Goal: Task Accomplishment & Management: Manage account settings

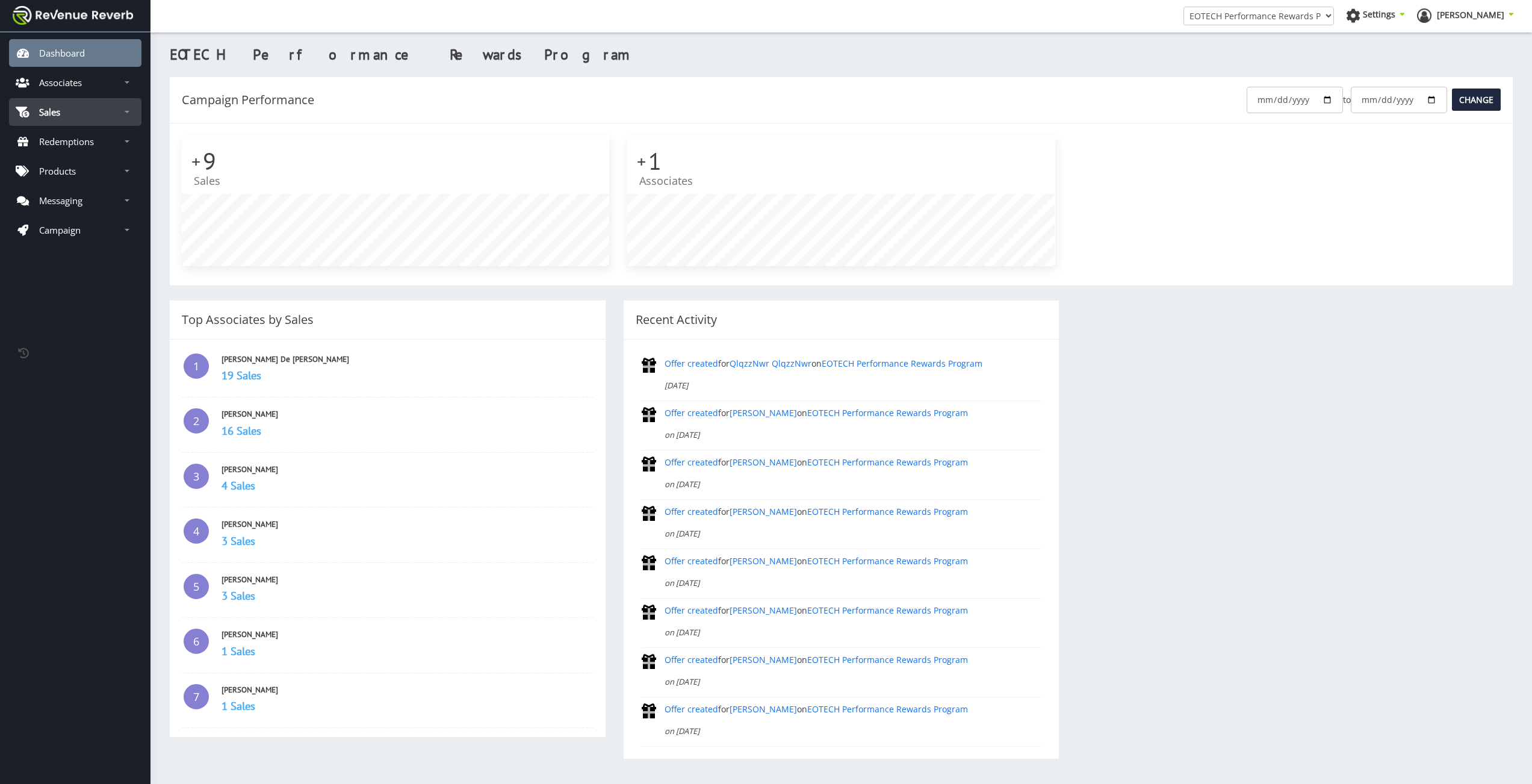
scroll to position [9, 9]
click at [92, 111] on link "Sales" at bounding box center [75, 111] width 133 height 28
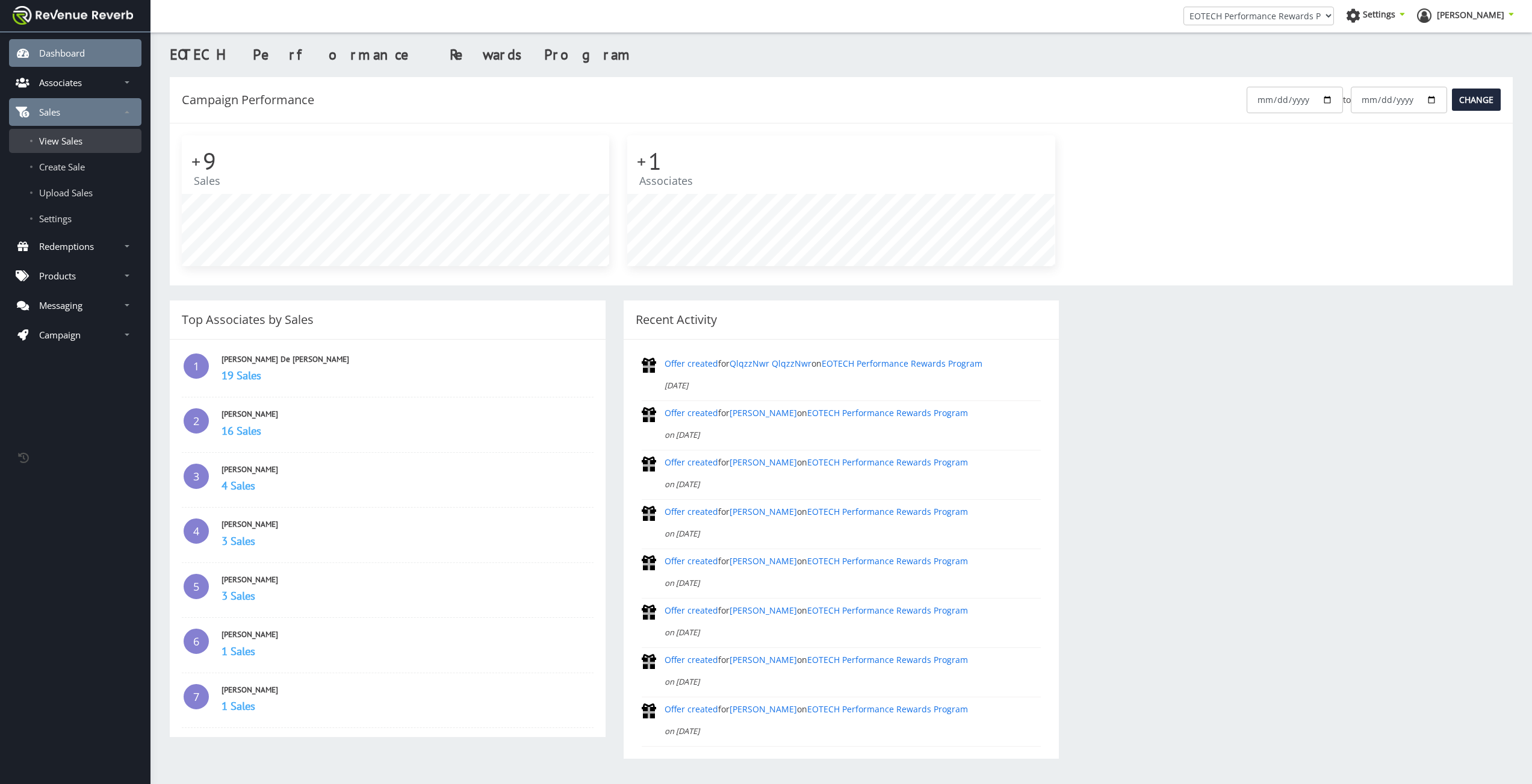
click at [66, 142] on span "View Sales" at bounding box center [61, 140] width 43 height 12
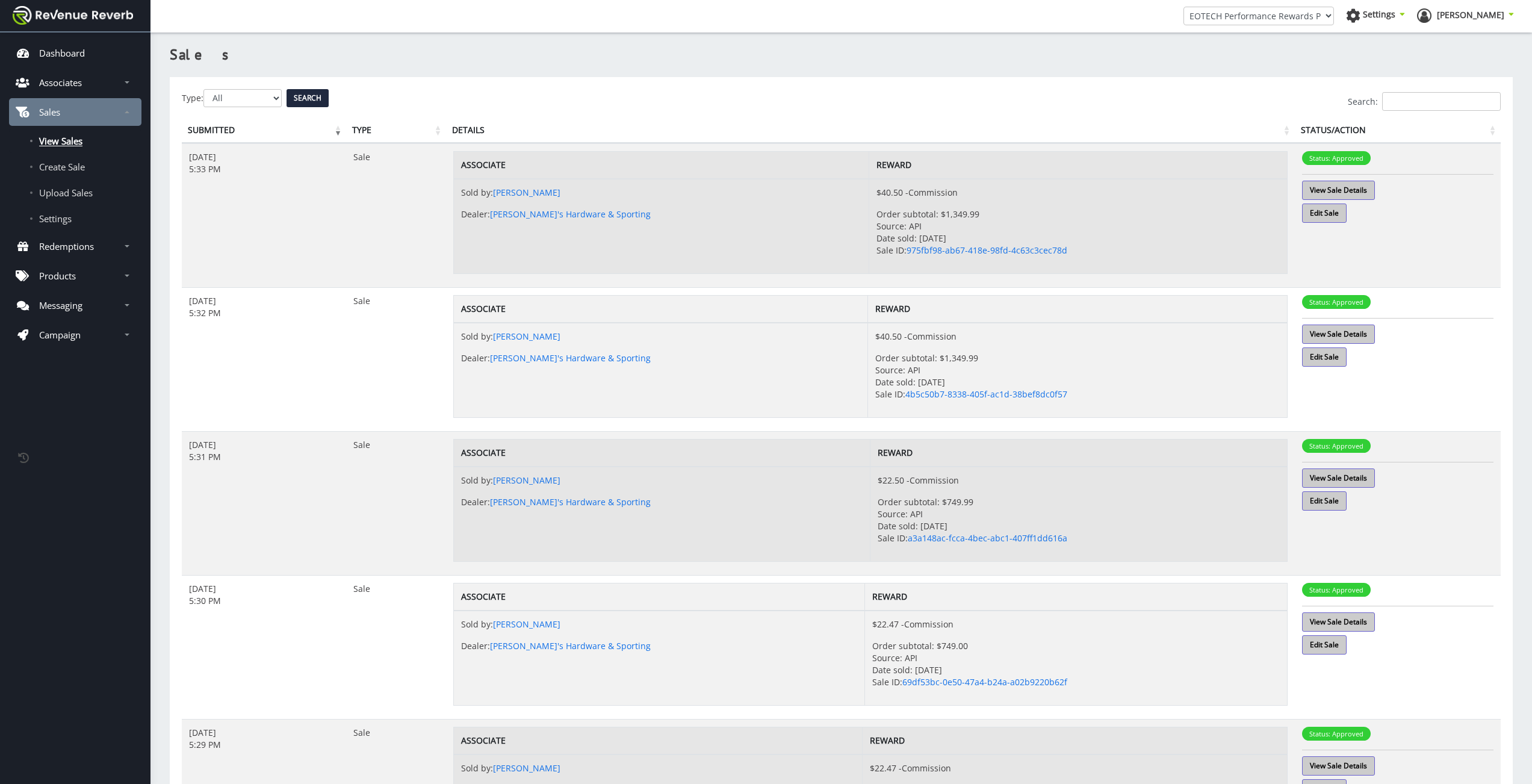
scroll to position [9, 9]
click at [67, 216] on span "Settings" at bounding box center [55, 218] width 32 height 12
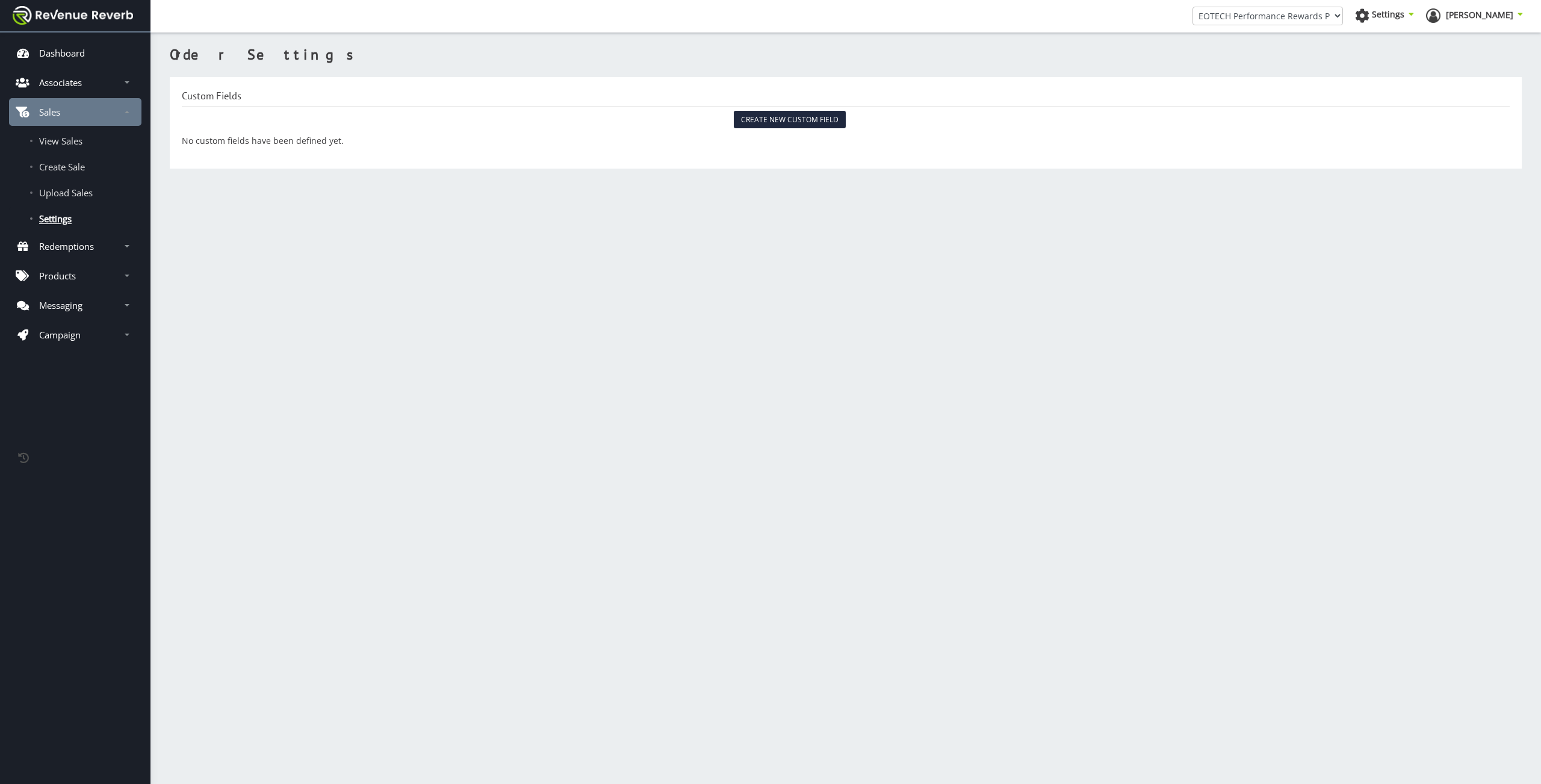
scroll to position [9, 9]
click at [790, 114] on link "Create New Custom Field" at bounding box center [790, 119] width 112 height 17
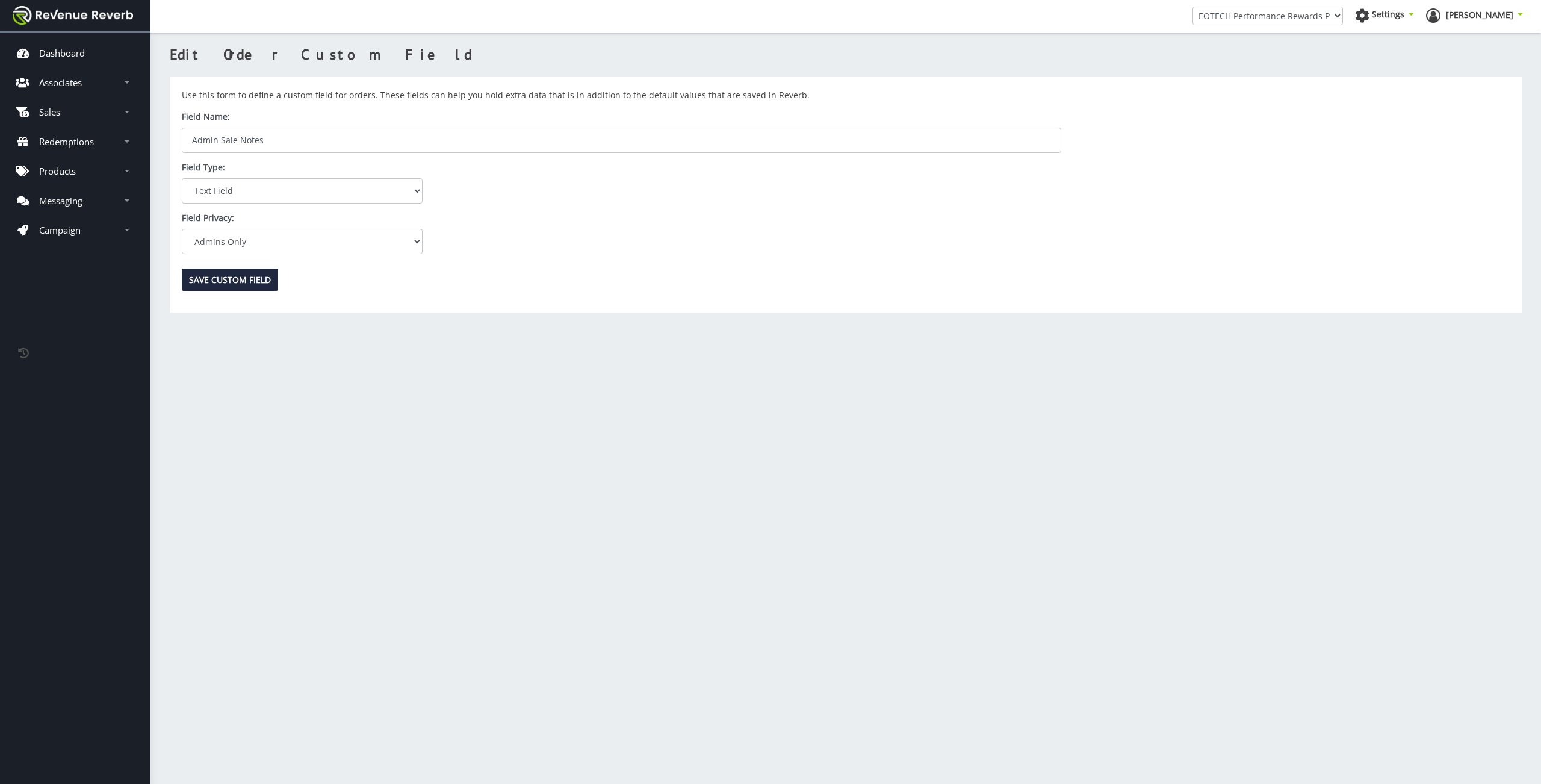
scroll to position [9, 9]
click at [208, 285] on input "Save Custom Field" at bounding box center [230, 280] width 97 height 23
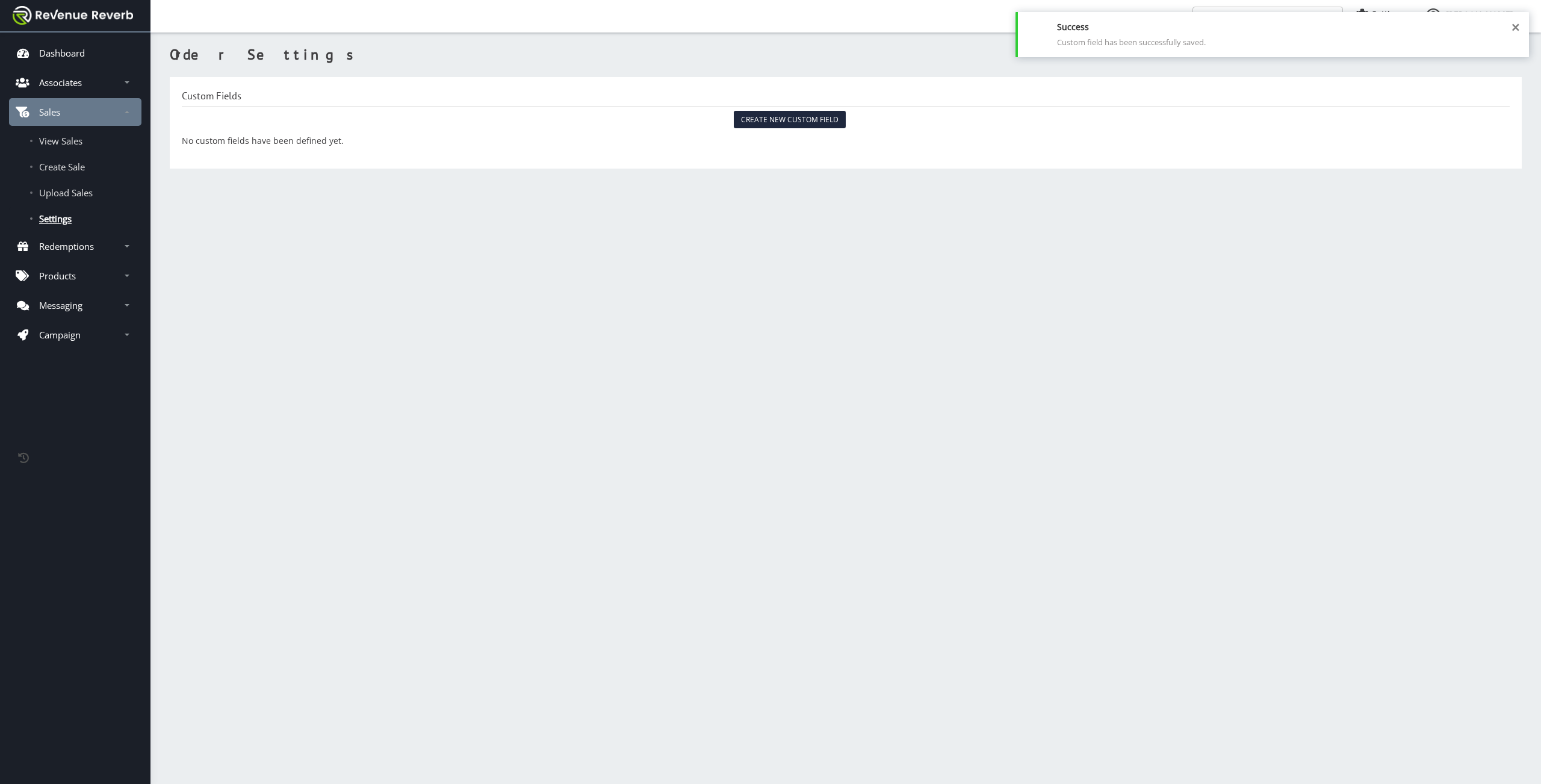
scroll to position [9, 9]
click at [82, 201] on link "Upload Sales" at bounding box center [75, 192] width 133 height 24
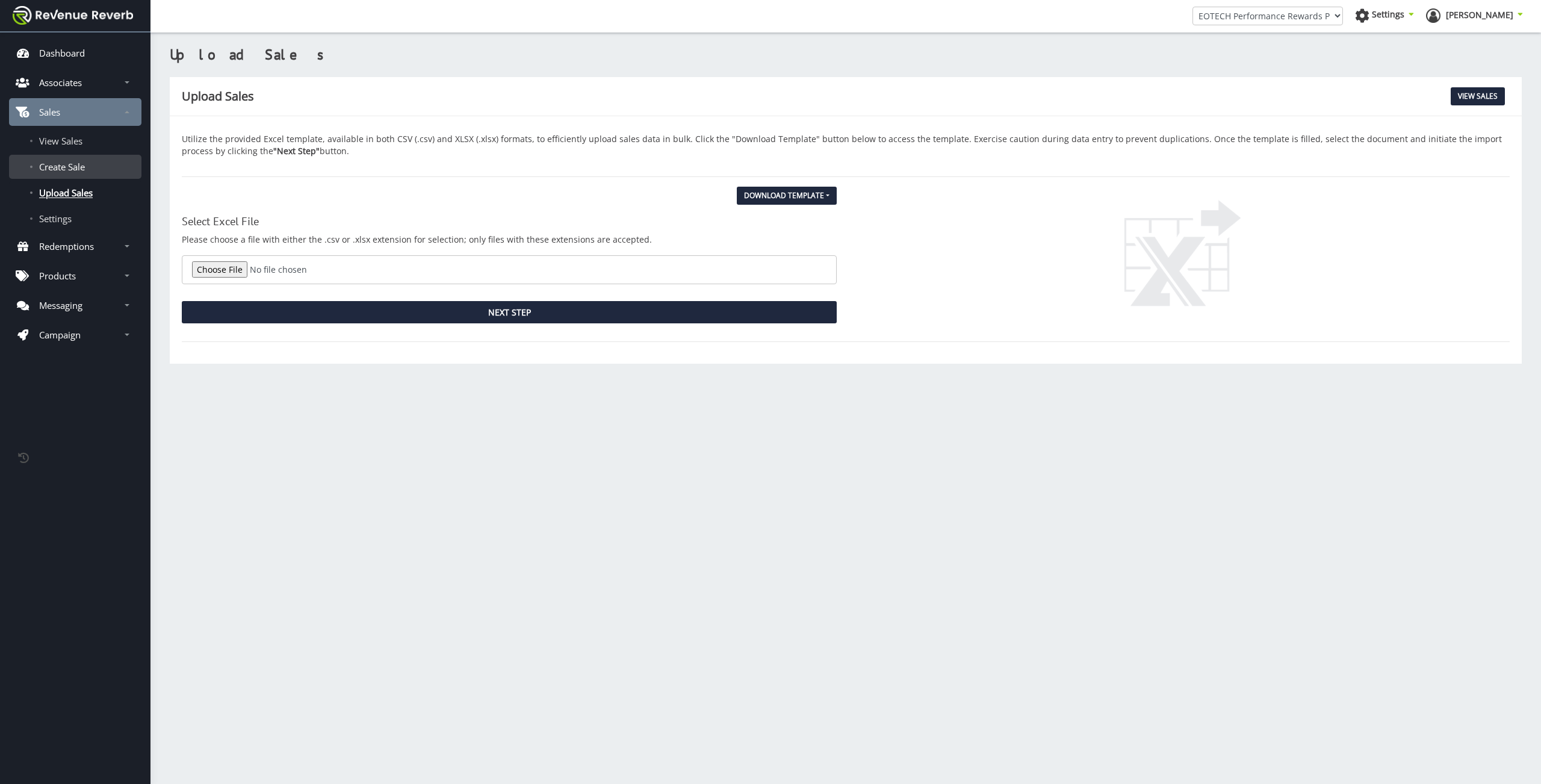
scroll to position [9, 9]
click at [70, 164] on span "Create Sale" at bounding box center [62, 166] width 46 height 12
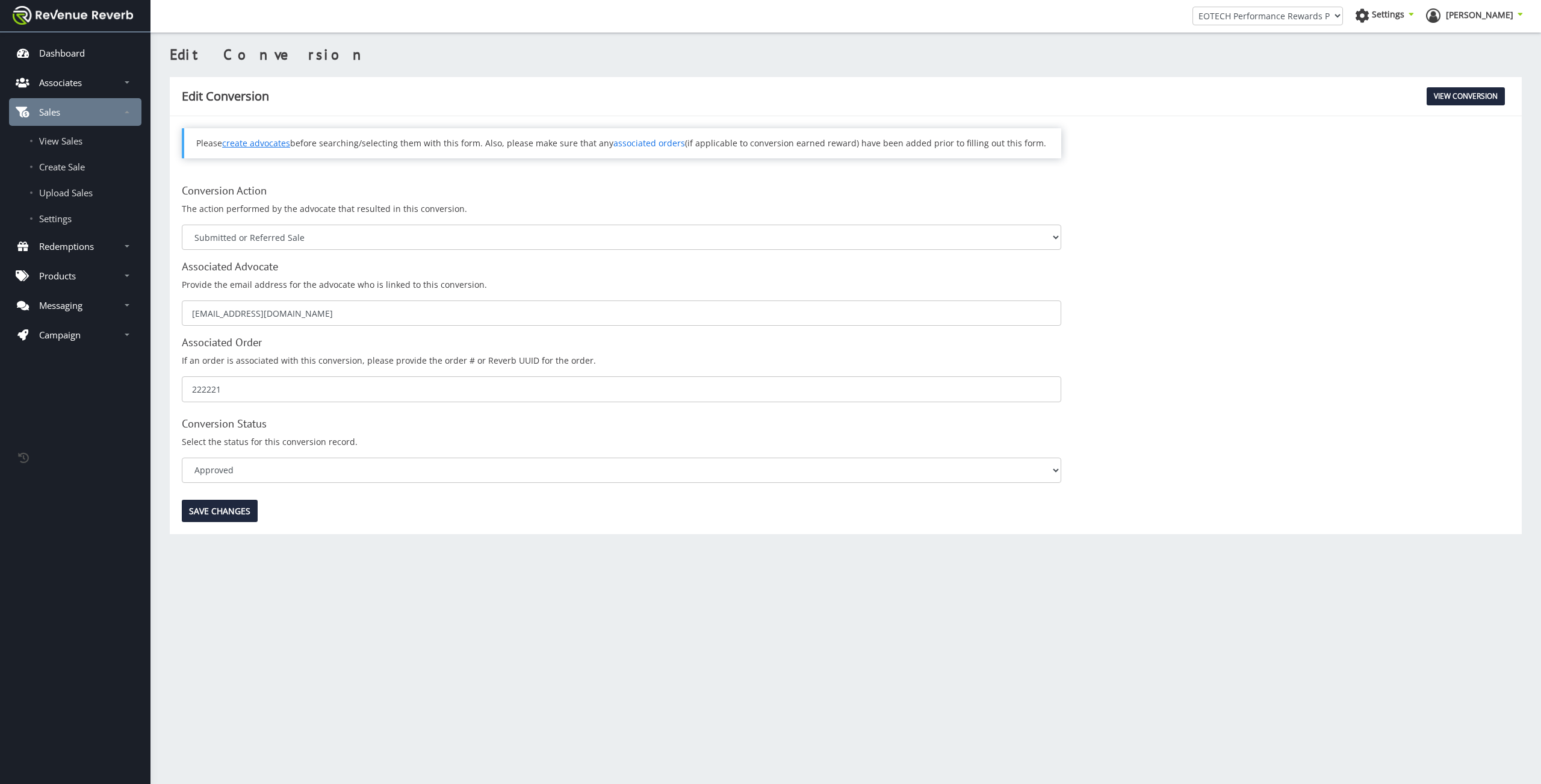
scroll to position [9, 9]
click at [69, 78] on p "Associates" at bounding box center [61, 82] width 43 height 12
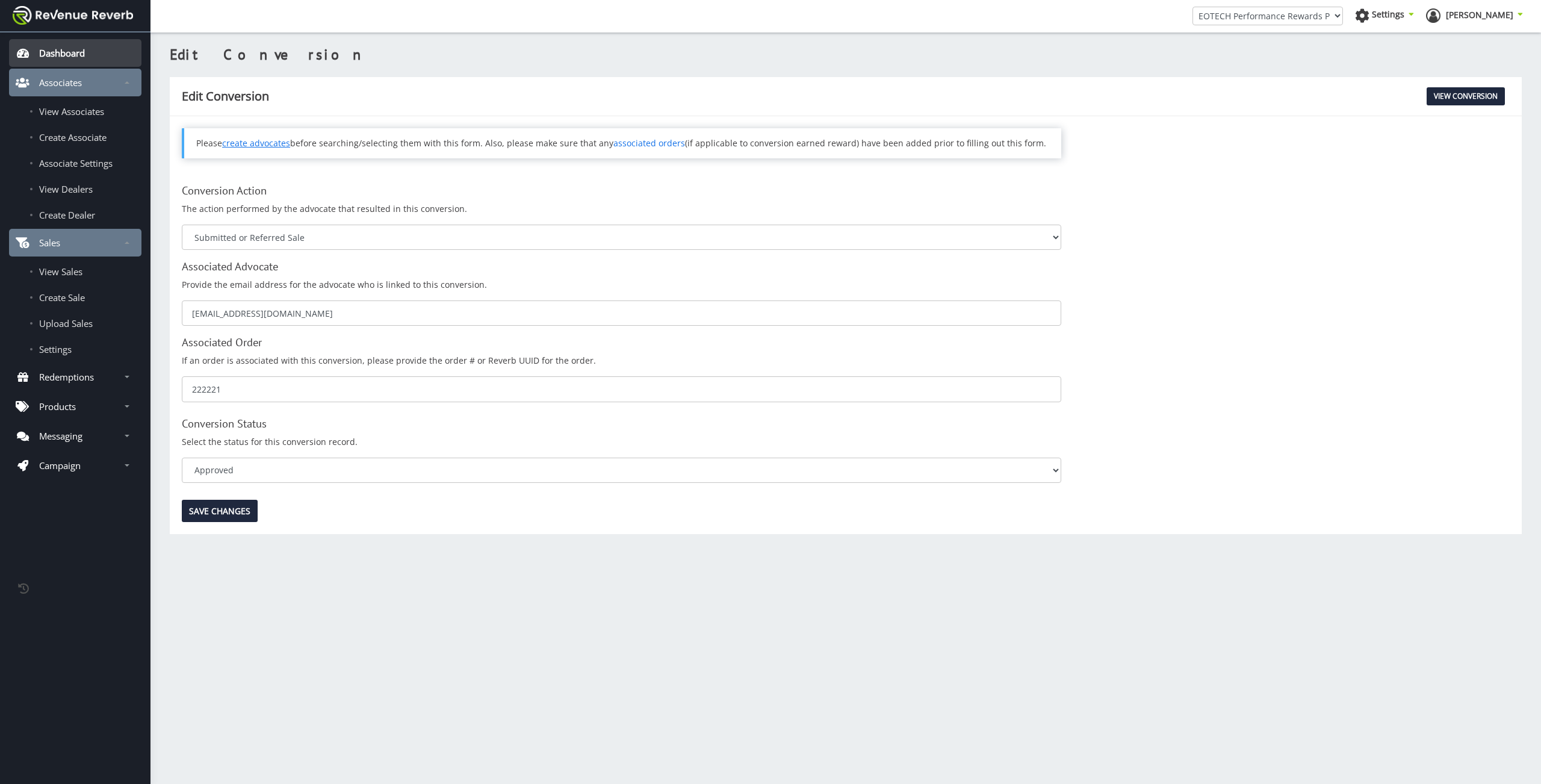
click at [76, 53] on p "Dashboard" at bounding box center [62, 53] width 46 height 12
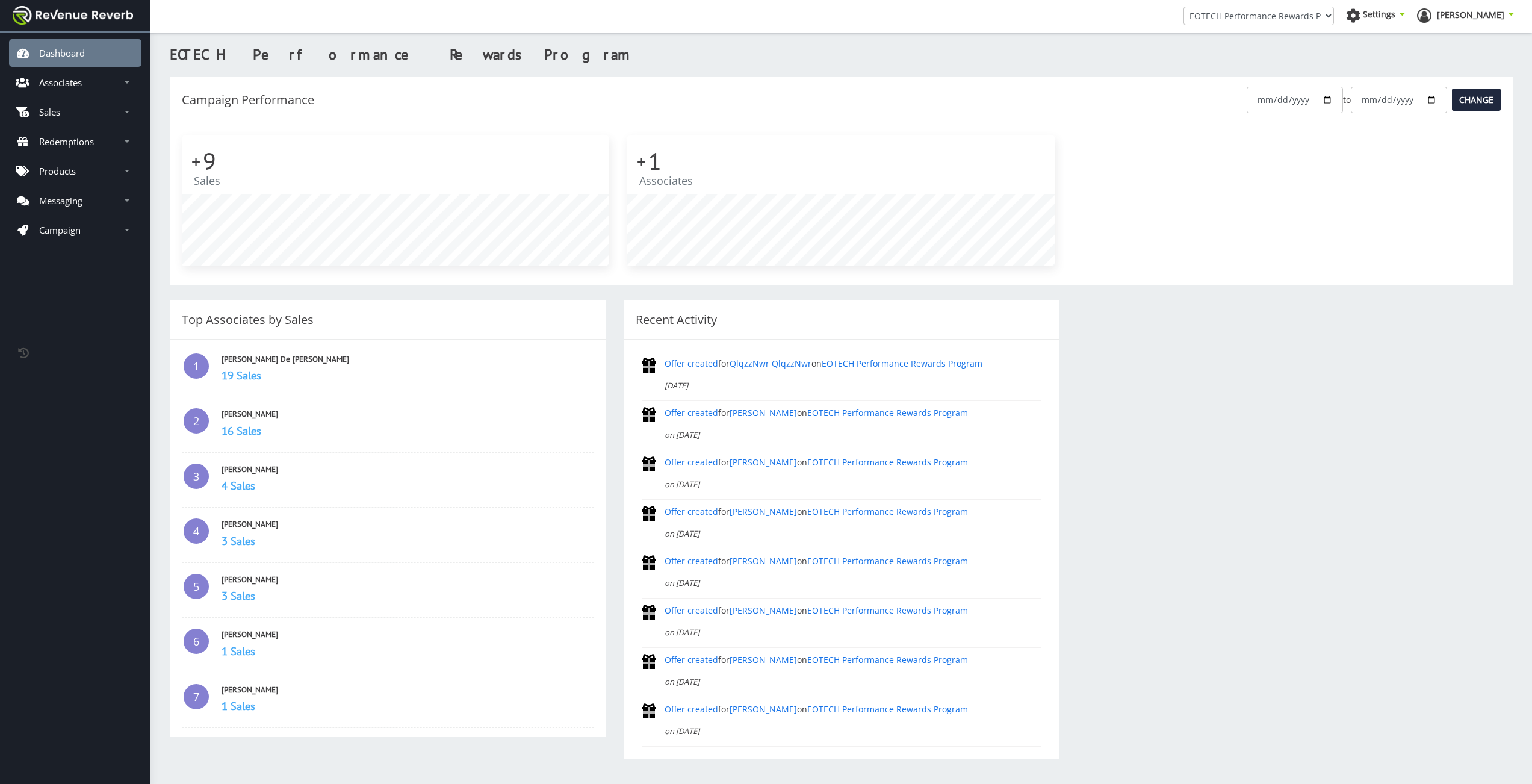
scroll to position [9, 9]
click at [87, 93] on link "Associates" at bounding box center [75, 82] width 133 height 28
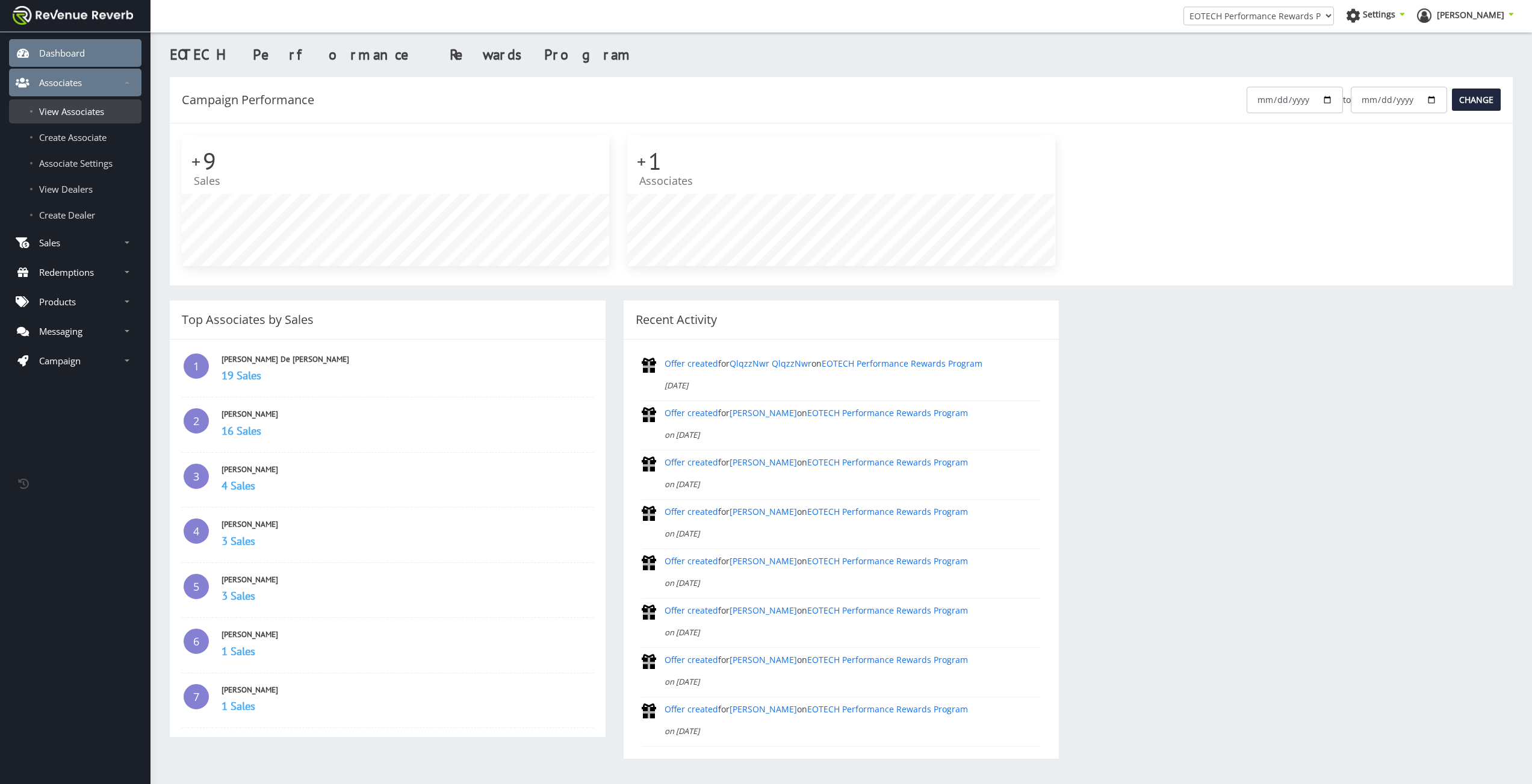
click at [75, 110] on span "View Associates" at bounding box center [72, 111] width 65 height 12
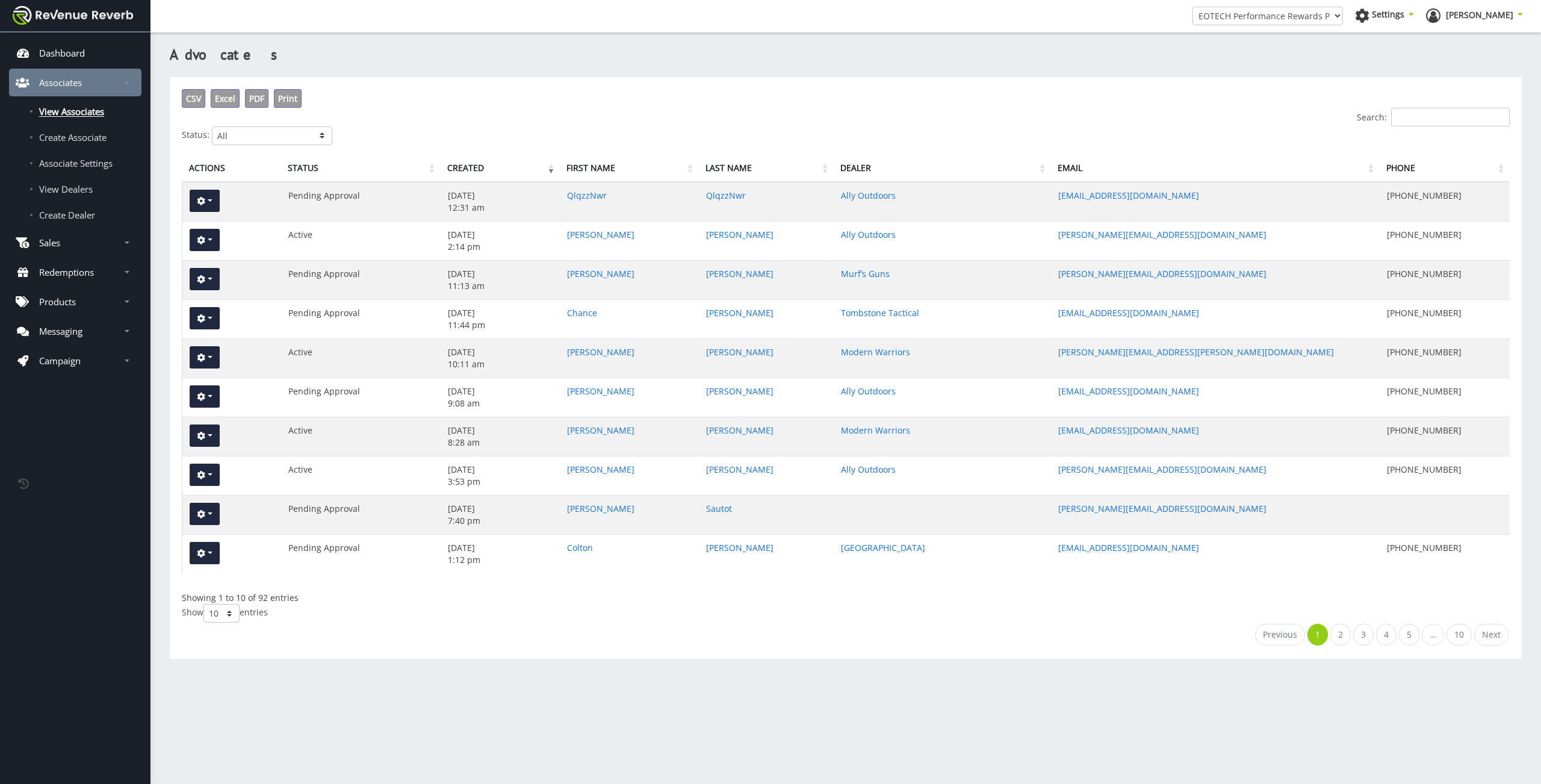
scroll to position [9, 9]
click at [42, 238] on p "Sales" at bounding box center [50, 242] width 21 height 12
click at [55, 269] on span "View Sales" at bounding box center [61, 271] width 43 height 12
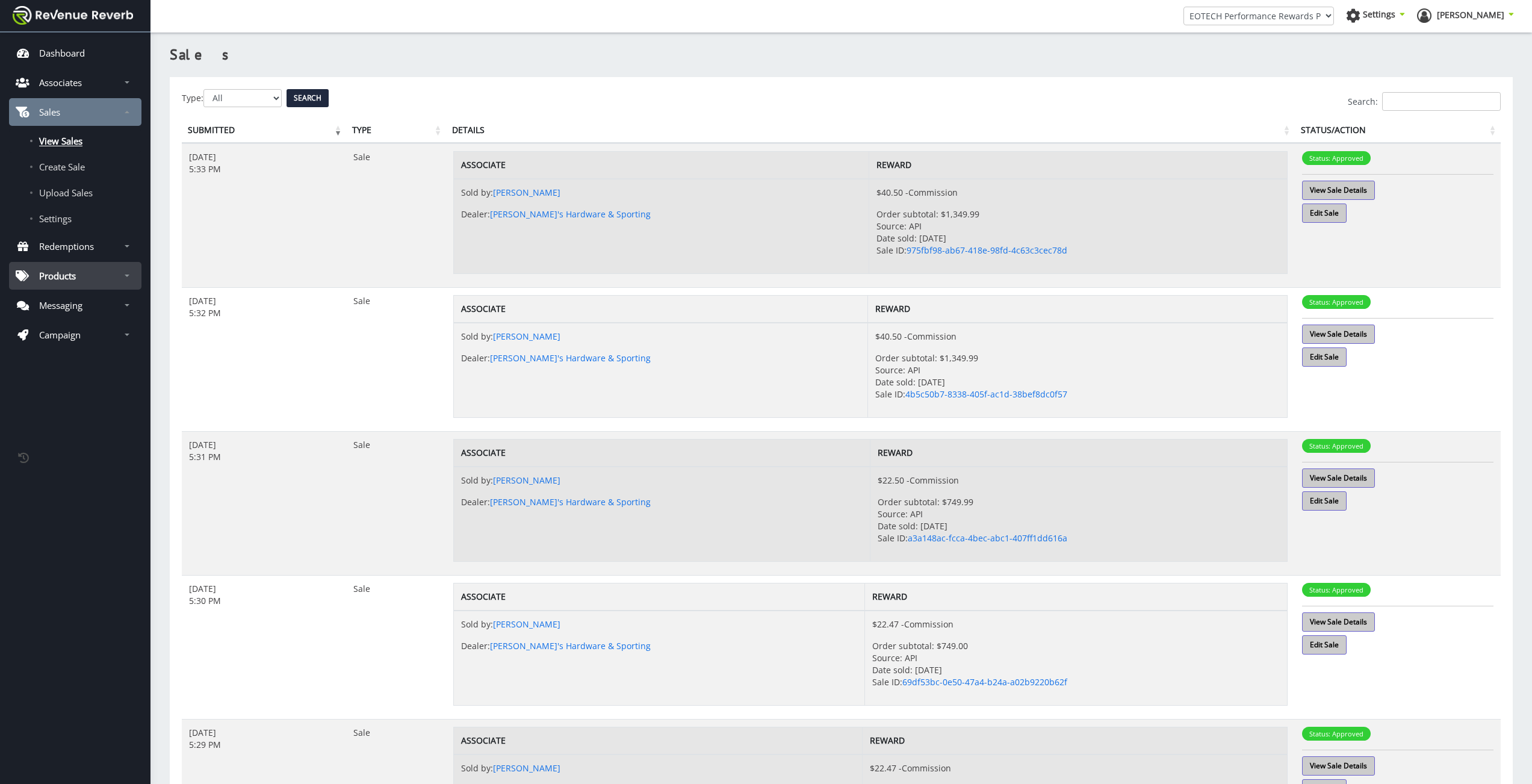
scroll to position [9, 9]
click at [1331, 192] on link "View Sale Details" at bounding box center [1338, 190] width 73 height 19
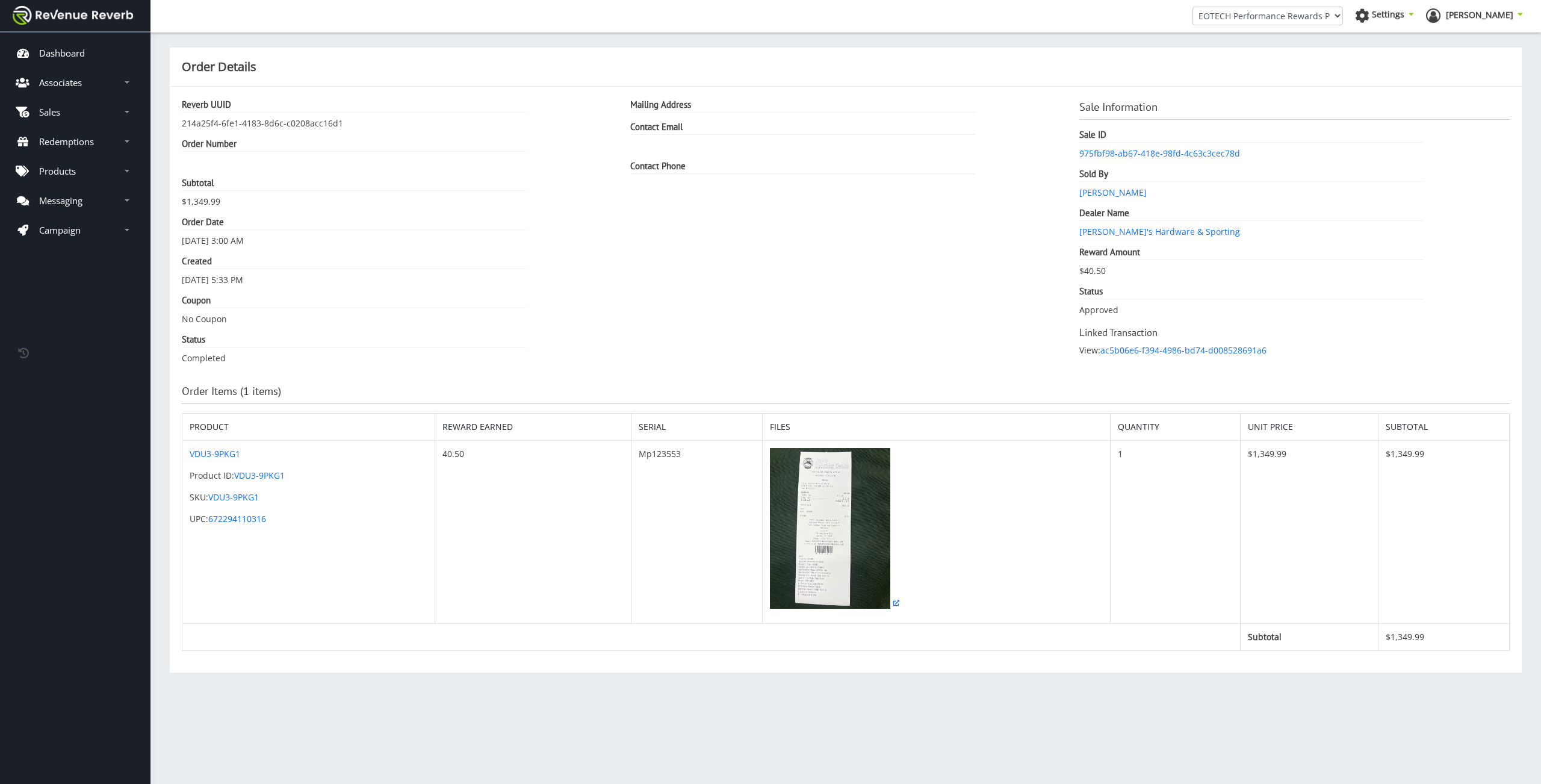
scroll to position [9, 9]
click at [1118, 193] on link "Steven Arceneaux" at bounding box center [1113, 193] width 68 height 12
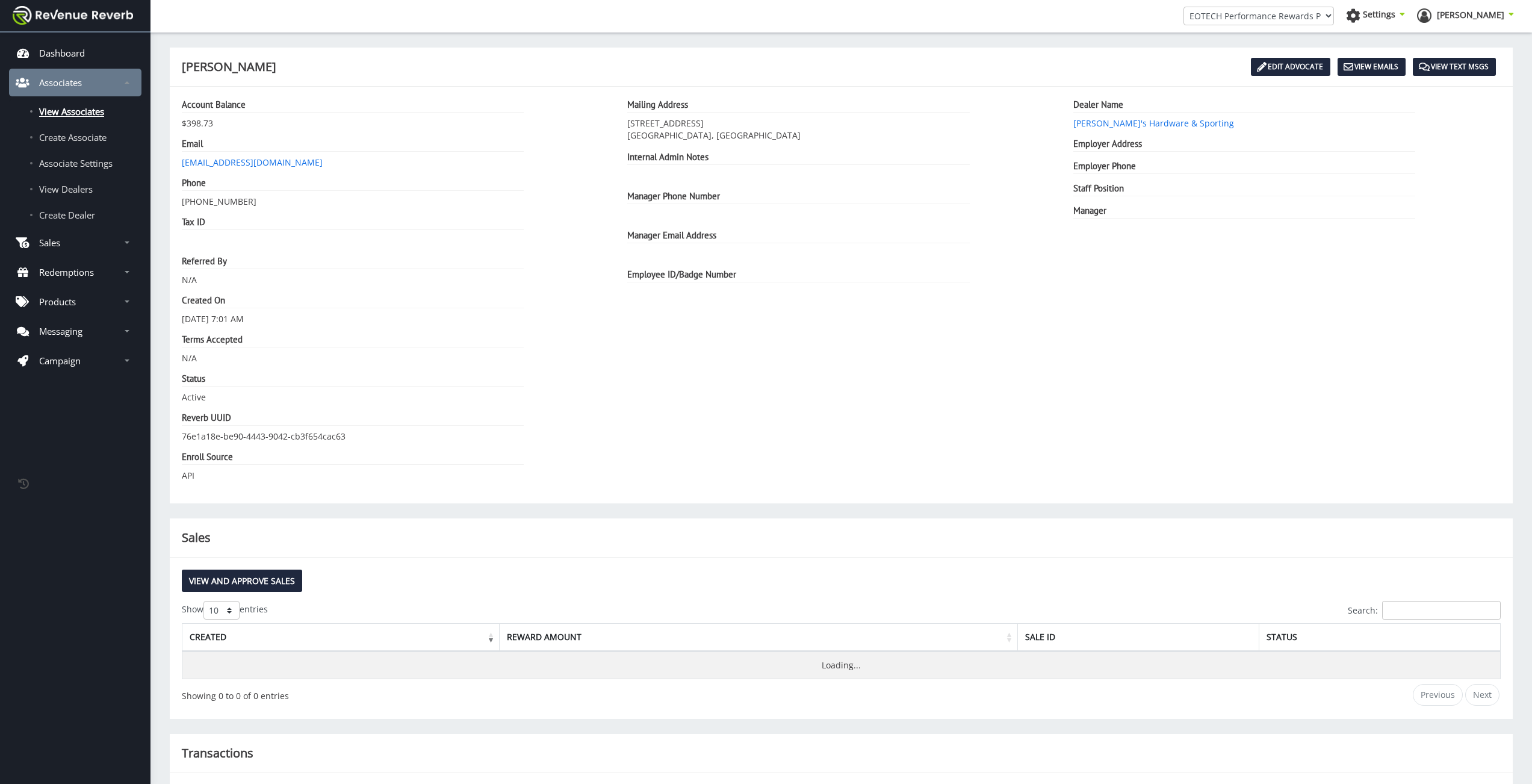
scroll to position [9, 9]
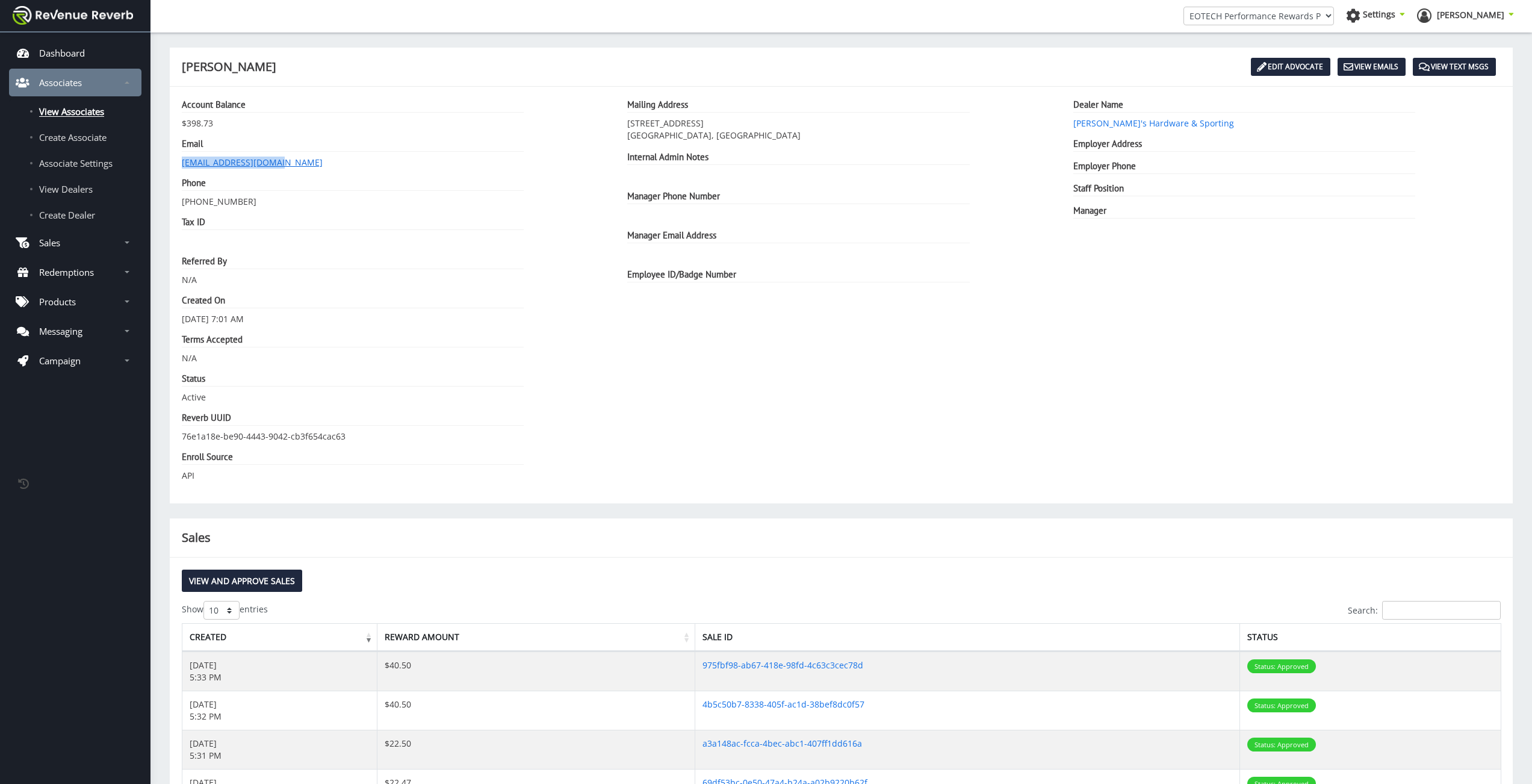
drag, startPoint x: 283, startPoint y: 164, endPoint x: 182, endPoint y: 165, distance: 101.0
click at [182, 165] on dd "arceneauxsp@yahoo.com" at bounding box center [395, 162] width 427 height 12
copy link "arceneauxsp@yahoo.com"
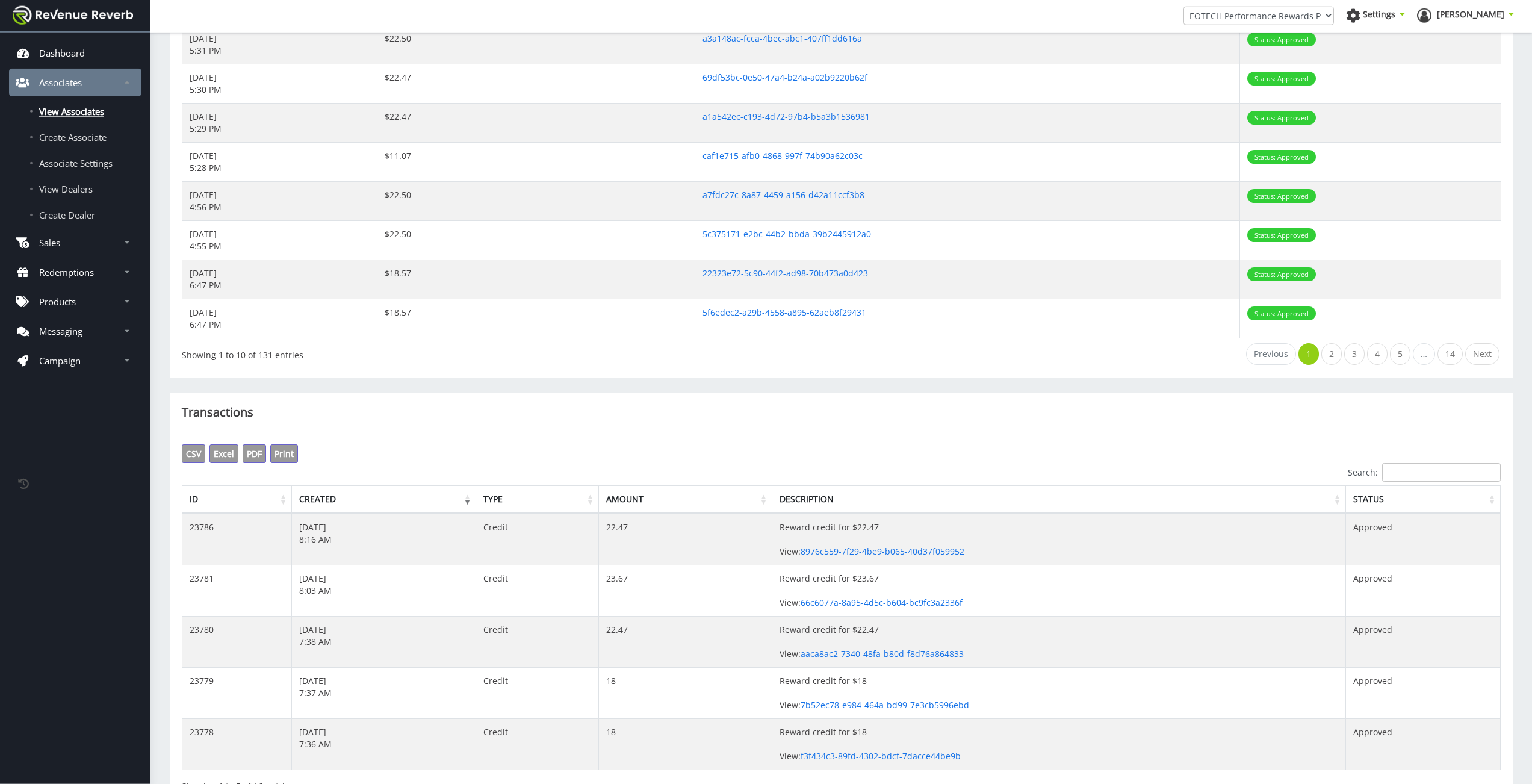
scroll to position [0, 0]
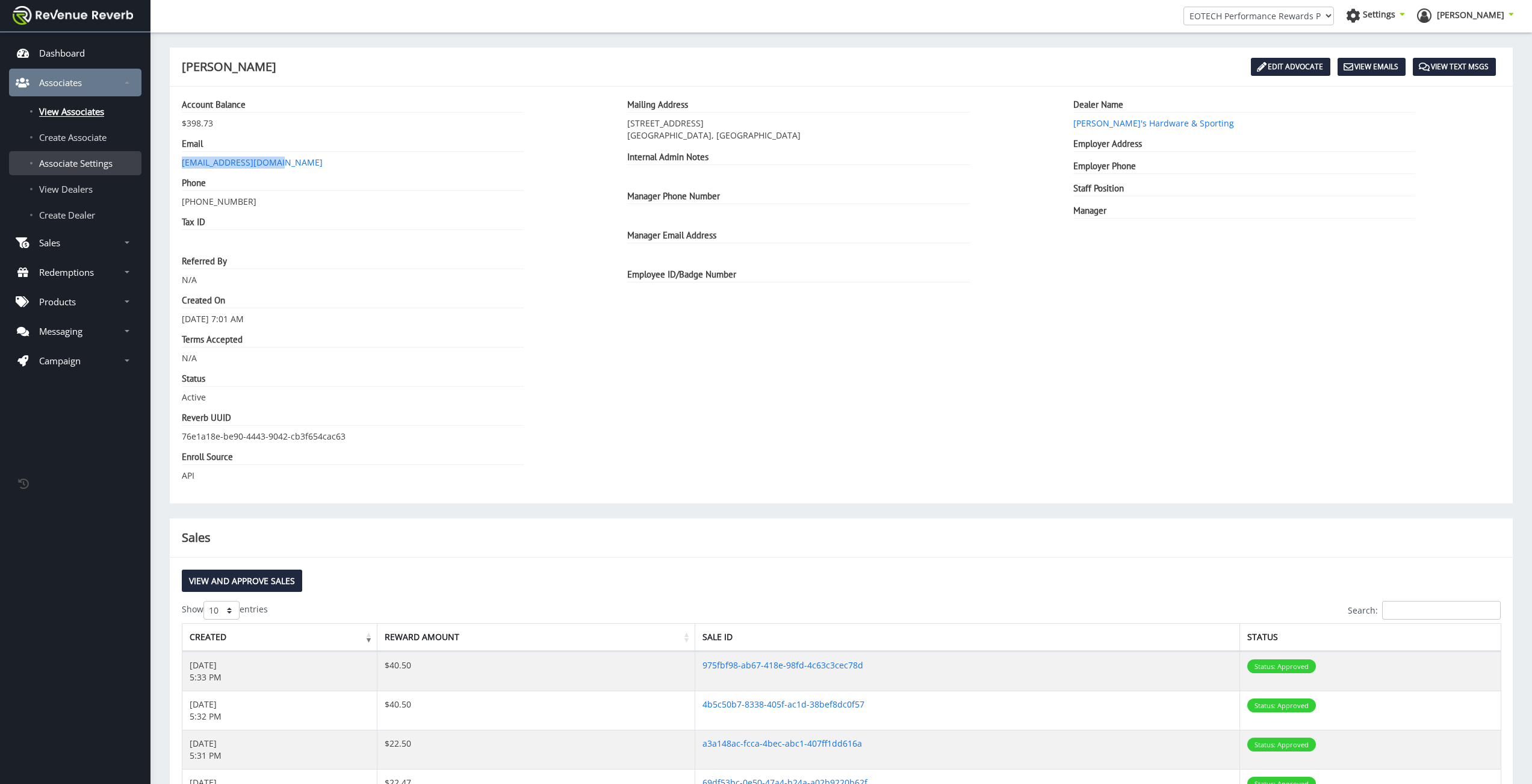
click at [72, 170] on link "Associate Settings" at bounding box center [75, 163] width 133 height 24
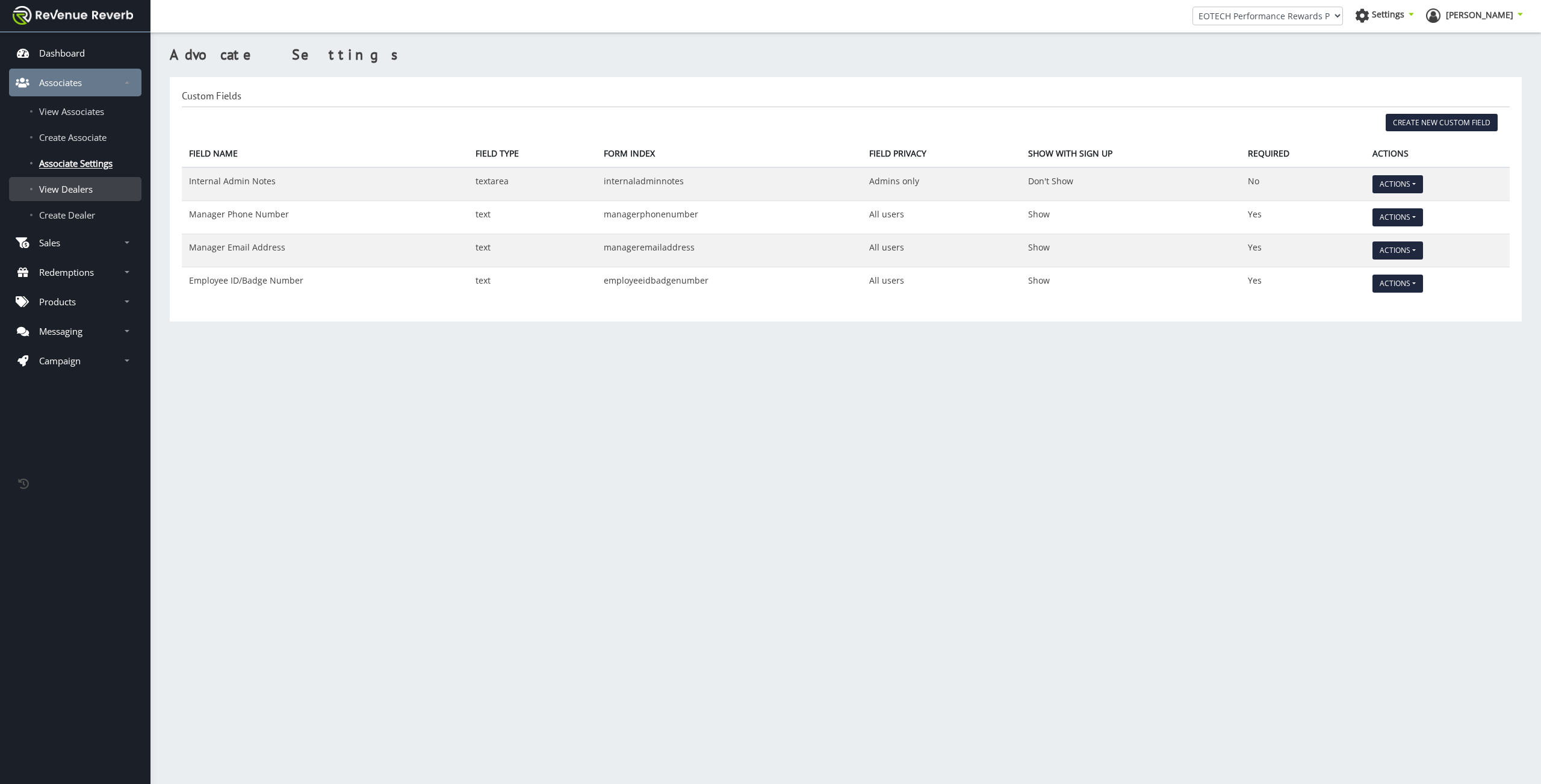
scroll to position [9, 9]
click at [75, 198] on link "View Dealers" at bounding box center [75, 189] width 133 height 24
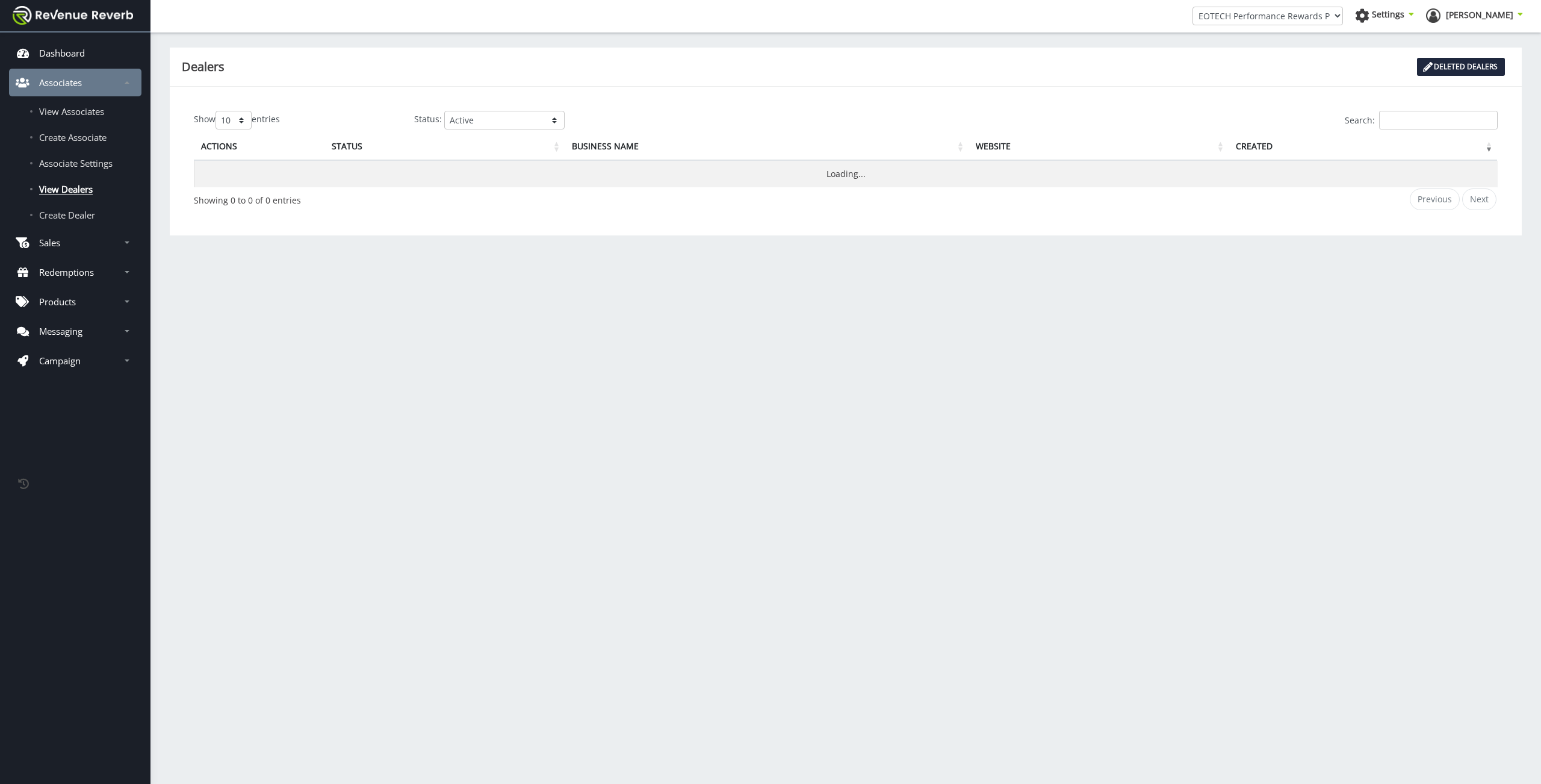
scroll to position [9, 9]
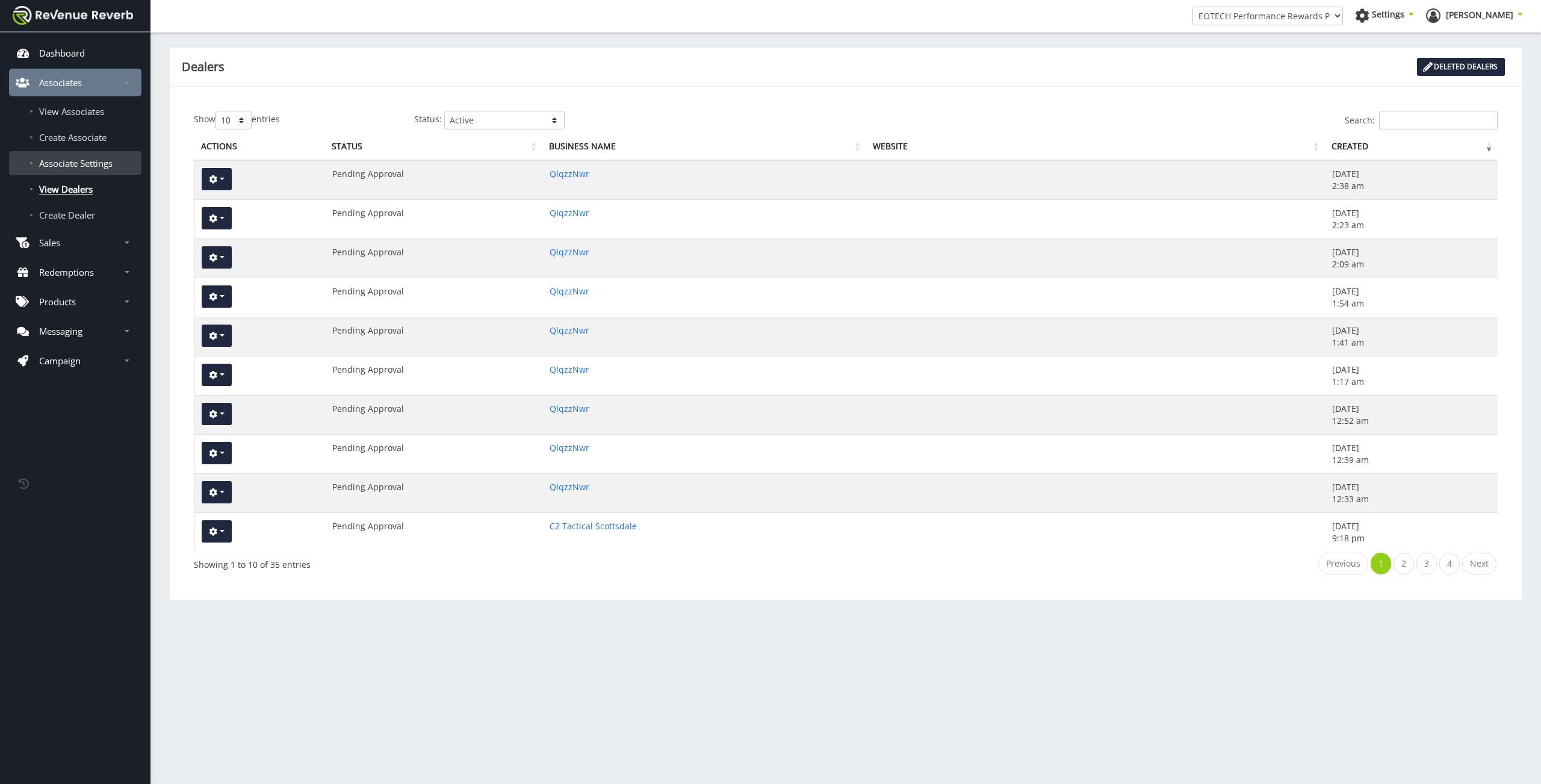
click at [75, 164] on span "Associate Settings" at bounding box center [76, 163] width 73 height 12
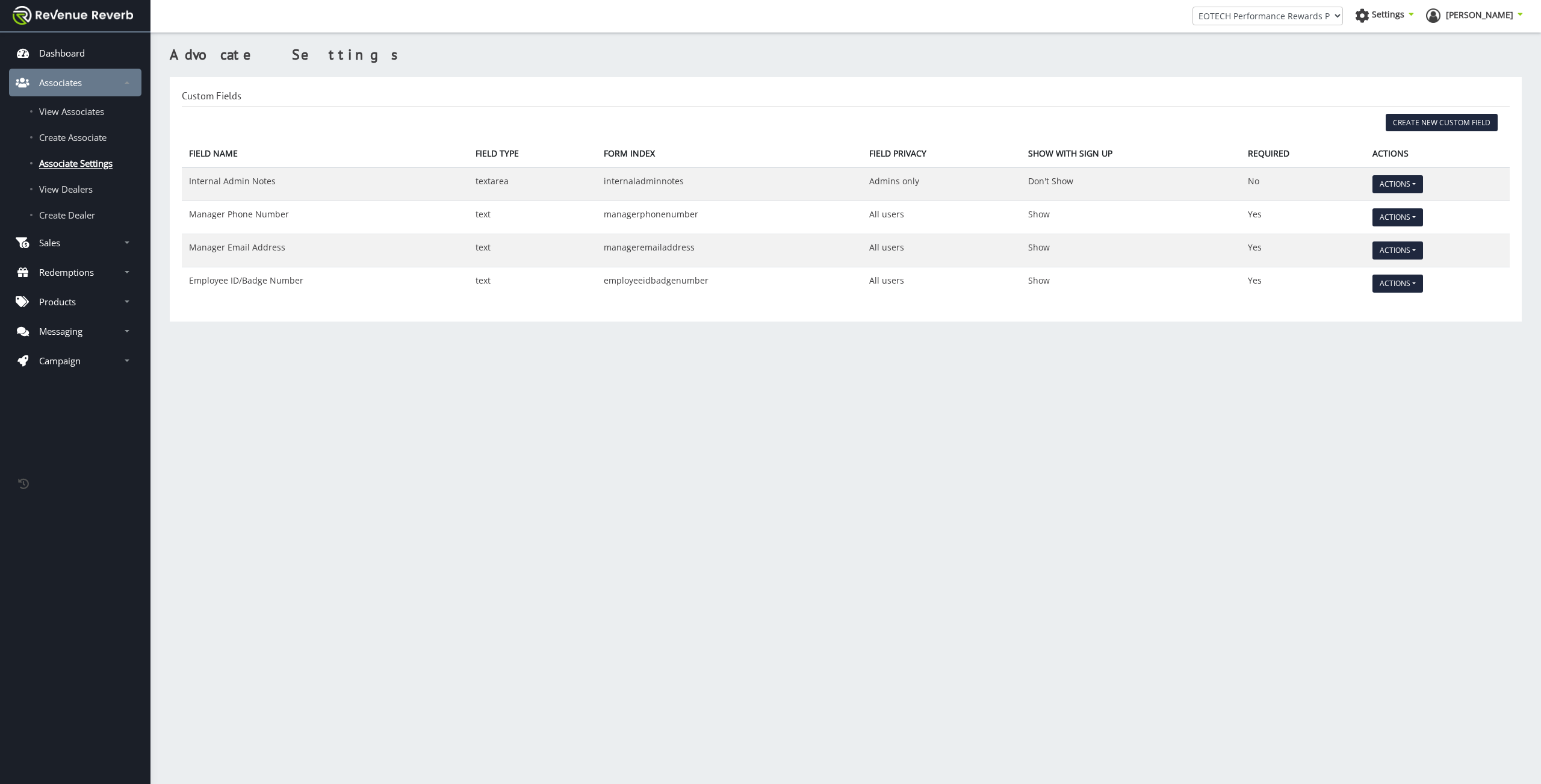
scroll to position [9, 9]
click at [70, 214] on span "Create Dealer" at bounding box center [67, 215] width 56 height 12
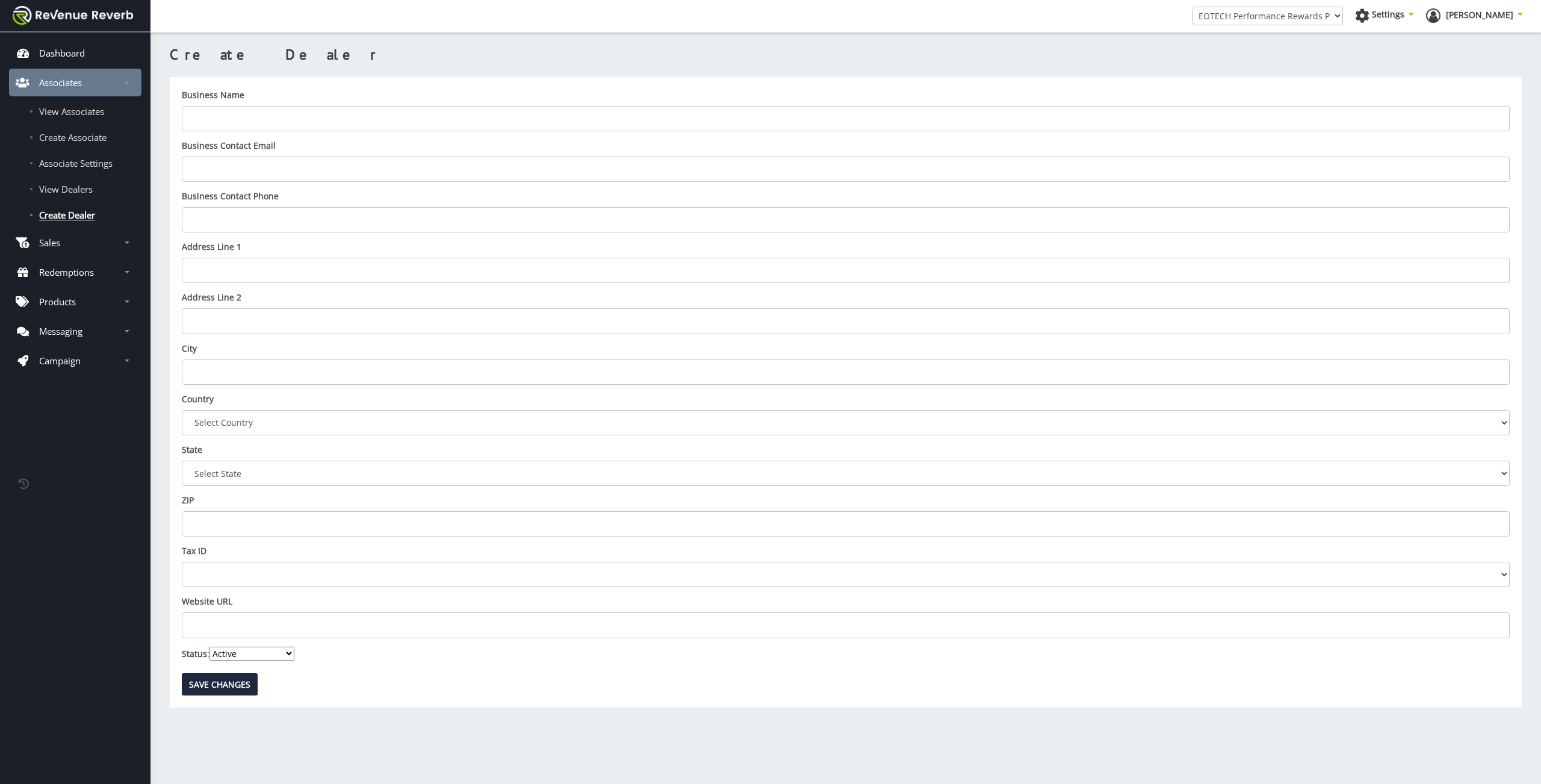
scroll to position [9, 9]
click at [71, 180] on link "View Dealers" at bounding box center [75, 189] width 133 height 24
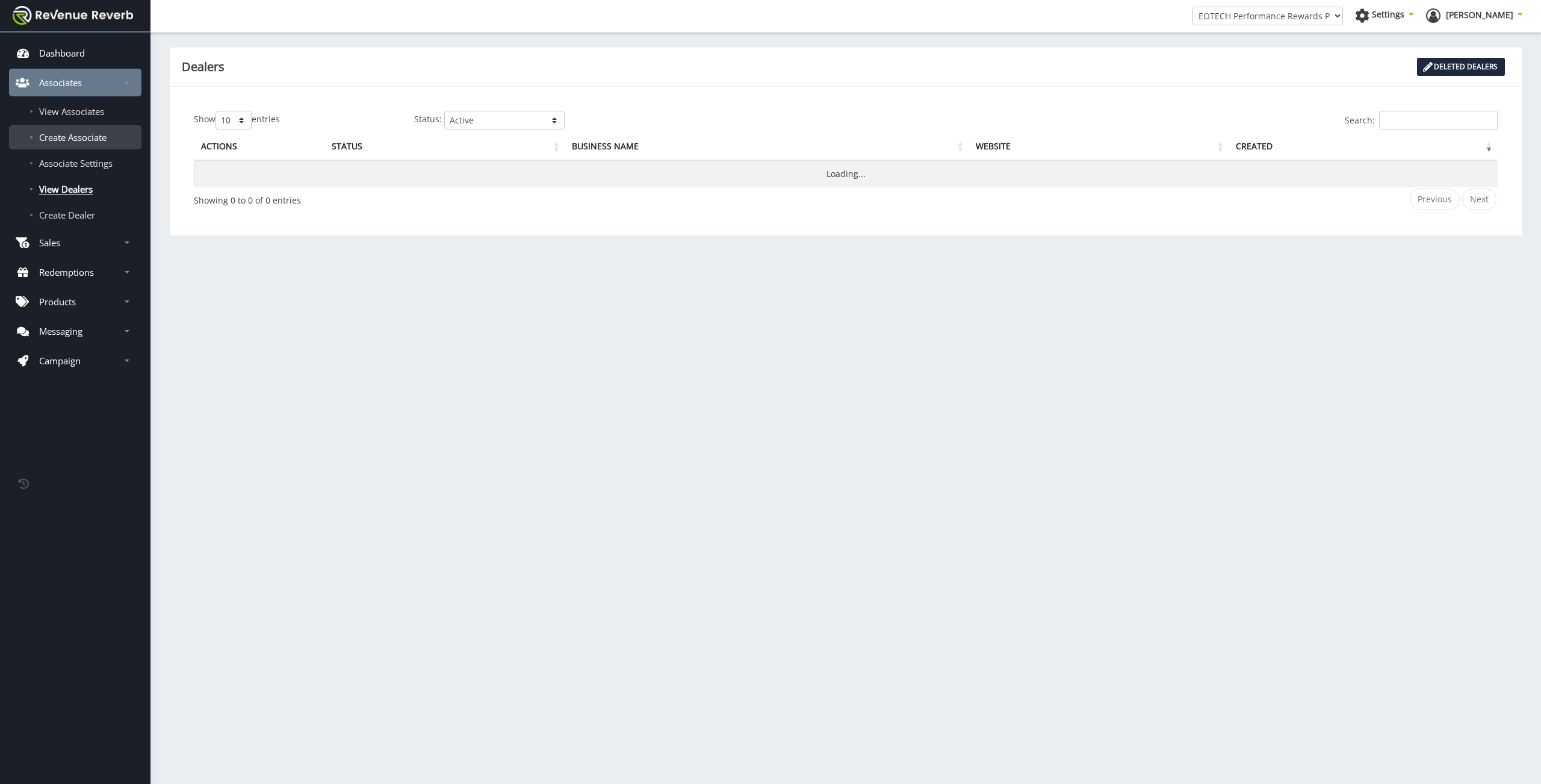
scroll to position [9, 9]
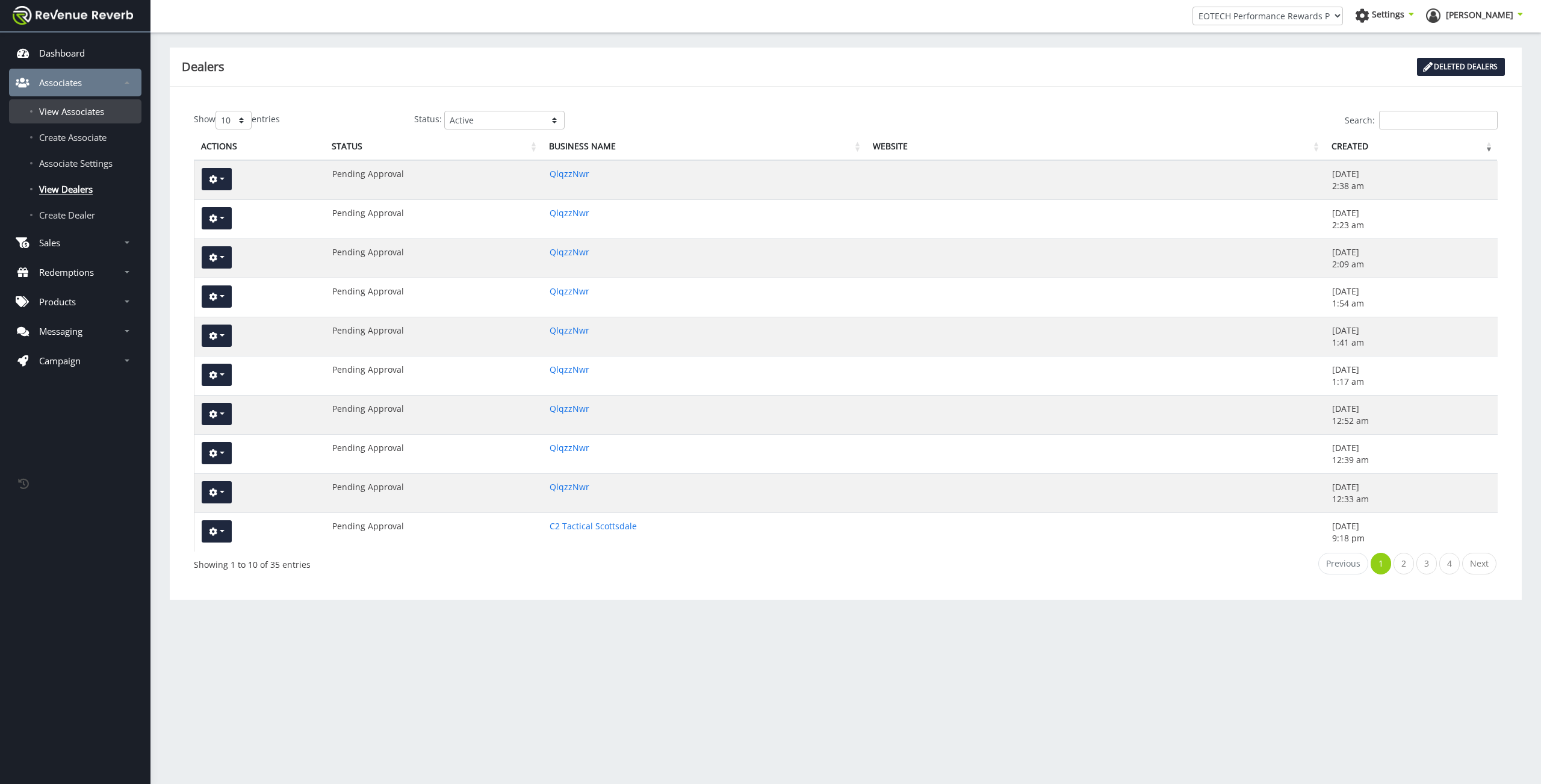
click at [73, 108] on span "View Associates" at bounding box center [72, 111] width 65 height 12
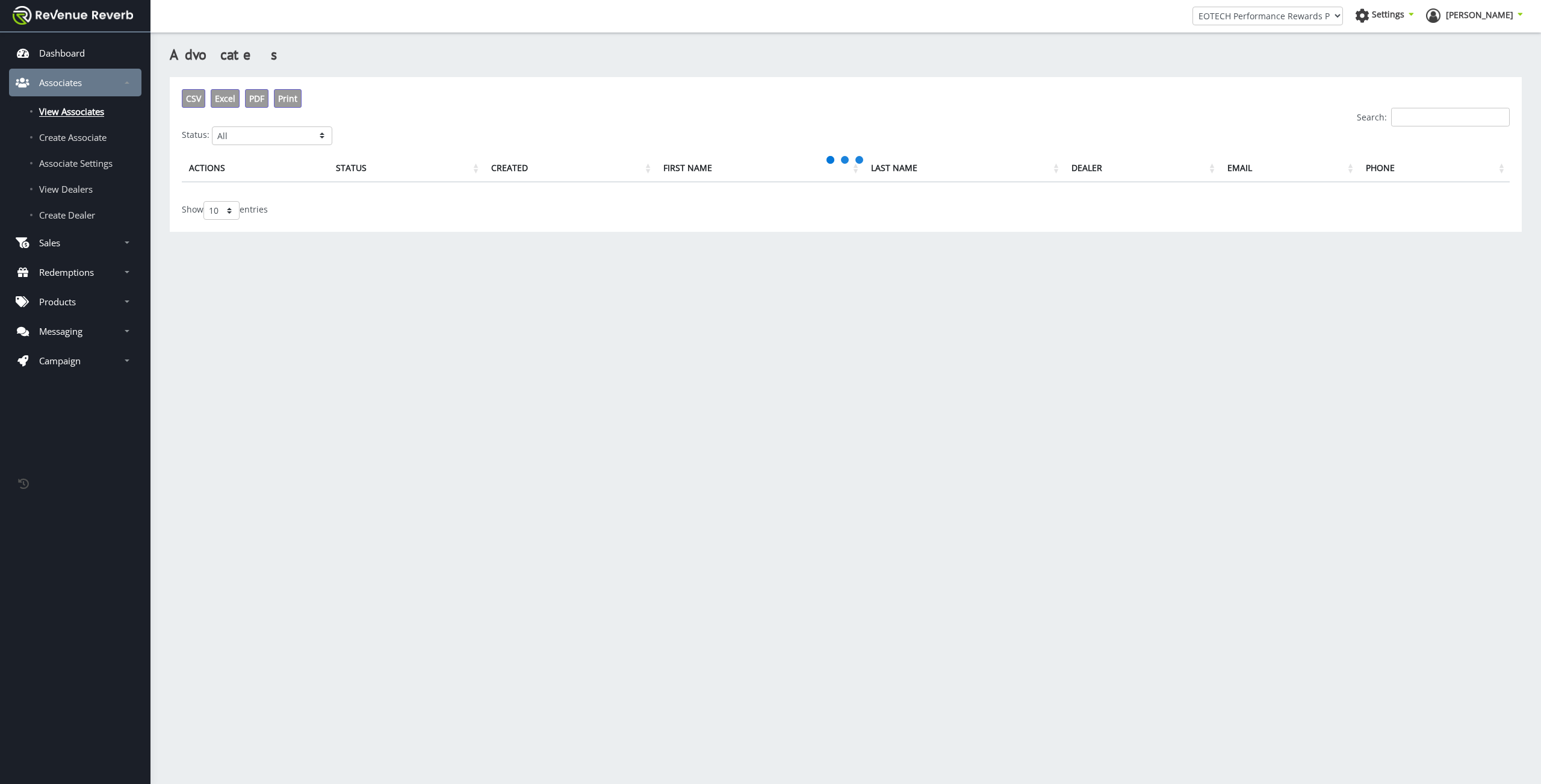
scroll to position [9, 9]
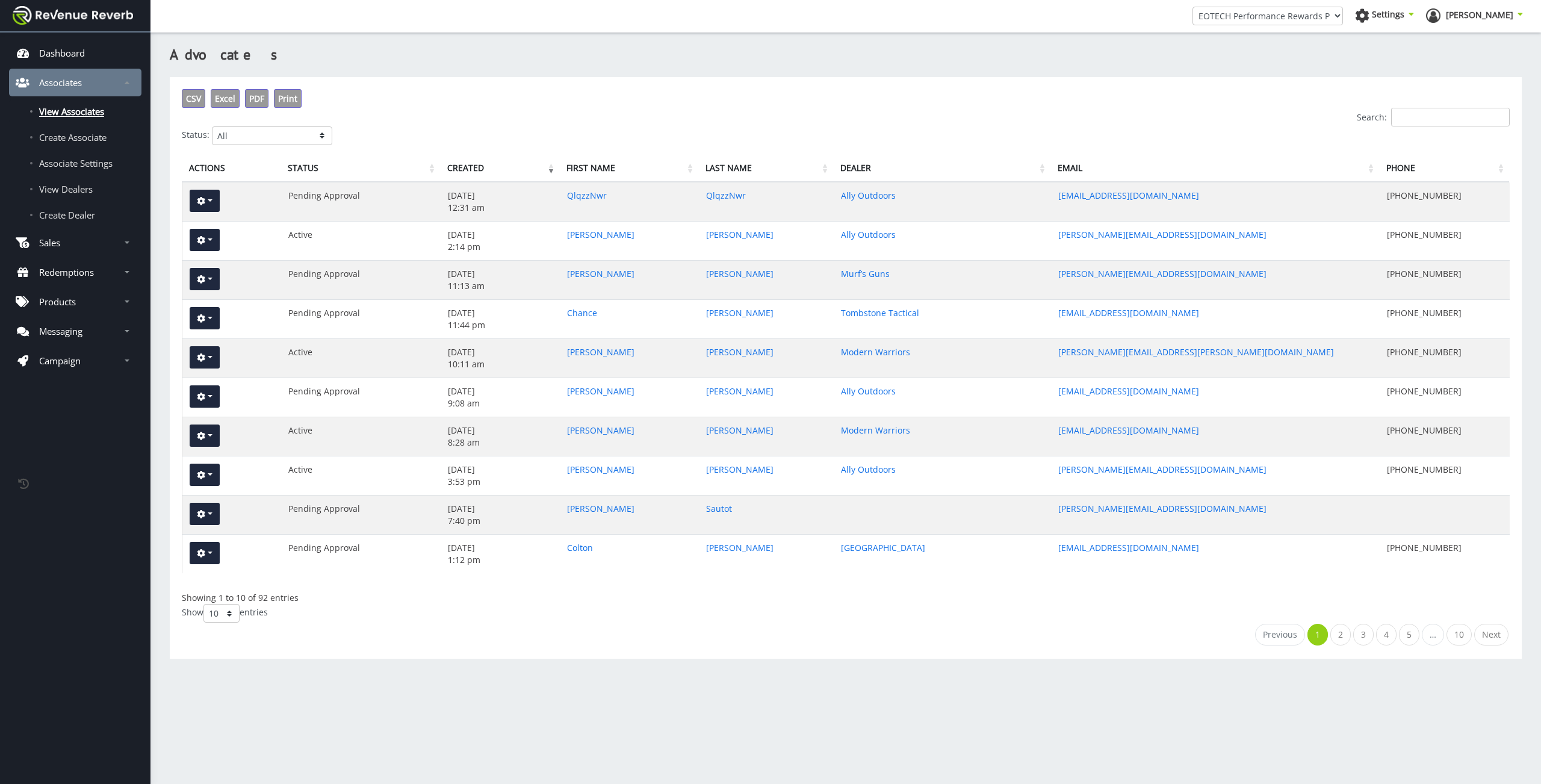
click at [1442, 124] on input "Search:" at bounding box center [1450, 117] width 119 height 19
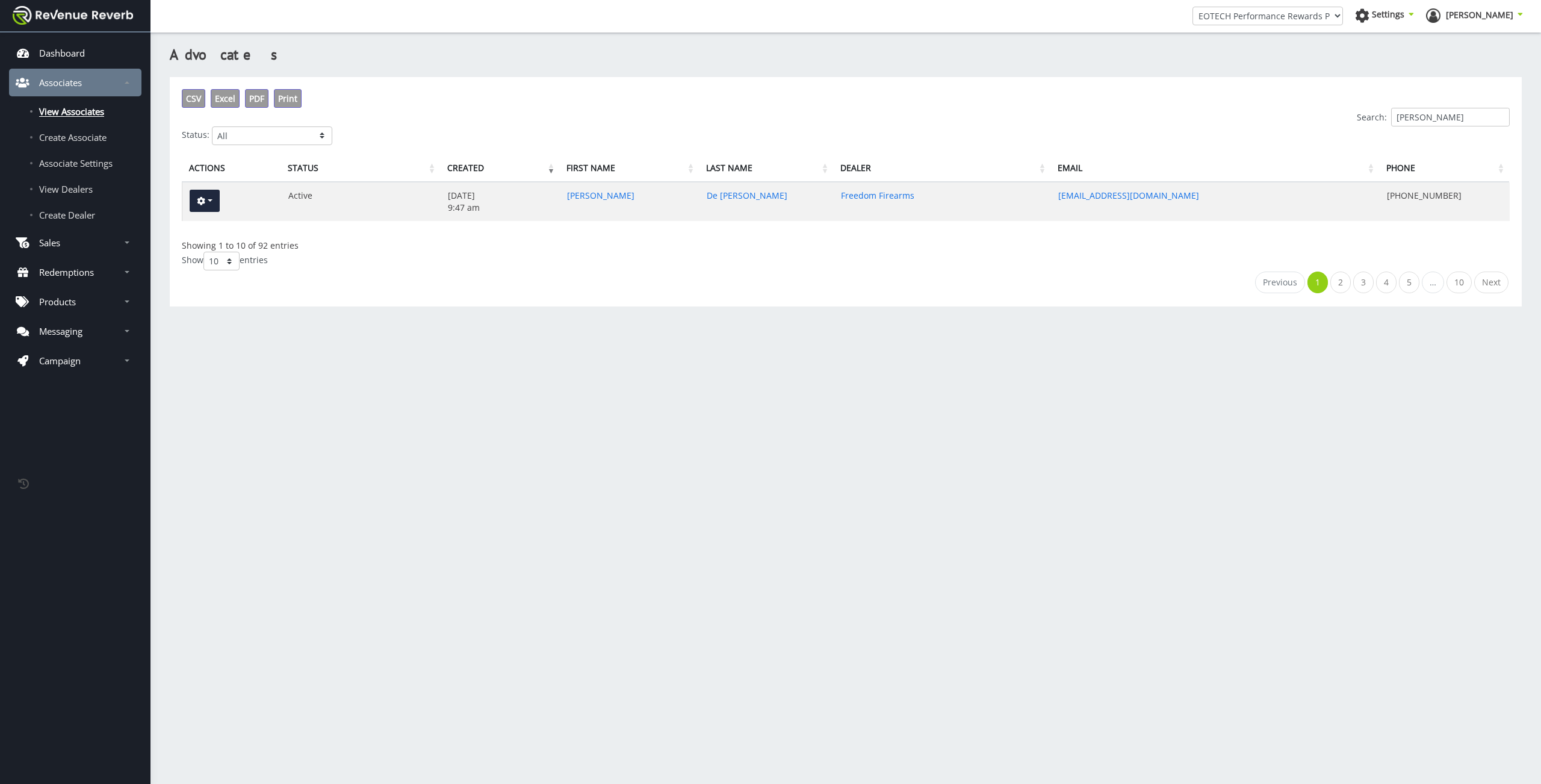
type input "[PERSON_NAME]"
drag, startPoint x: 1158, startPoint y: 194, endPoint x: 1060, endPoint y: 191, distance: 98.0
click at [1060, 191] on td "[EMAIL_ADDRESS][DOMAIN_NAME]" at bounding box center [1215, 202] width 329 height 39
copy link "[EMAIL_ADDRESS][DOMAIN_NAME]"
click at [547, 418] on div "Advocates CSV Excel PDF Print Search: james Status: All Active Pending Approval…" at bounding box center [846, 379] width 1390 height 710
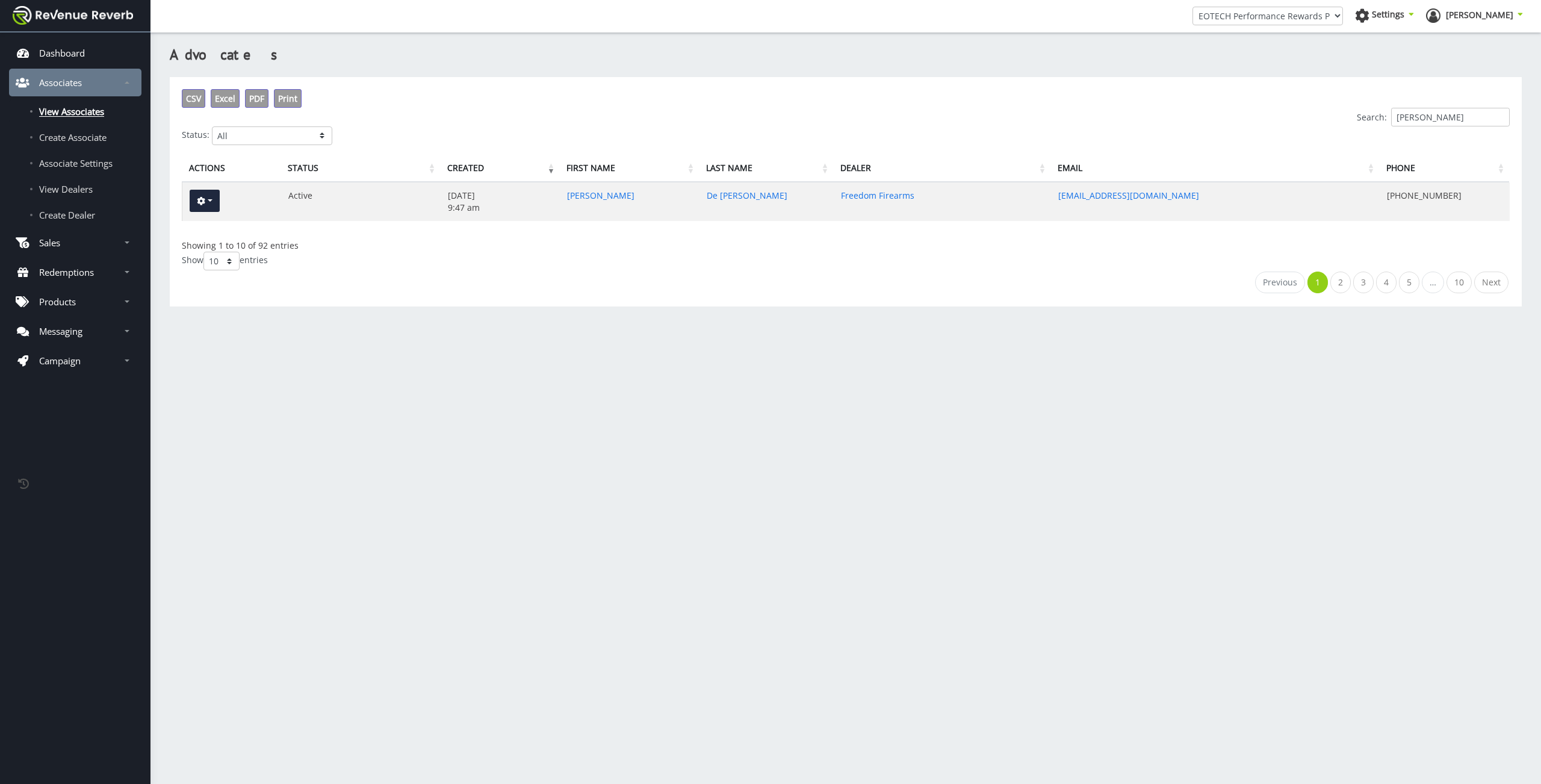
click at [84, 111] on span "View Associates" at bounding box center [72, 111] width 65 height 12
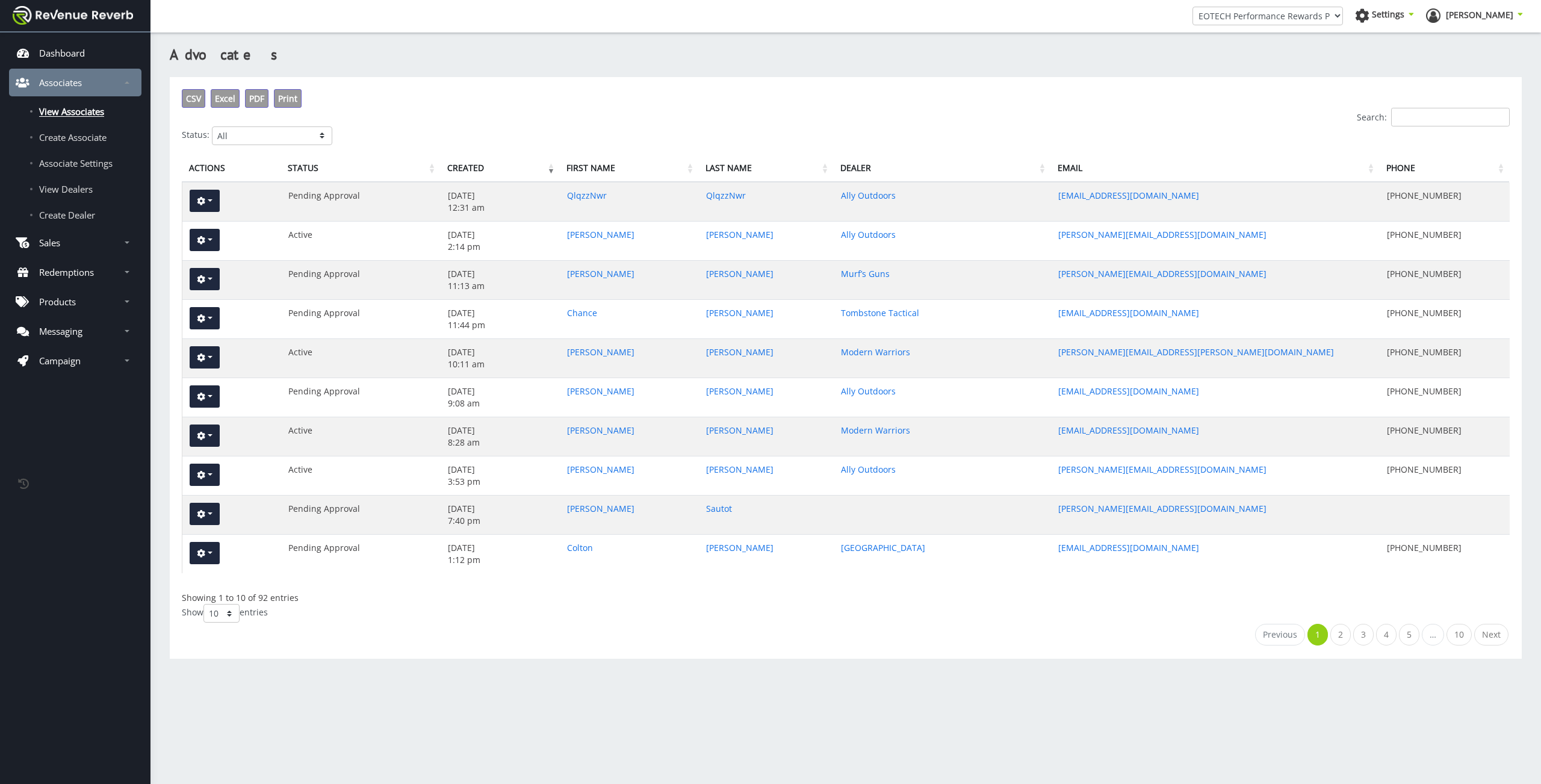
scroll to position [9, 9]
click at [67, 249] on link "Sales" at bounding box center [75, 242] width 133 height 28
click at [71, 271] on span "View Sales" at bounding box center [61, 271] width 43 height 12
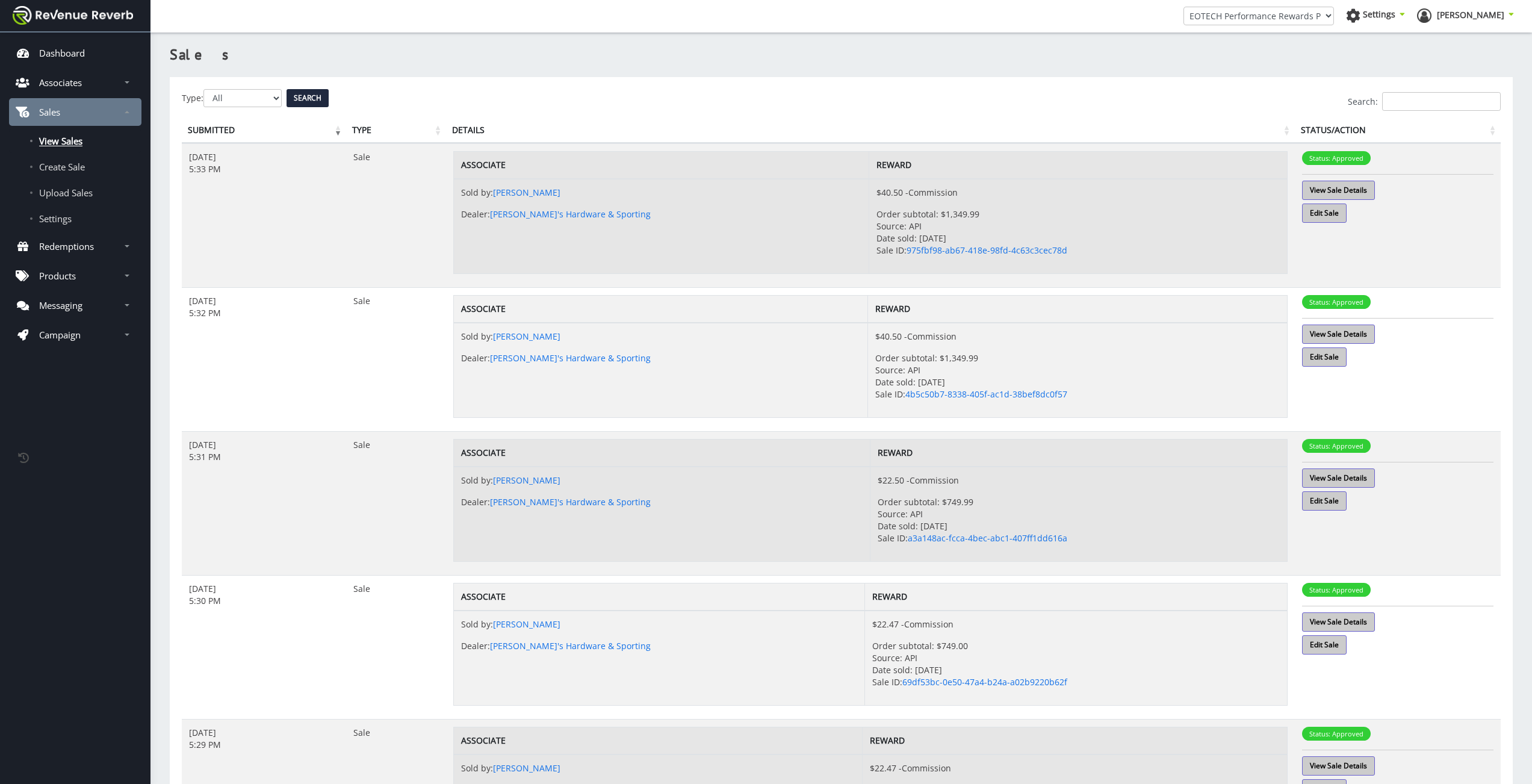
click at [242, 99] on div "Search:" at bounding box center [841, 101] width 1319 height 19
click at [243, 105] on div "Search:" at bounding box center [841, 101] width 1319 height 19
click at [253, 99] on div "Search:" at bounding box center [841, 101] width 1319 height 19
click at [280, 96] on div "Search:" at bounding box center [841, 101] width 1319 height 19
click at [77, 197] on span "Upload Sales" at bounding box center [66, 193] width 53 height 12
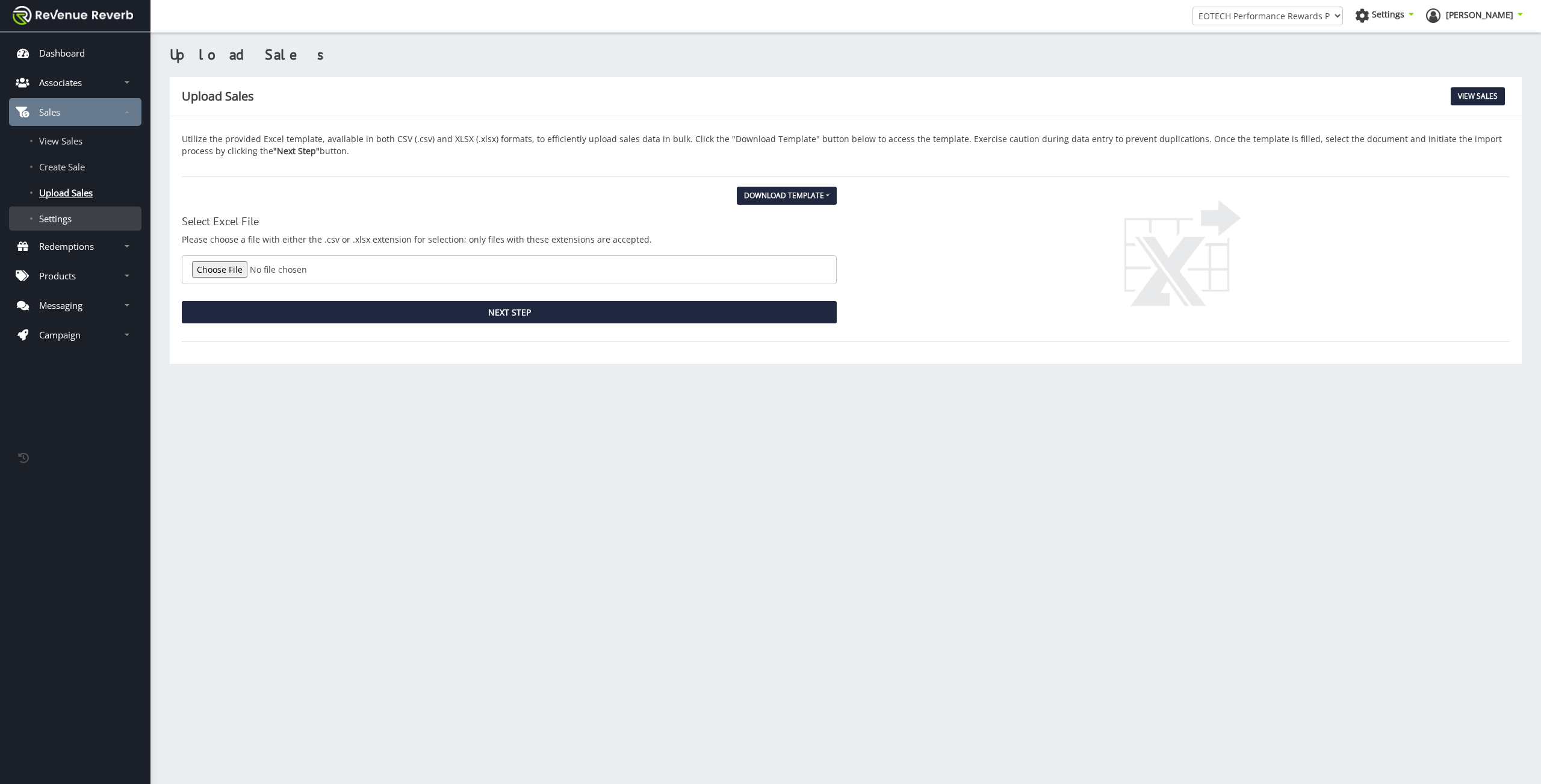
scroll to position [9, 9]
click at [68, 222] on span "Settings" at bounding box center [55, 218] width 32 height 12
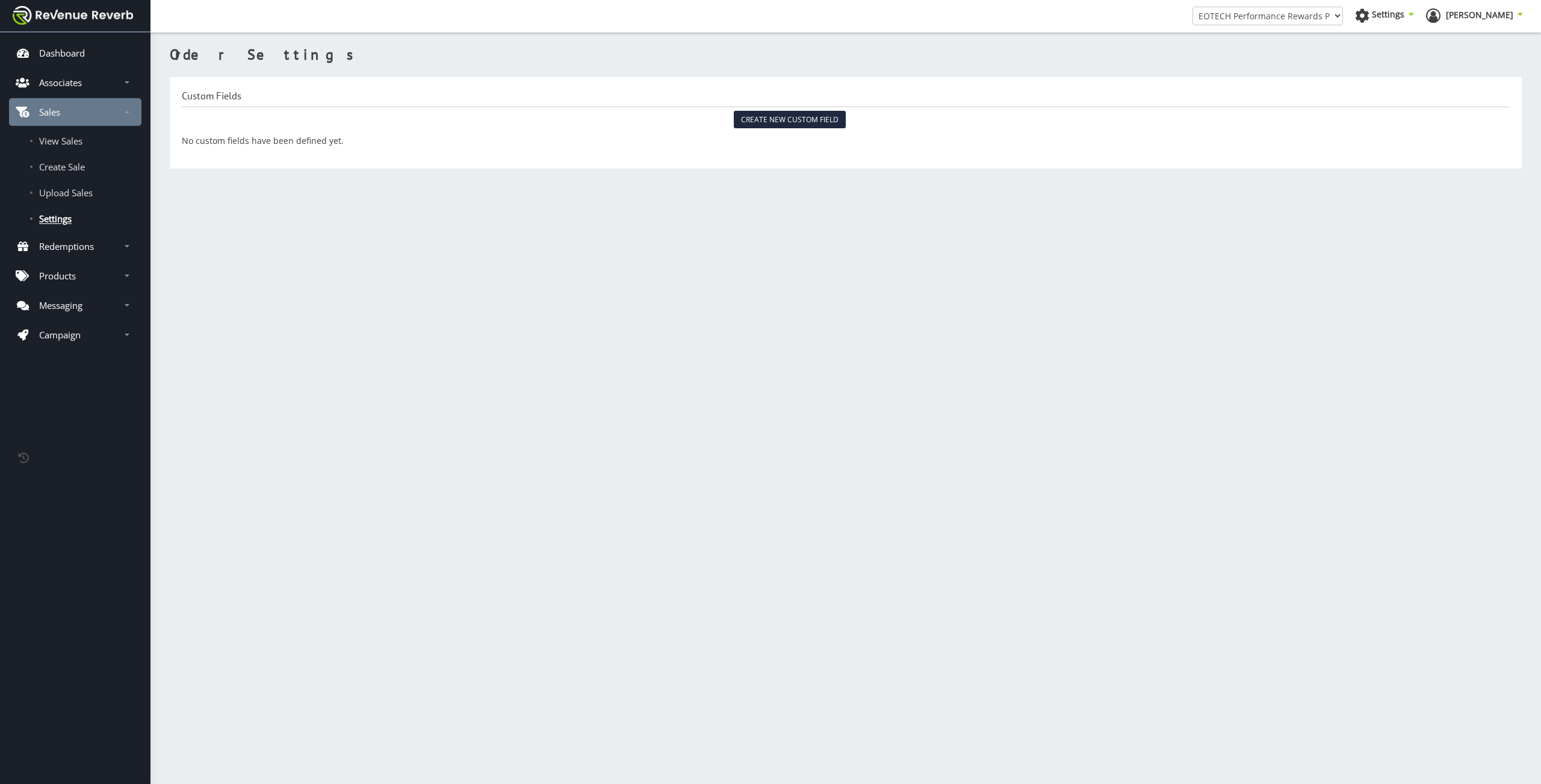
scroll to position [9, 9]
click at [85, 163] on span "Create Sale" at bounding box center [62, 166] width 46 height 12
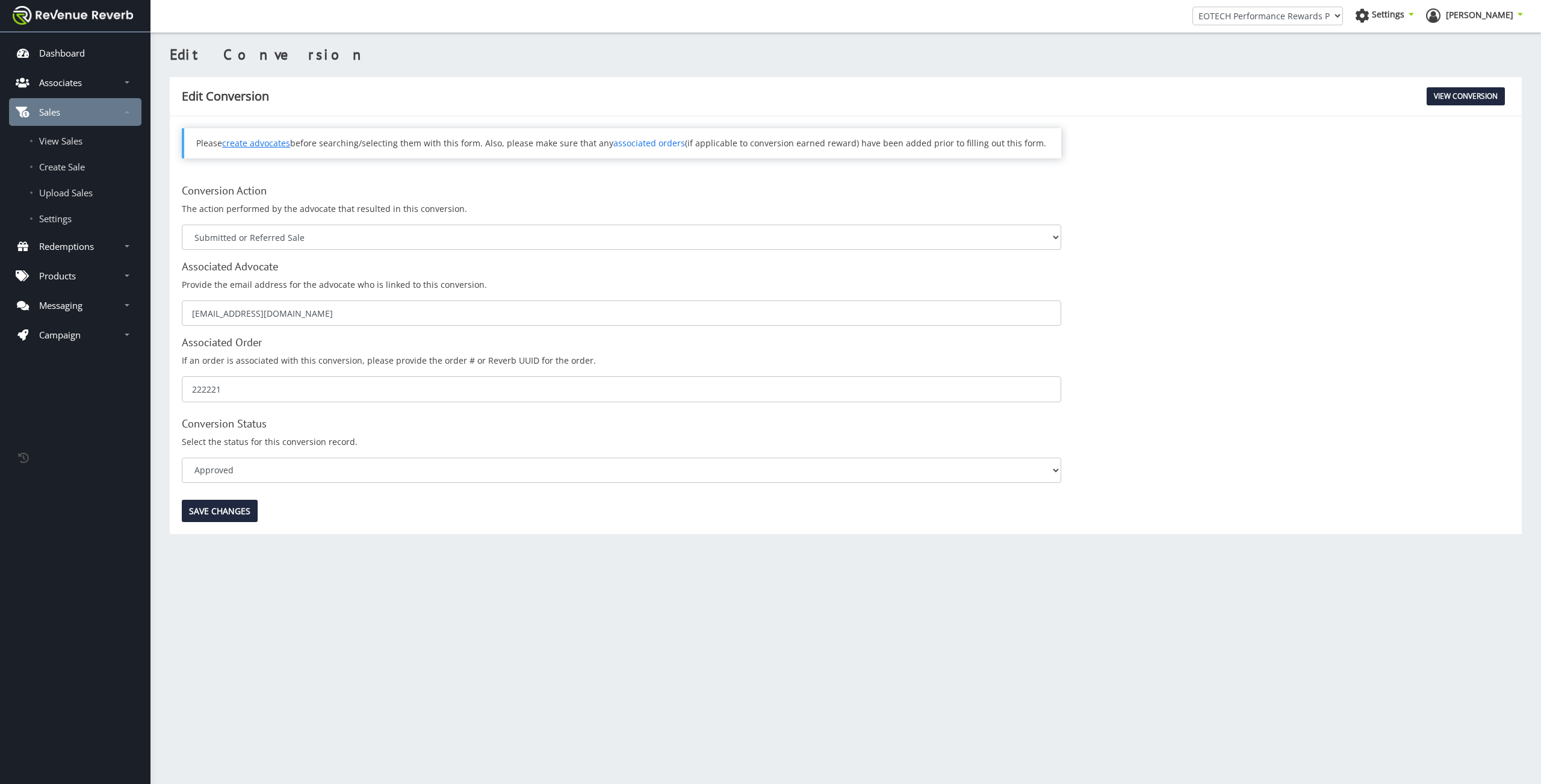
scroll to position [9, 9]
click at [72, 143] on span "View Sales" at bounding box center [61, 140] width 43 height 12
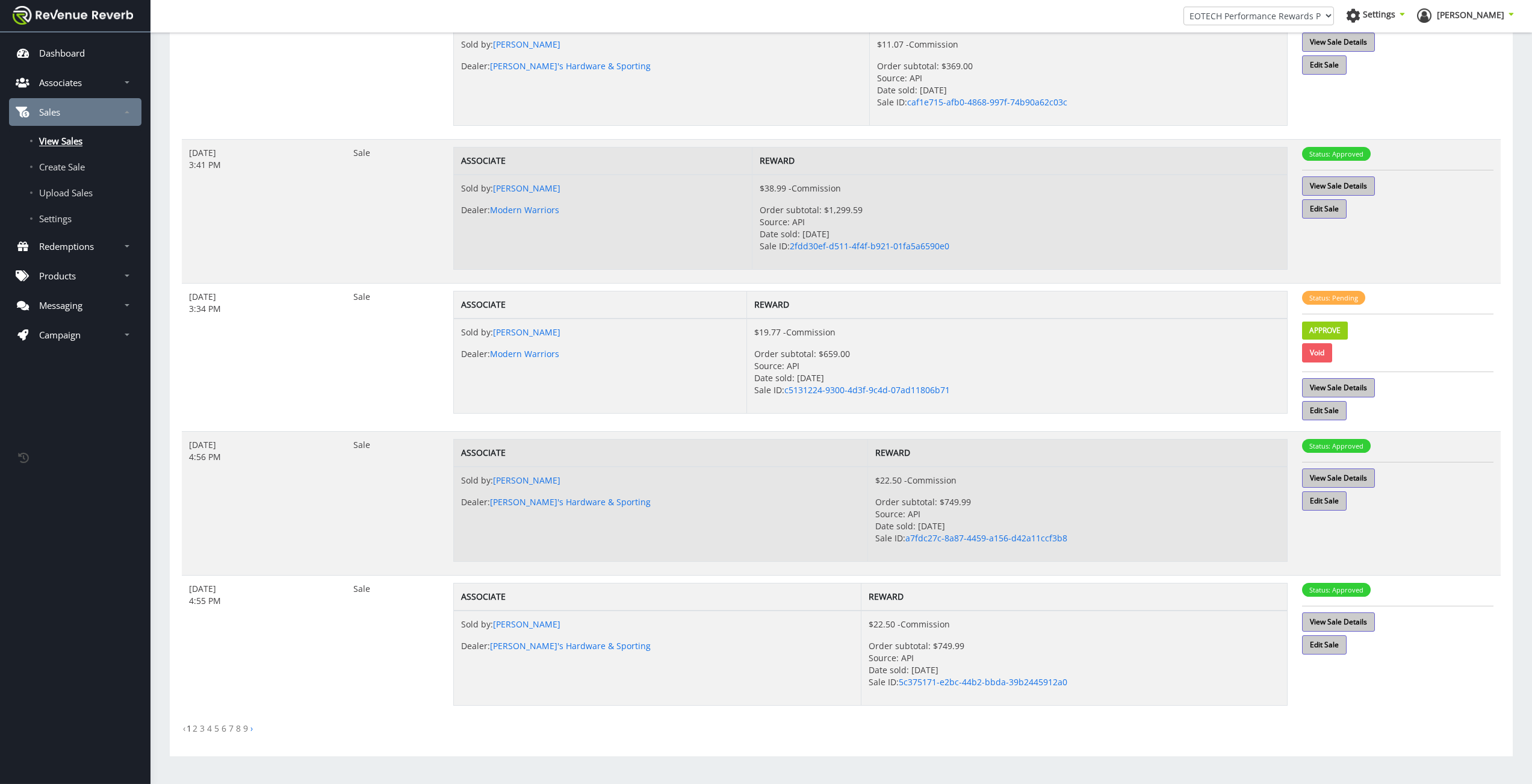
scroll to position [869, 0]
click at [1395, 20] on span "Settings" at bounding box center [1379, 14] width 32 height 12
click at [1431, 15] on img at bounding box center [1424, 15] width 14 height 14
click at [195, 724] on link "2" at bounding box center [195, 726] width 5 height 12
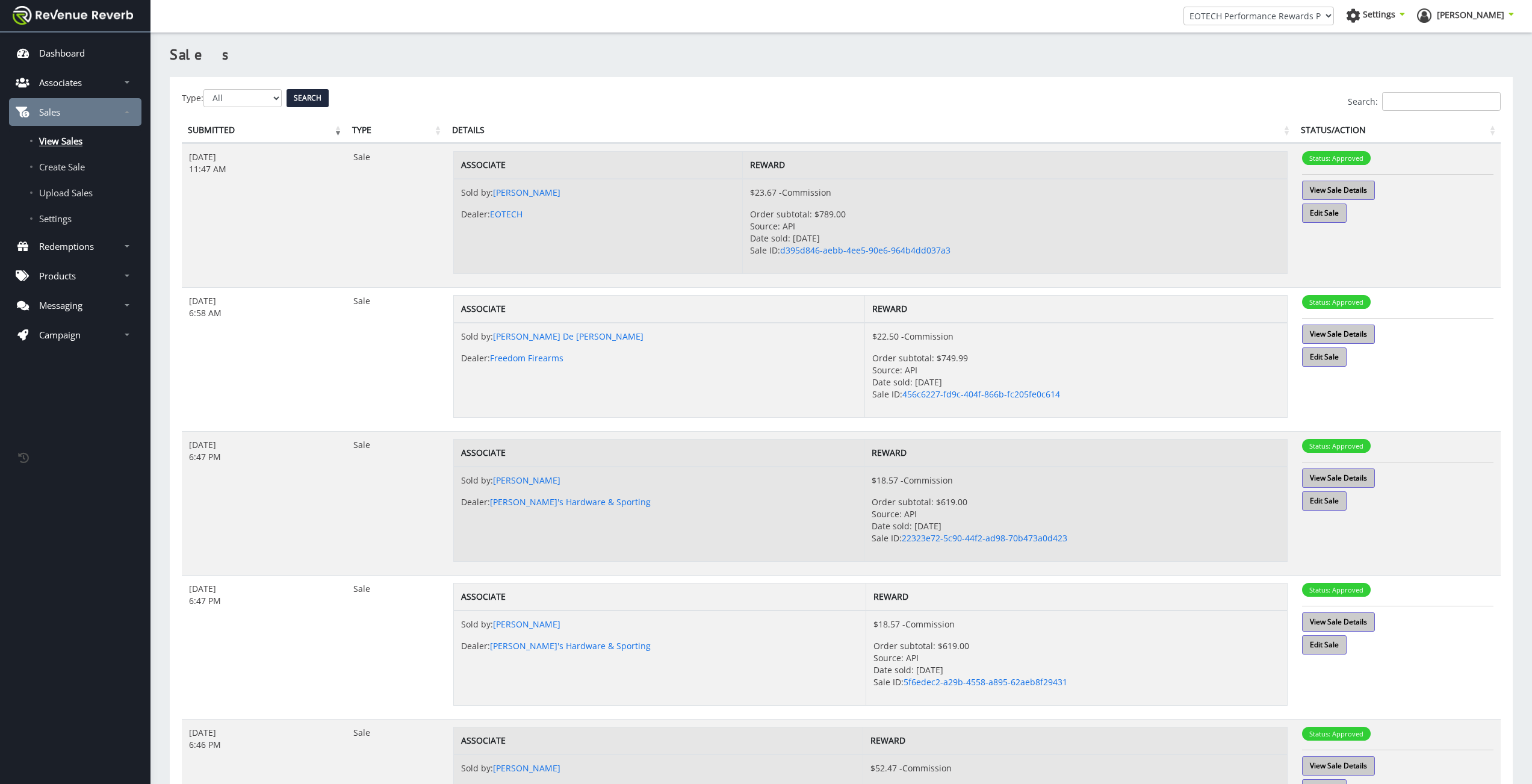
scroll to position [869, 0]
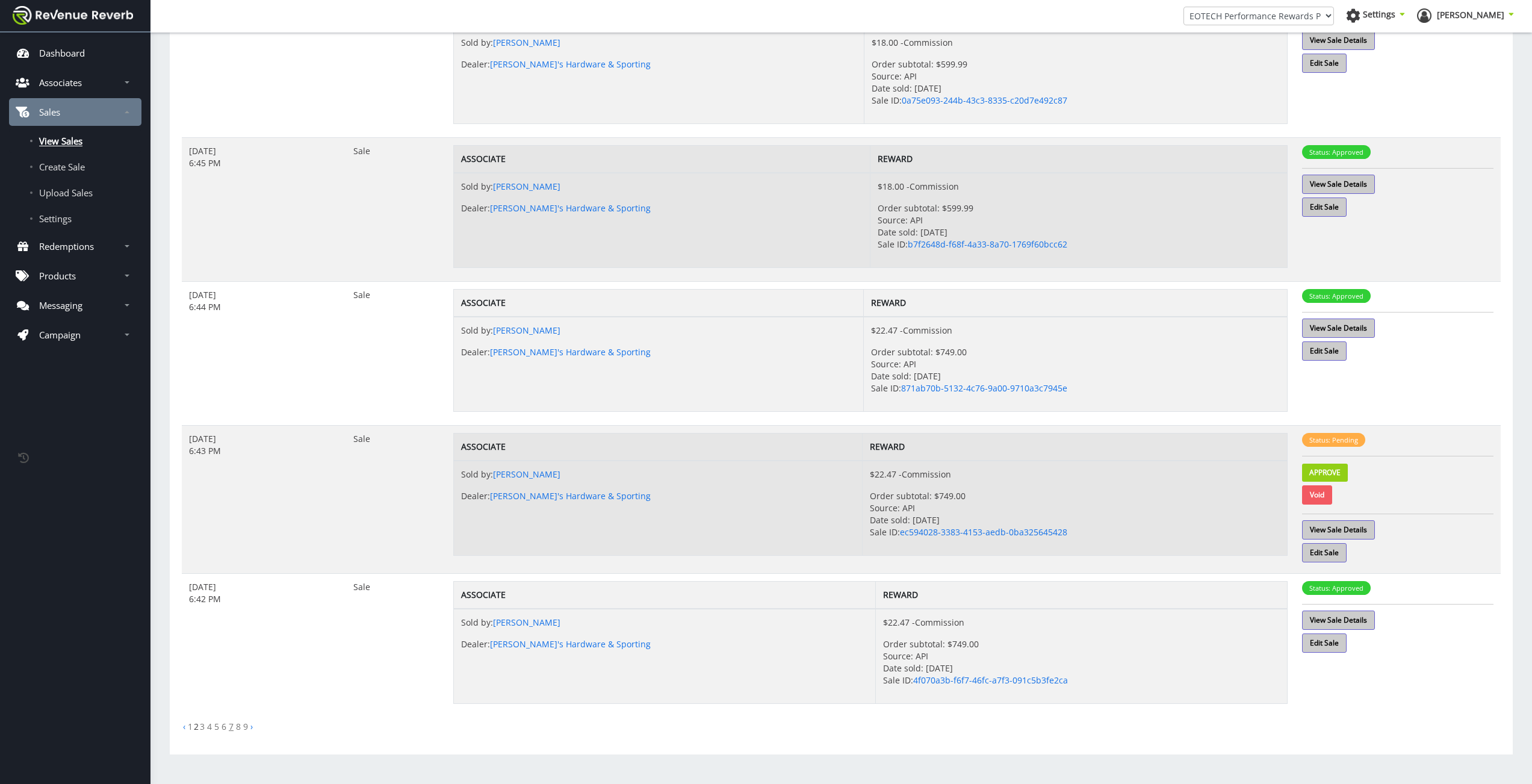
click at [233, 729] on link "7" at bounding box center [231, 726] width 5 height 12
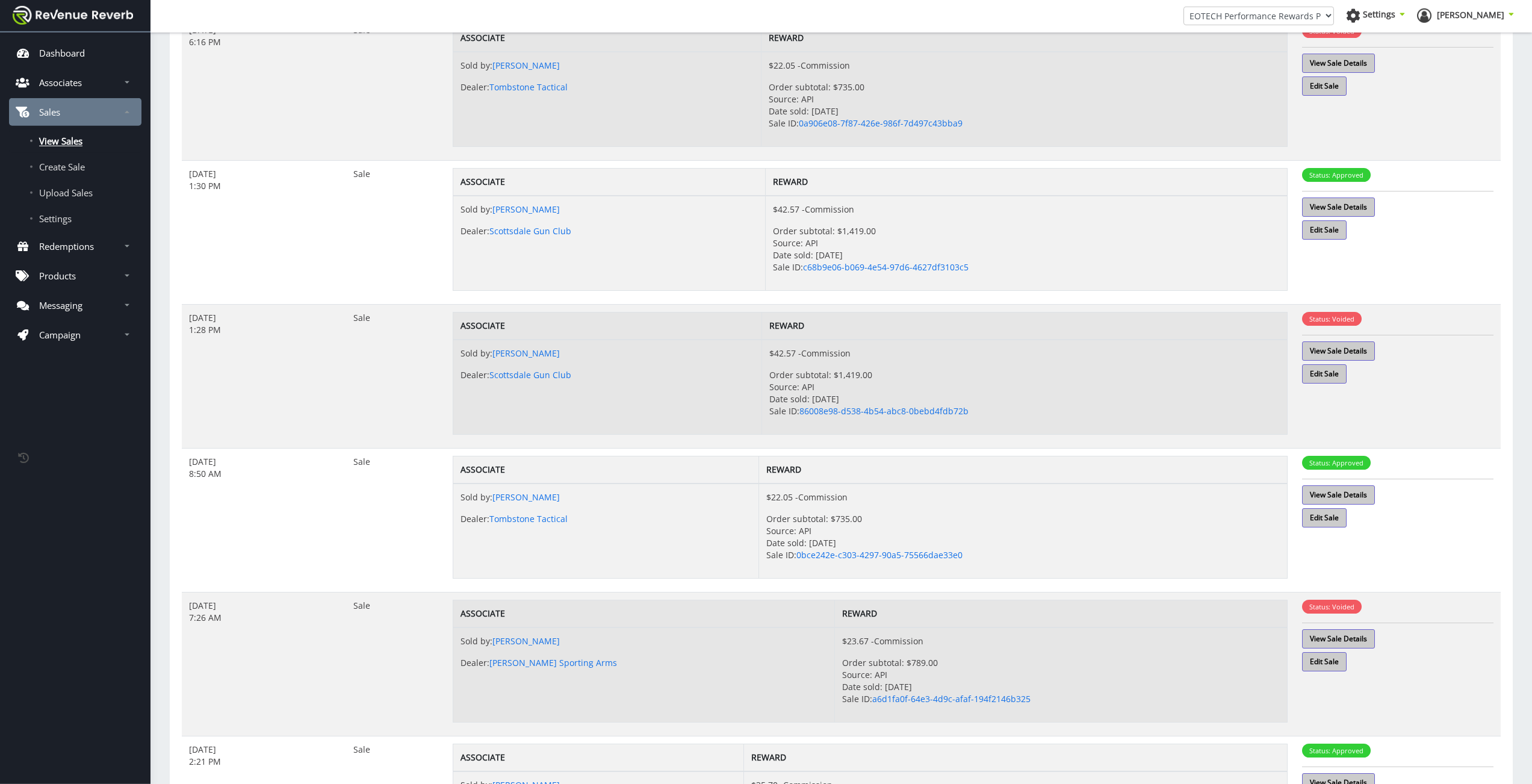
scroll to position [865, 0]
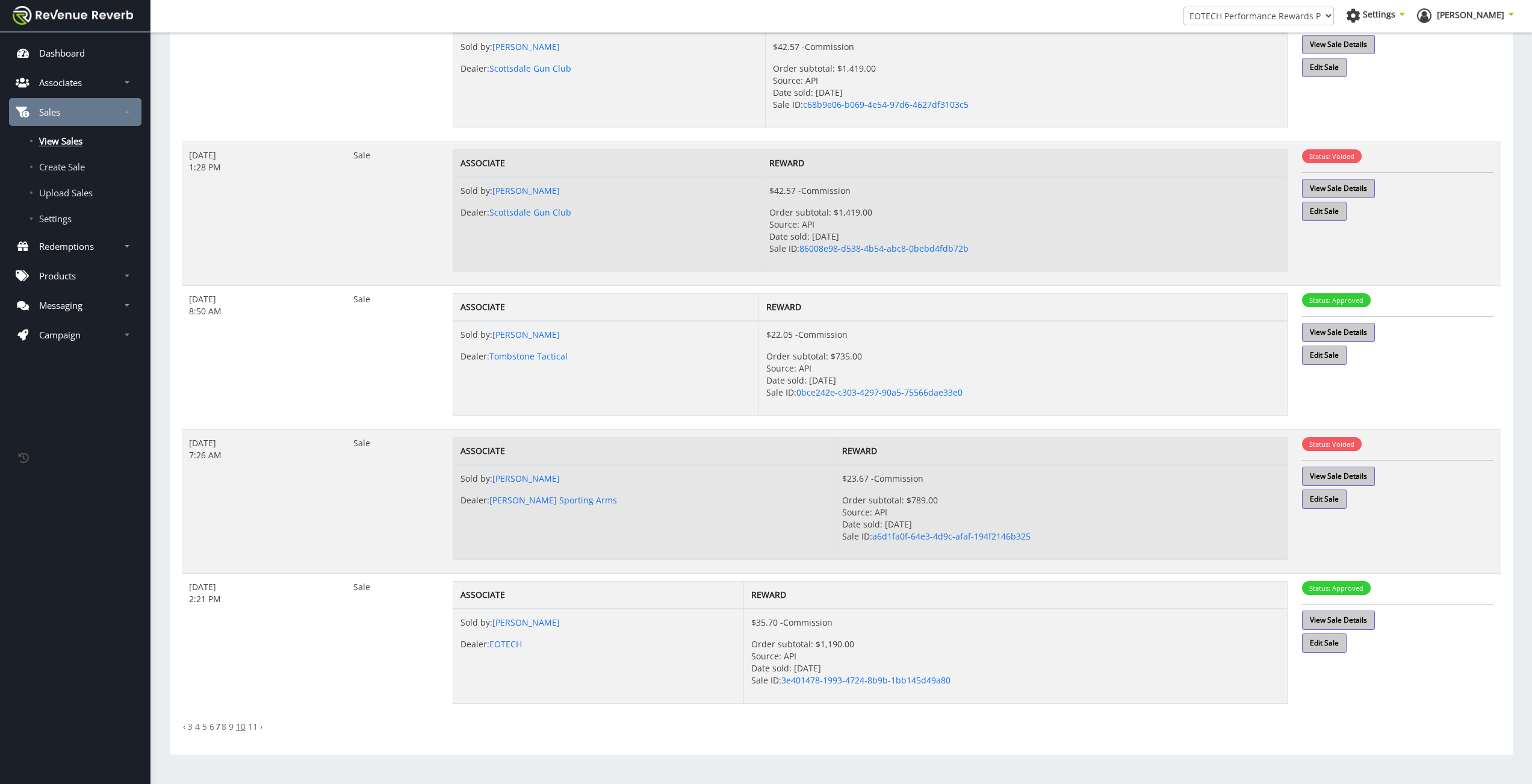
click at [243, 726] on link "10" at bounding box center [240, 726] width 10 height 12
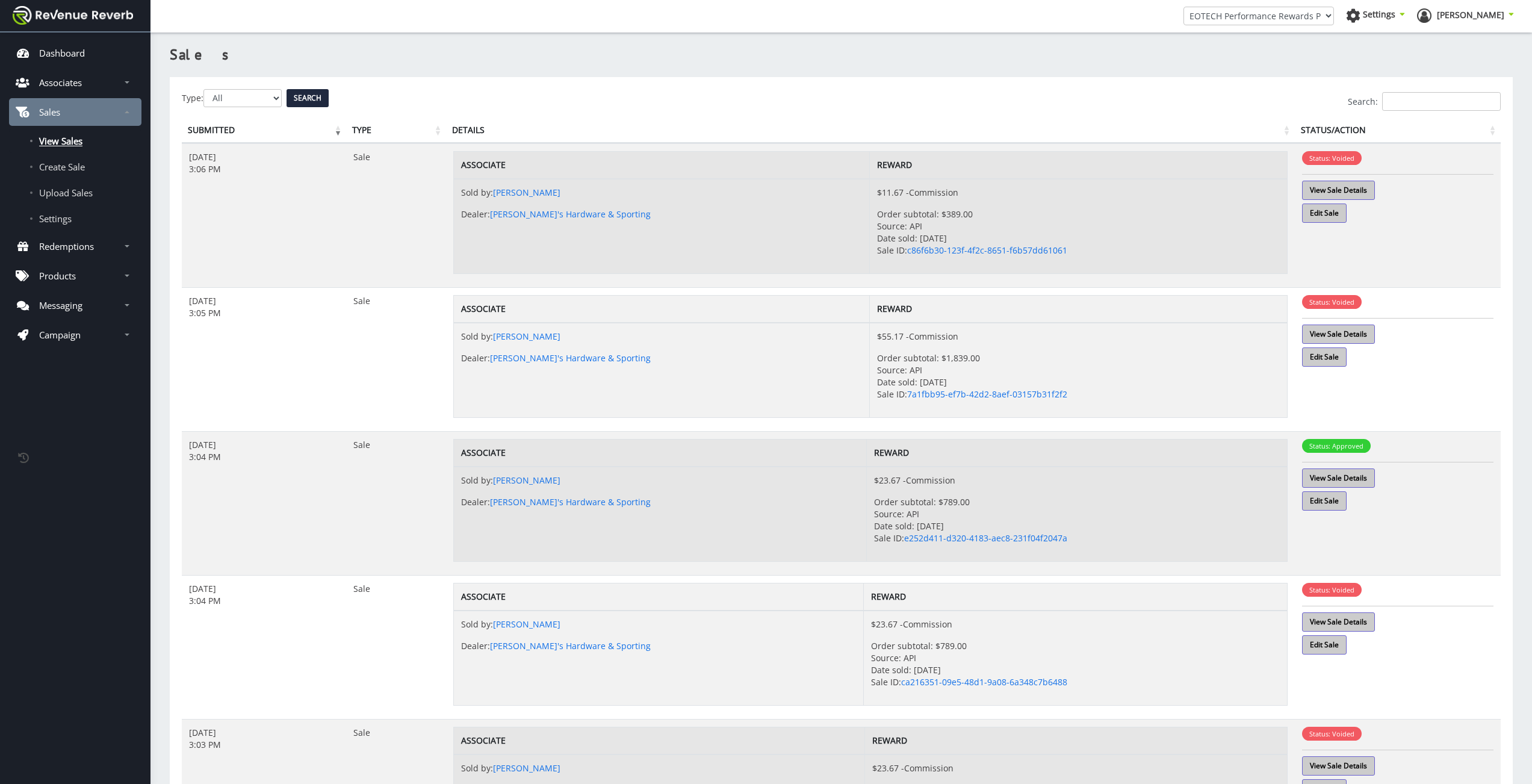
click at [263, 99] on div "Search:" at bounding box center [841, 101] width 1319 height 19
click at [1408, 120] on th "Status/Action" at bounding box center [1398, 130] width 206 height 25
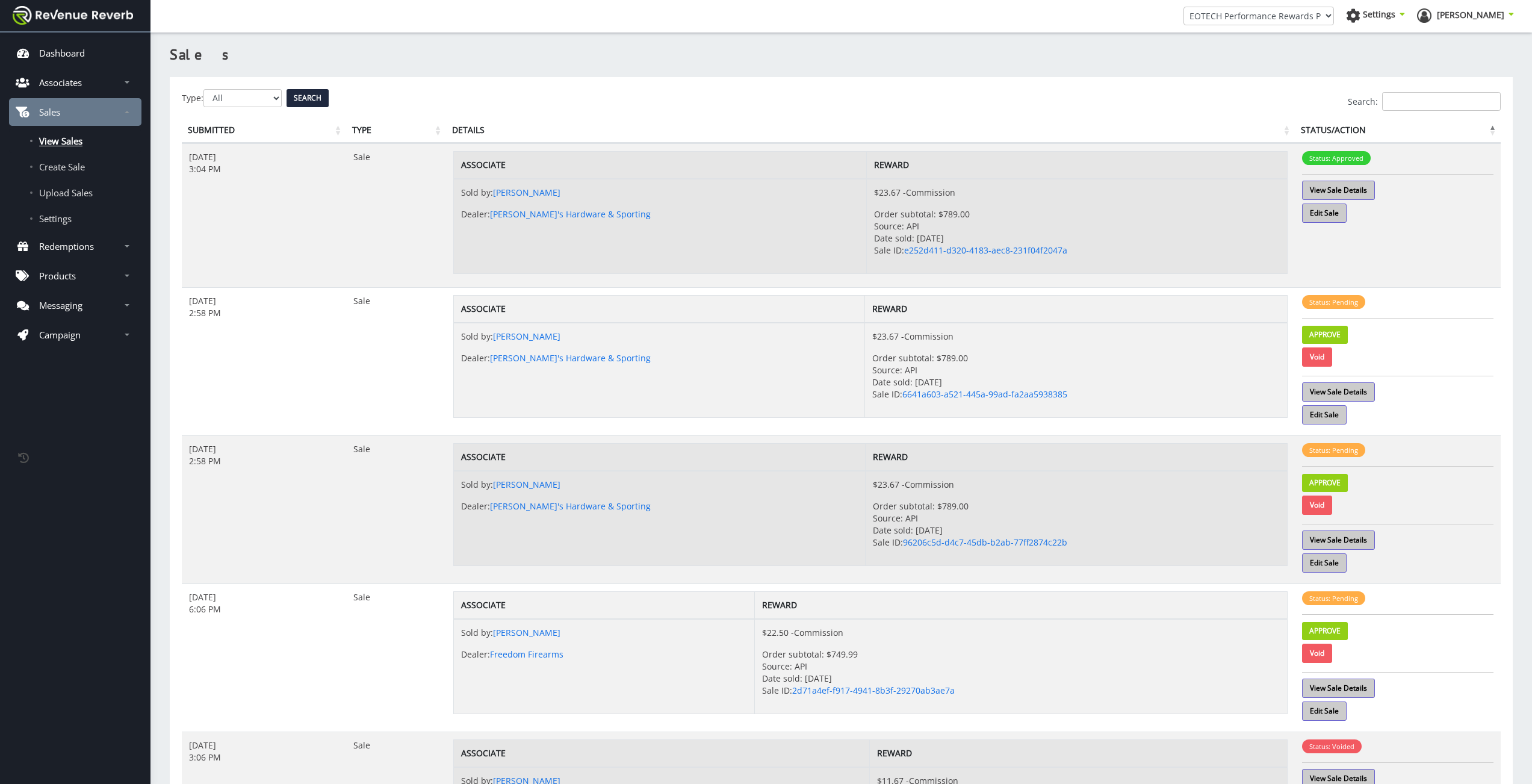
click at [1410, 106] on input "Search:" at bounding box center [1441, 101] width 119 height 19
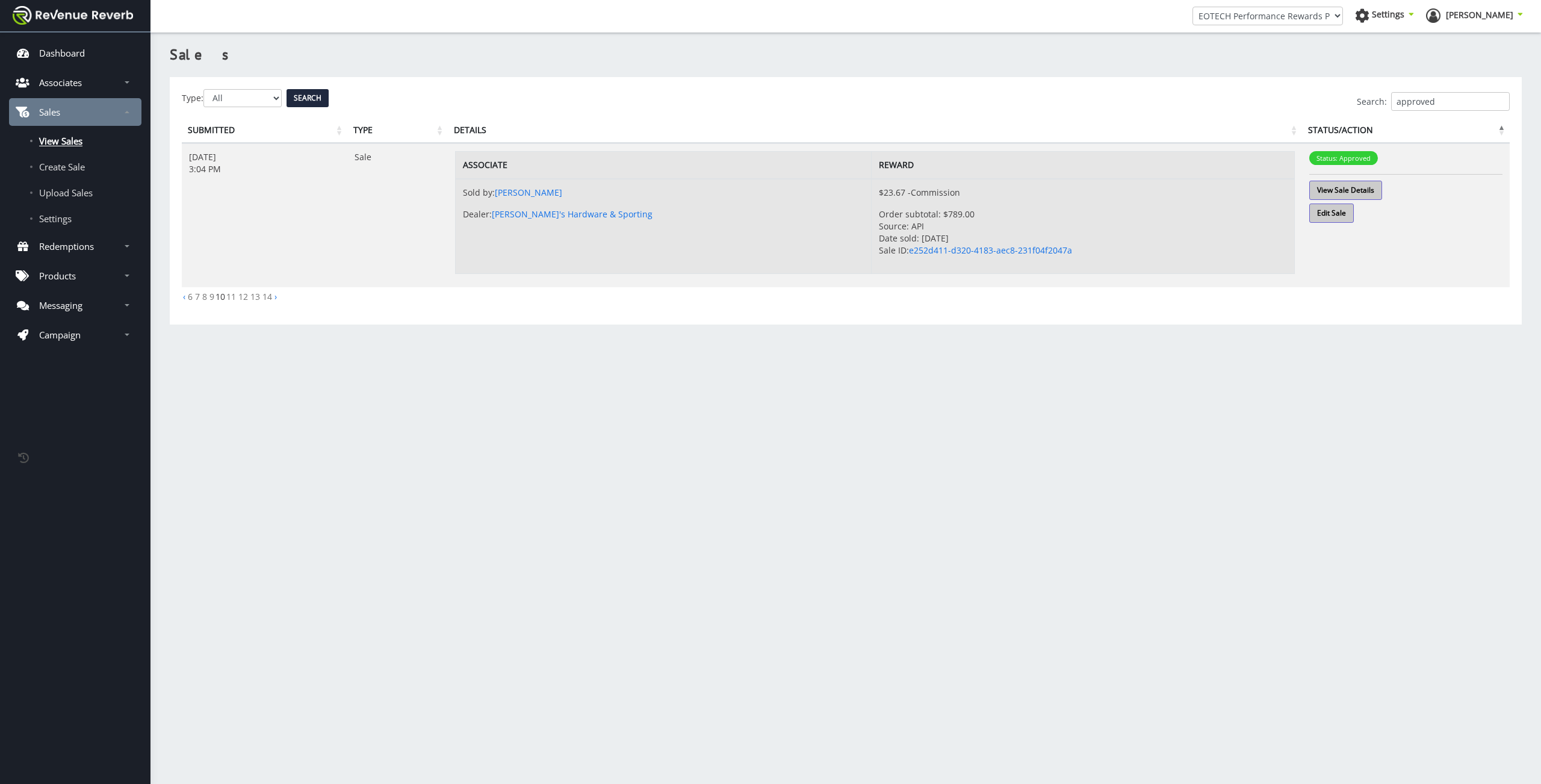
type input "approved"
click at [182, 295] on li "‹" at bounding box center [184, 296] width 5 height 12
click at [184, 296] on link "‹" at bounding box center [184, 296] width 3 height 12
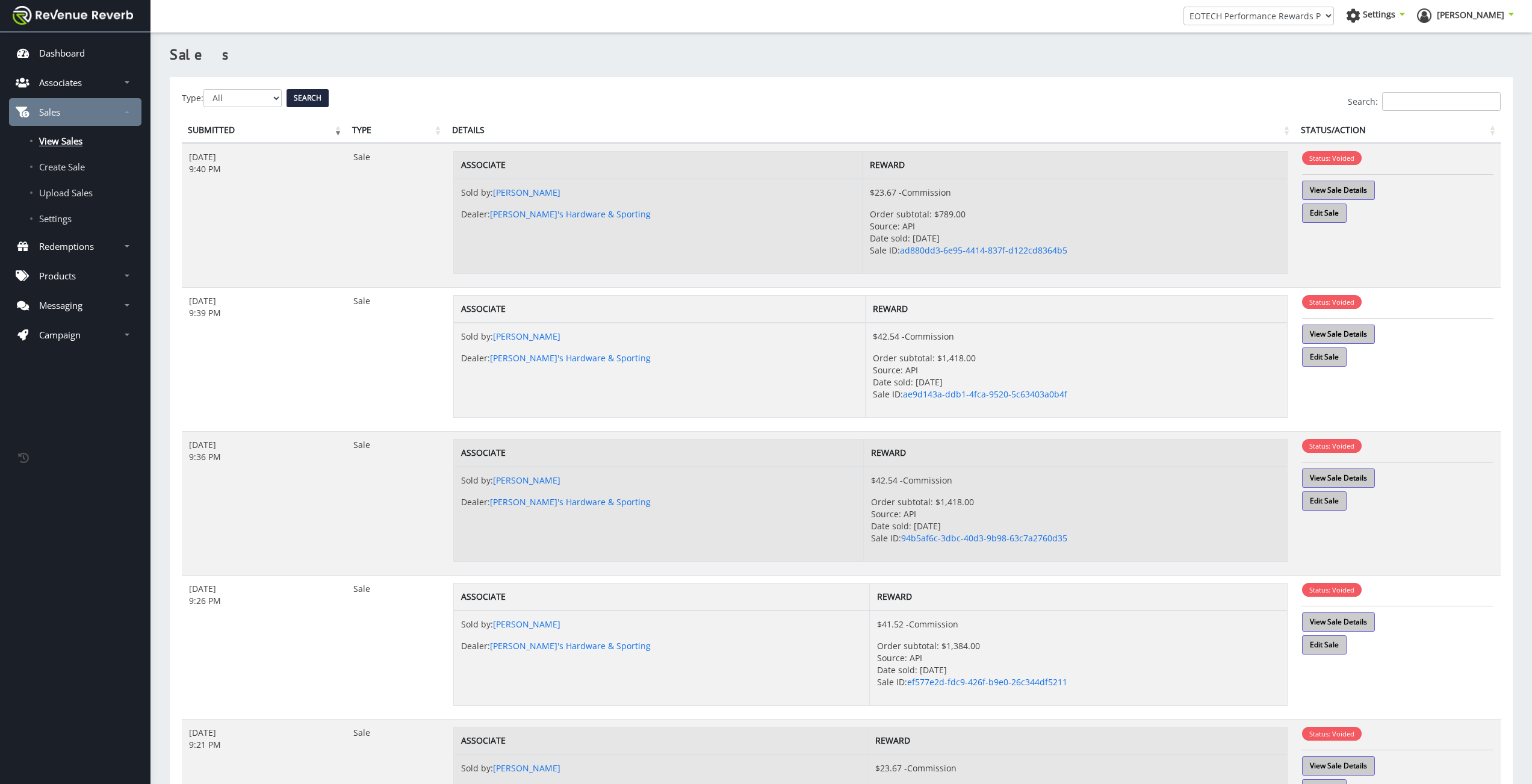
scroll to position [9, 9]
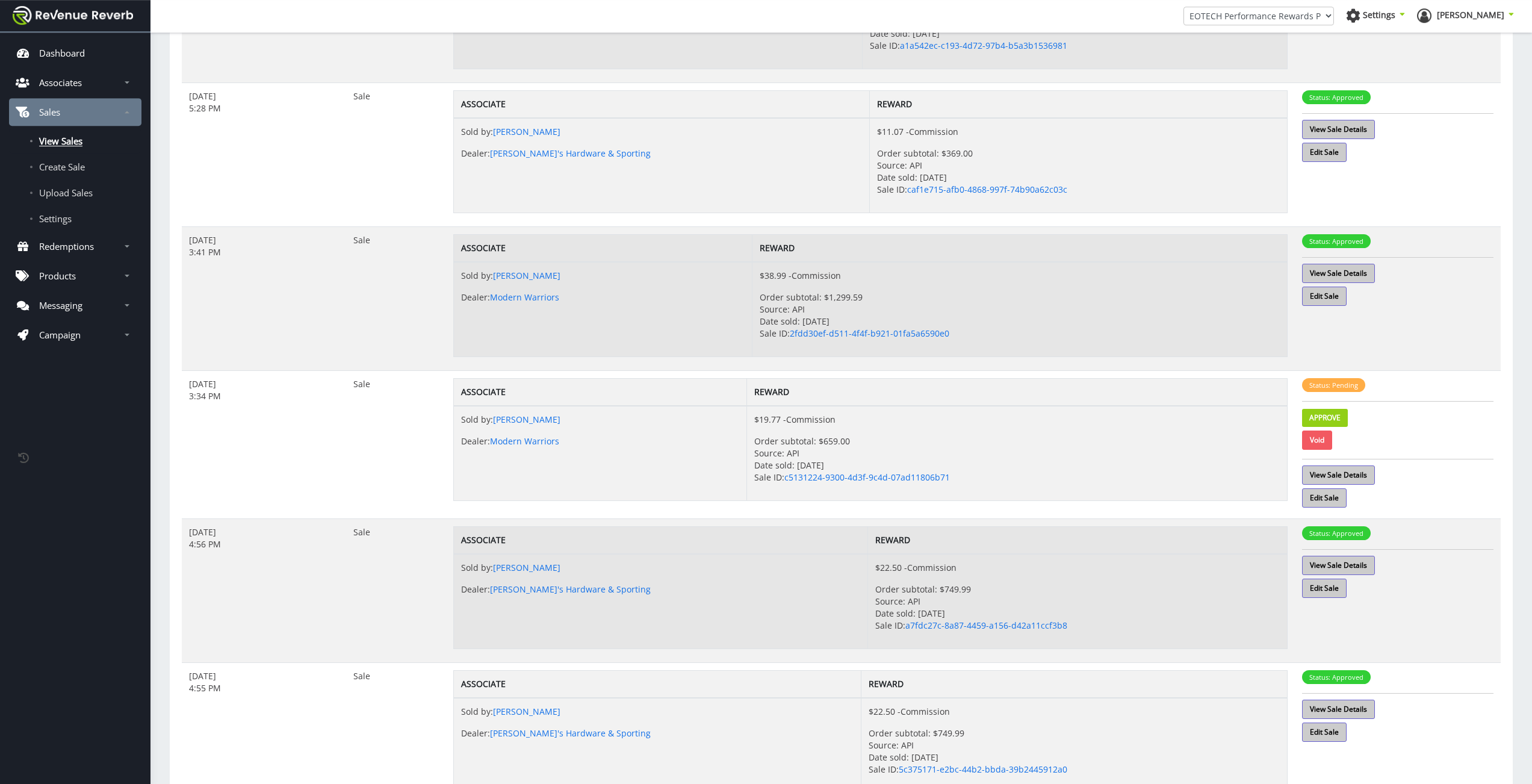
scroll to position [869, 0]
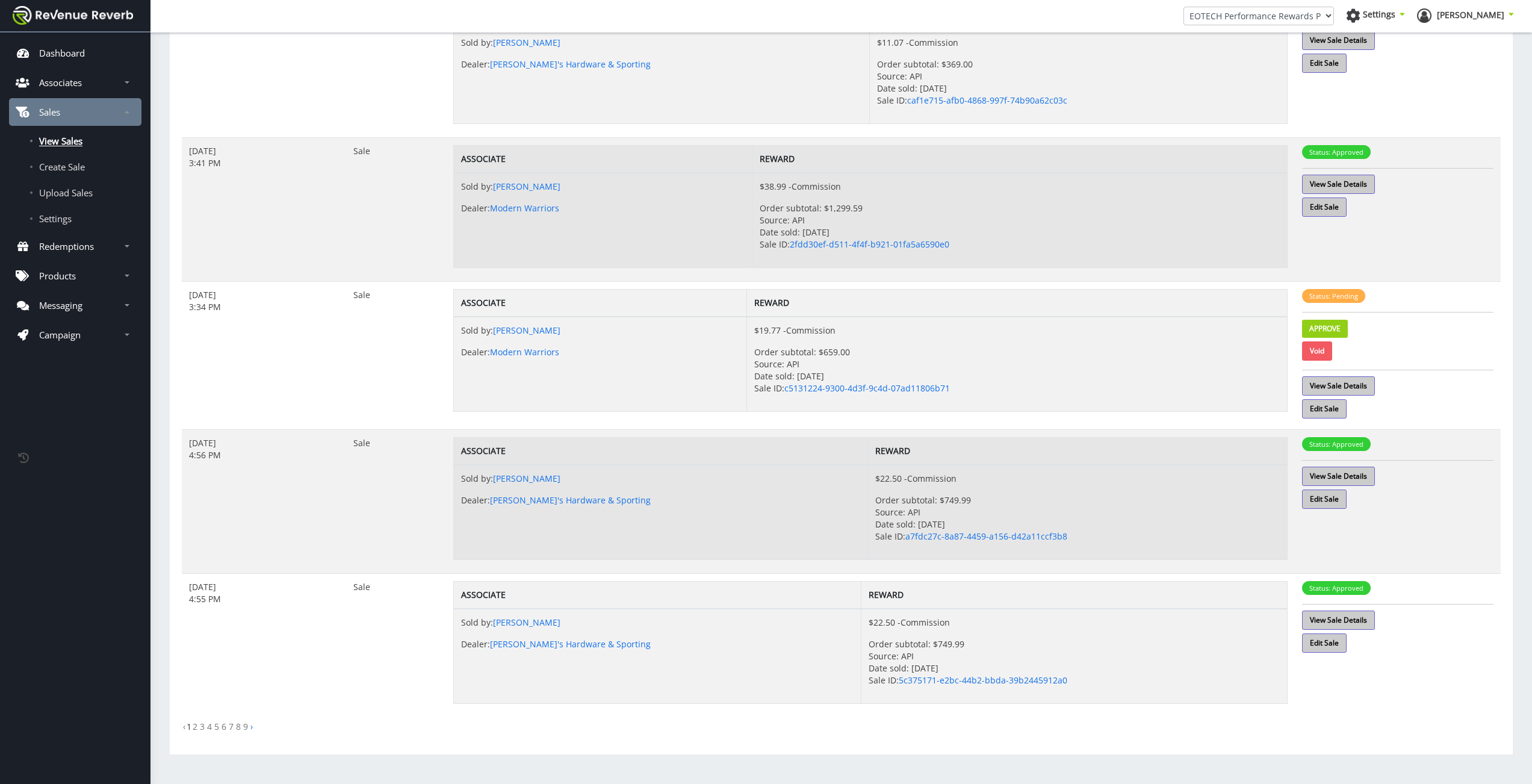
click at [1038, 539] on p "Order subtotal: $749.99 Source: API Date sold: Jul 22, 2025 Sale ID: a7fdc27c-8…" at bounding box center [1078, 518] width 405 height 48
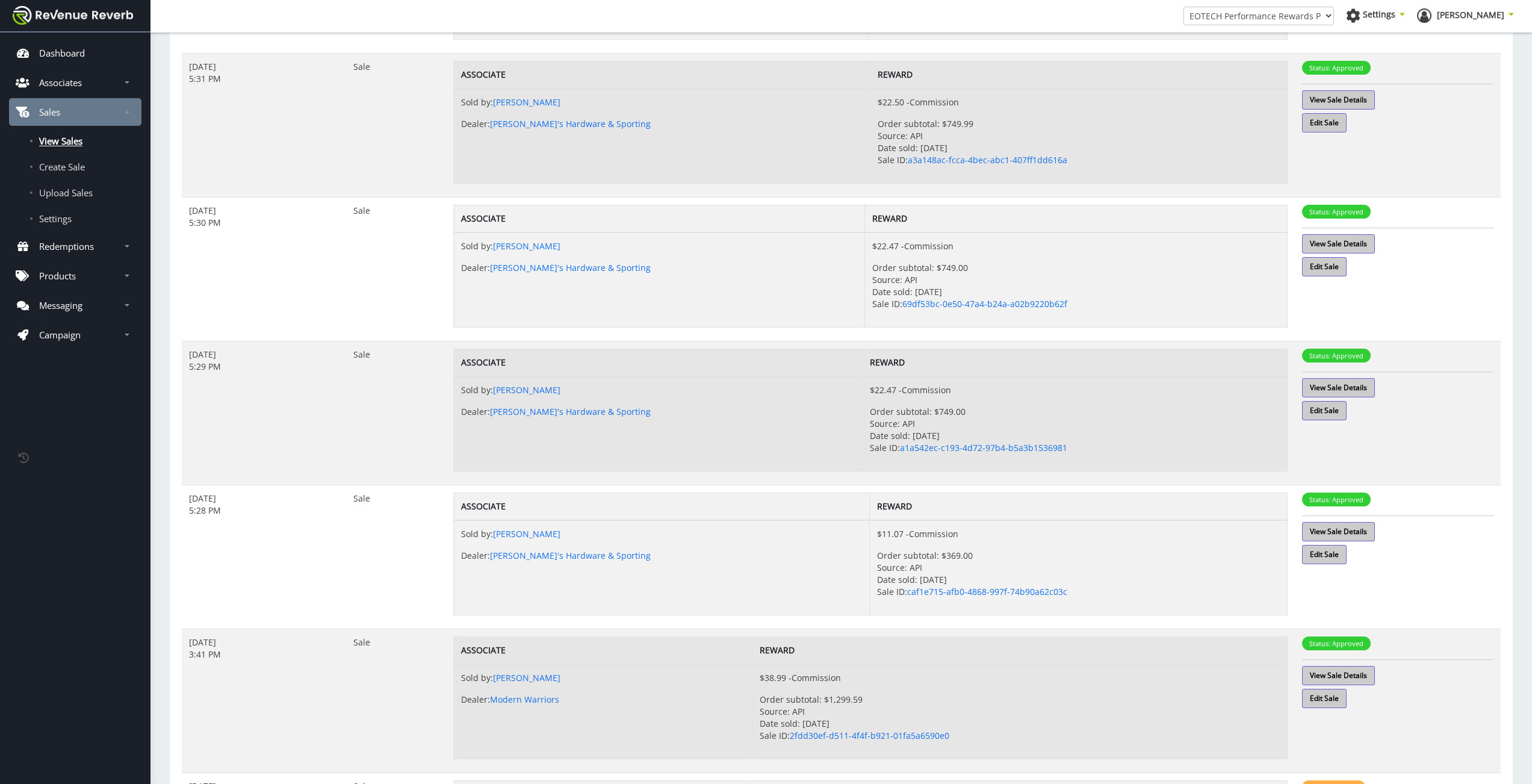
scroll to position [0, 0]
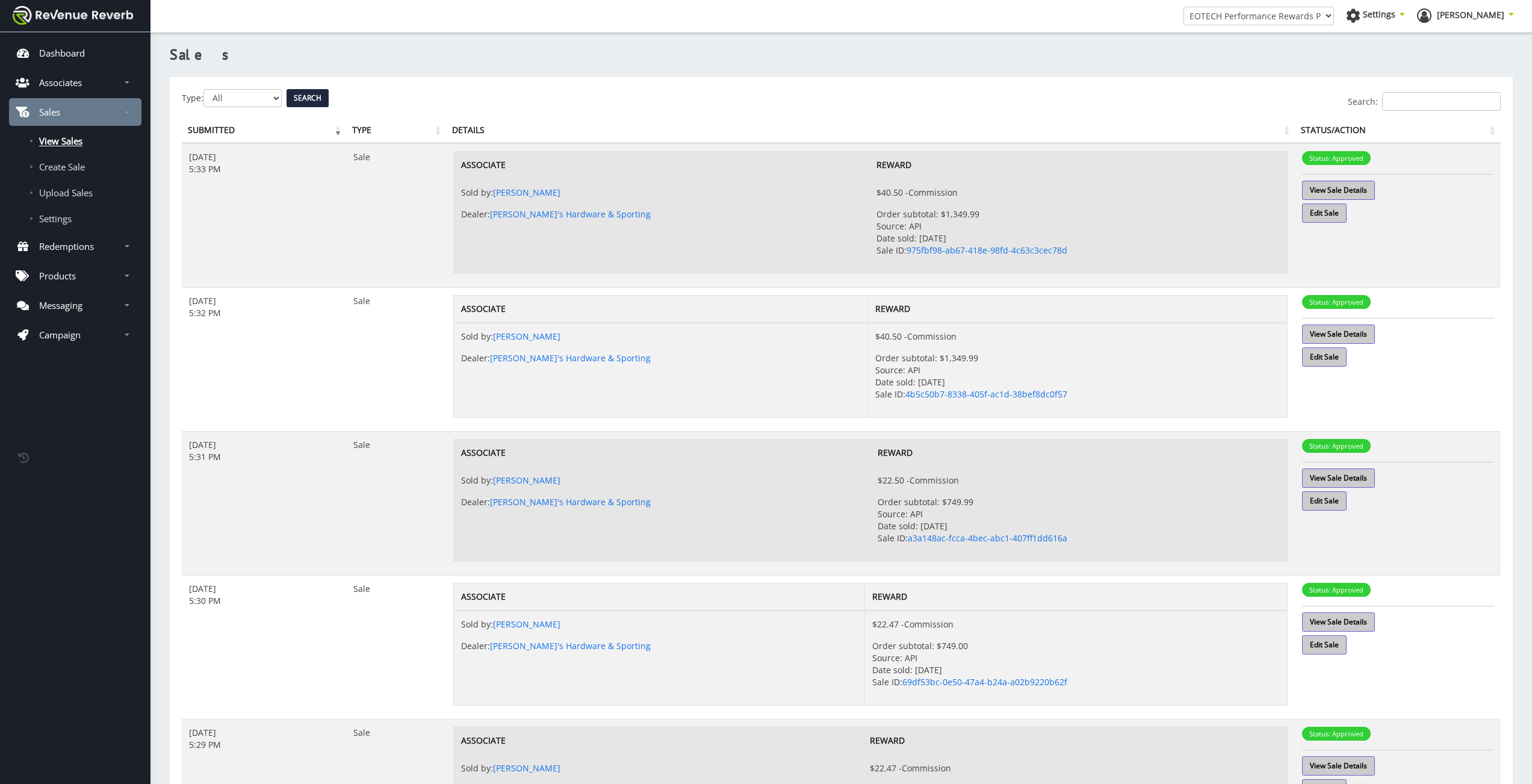
click at [1481, 104] on input "Search:" at bounding box center [1441, 101] width 119 height 19
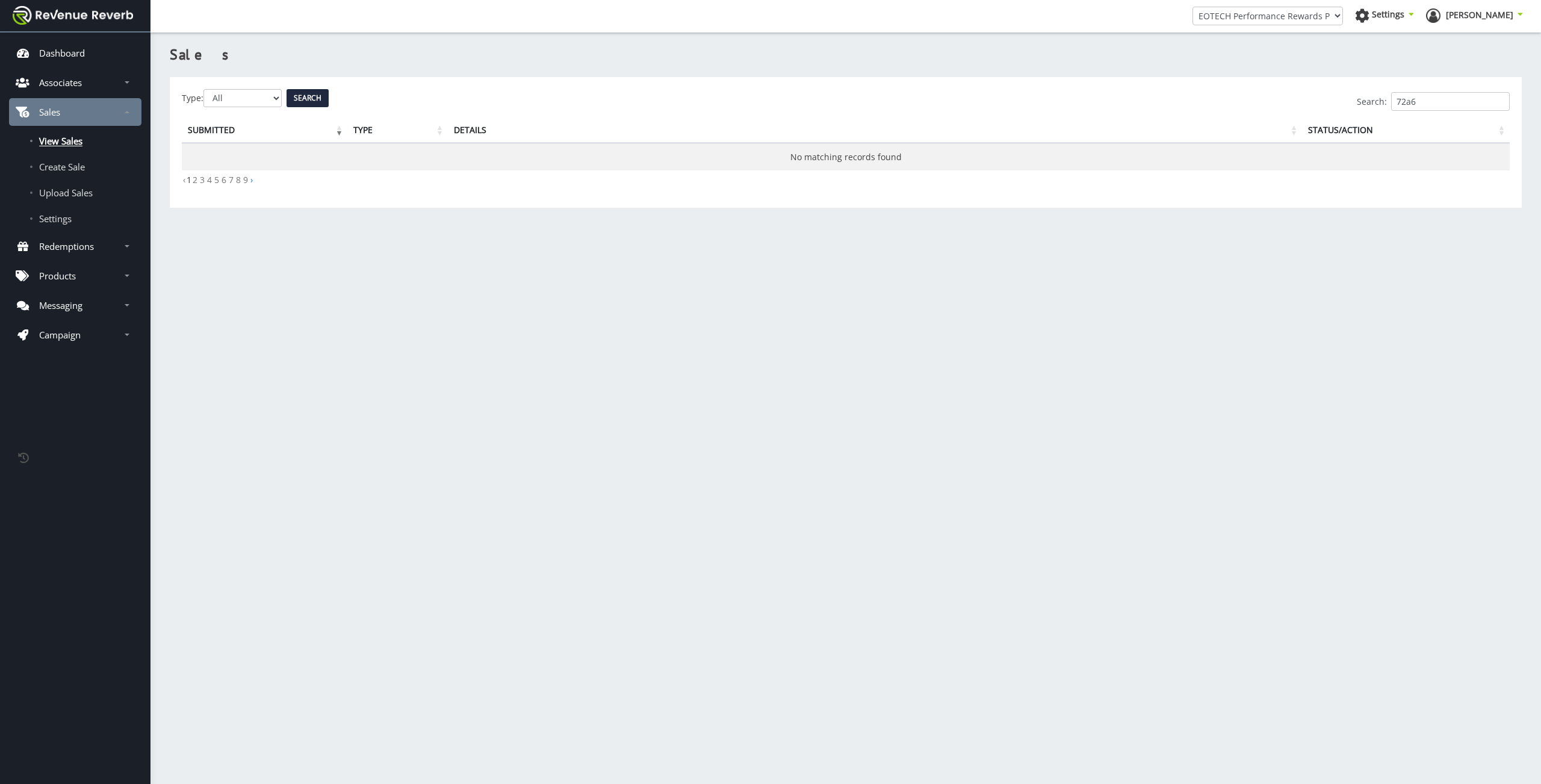
type input "72a69"
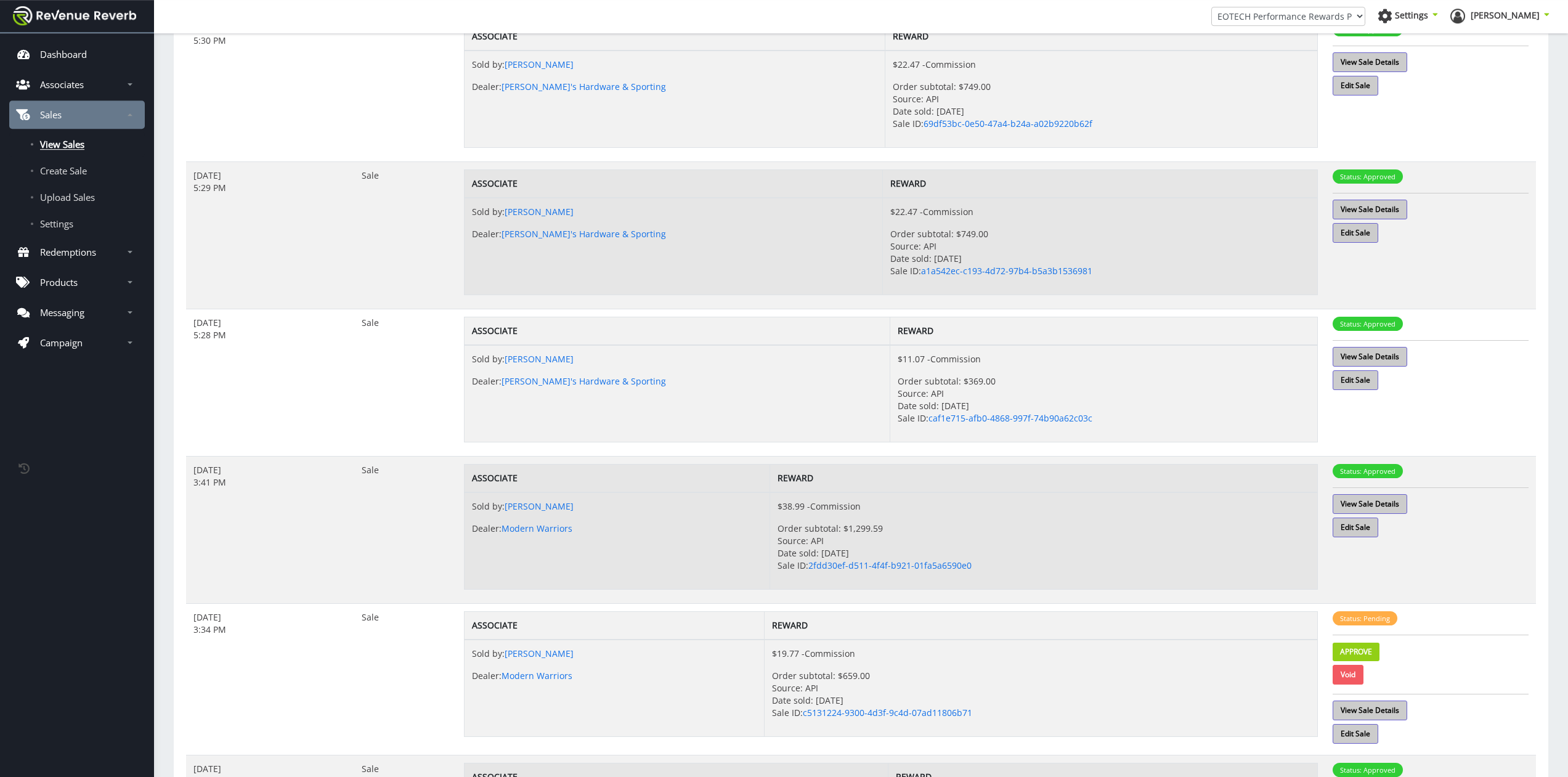
scroll to position [916, 0]
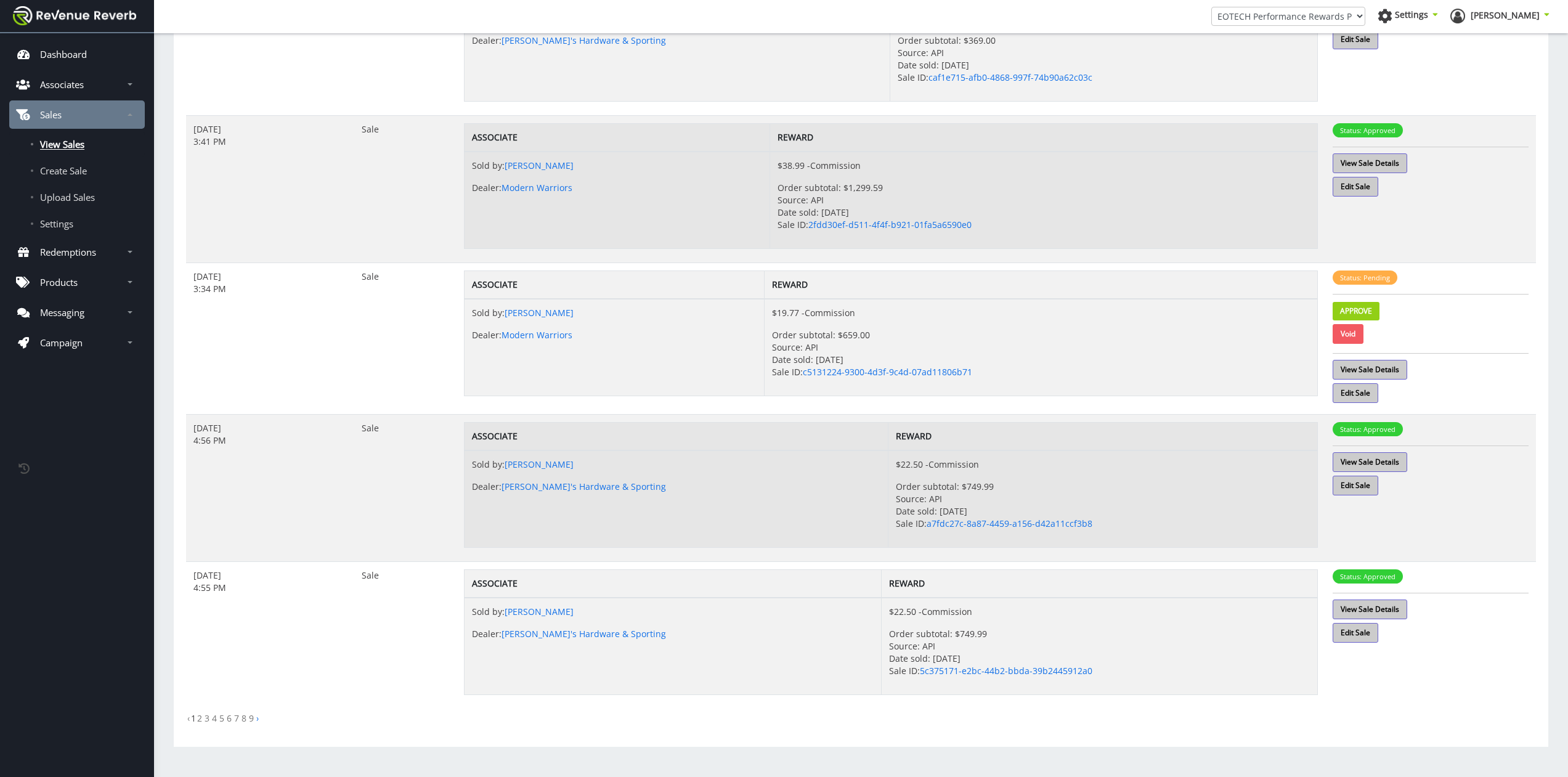
click at [198, 724] on link "2" at bounding box center [199, 718] width 5 height 12
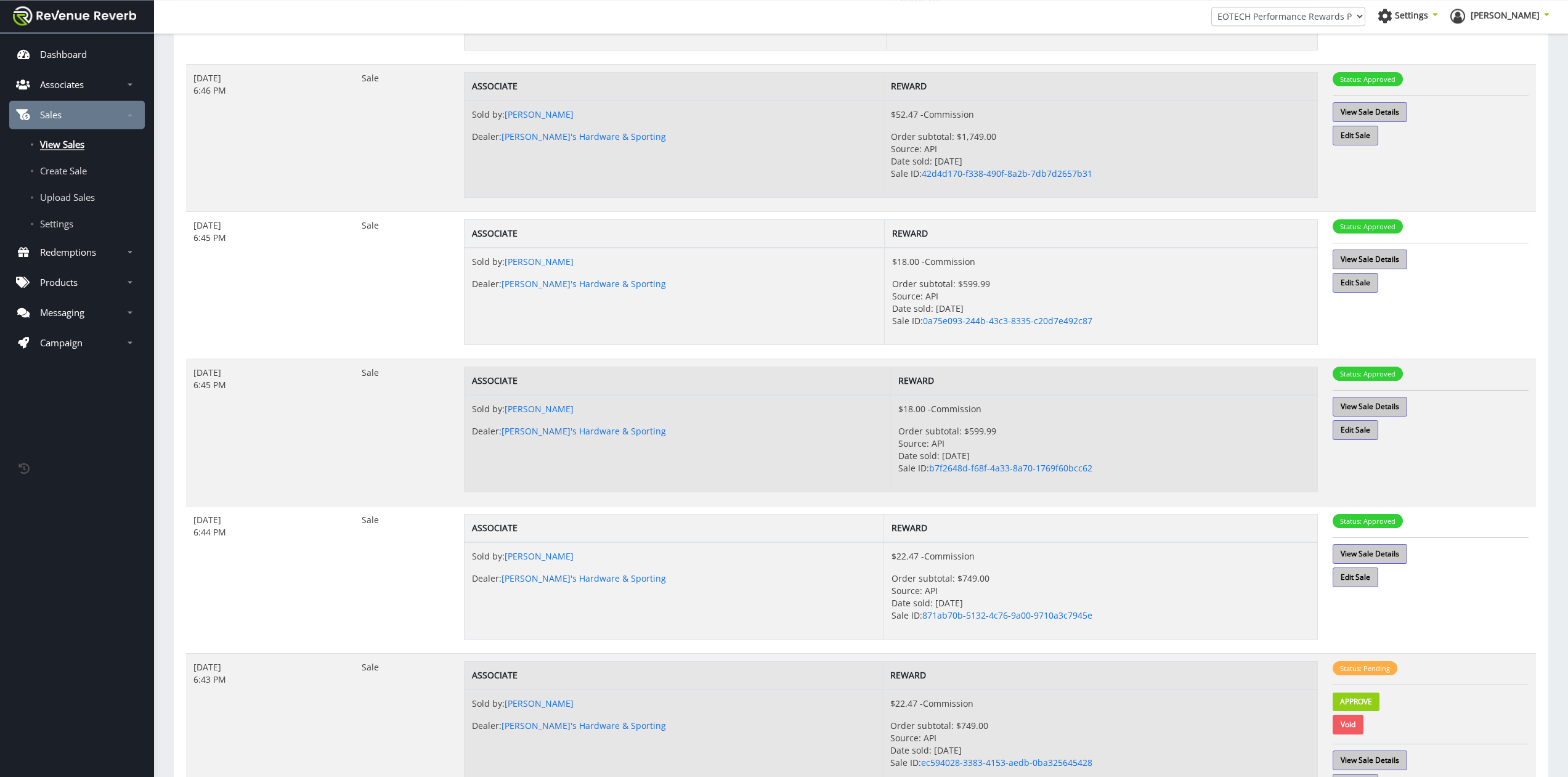
scroll to position [916, 0]
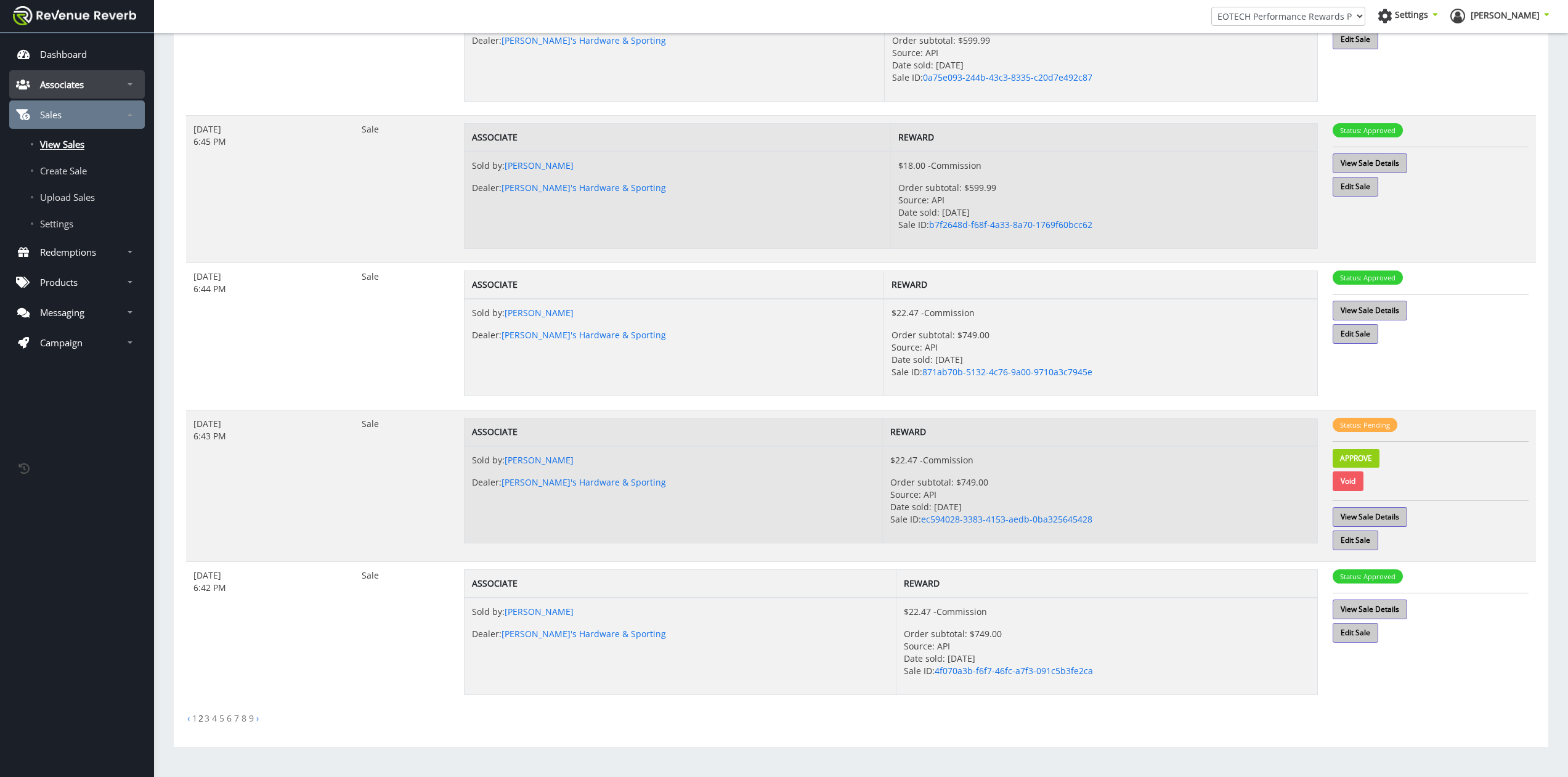
click at [51, 80] on p "Associates" at bounding box center [62, 84] width 44 height 13
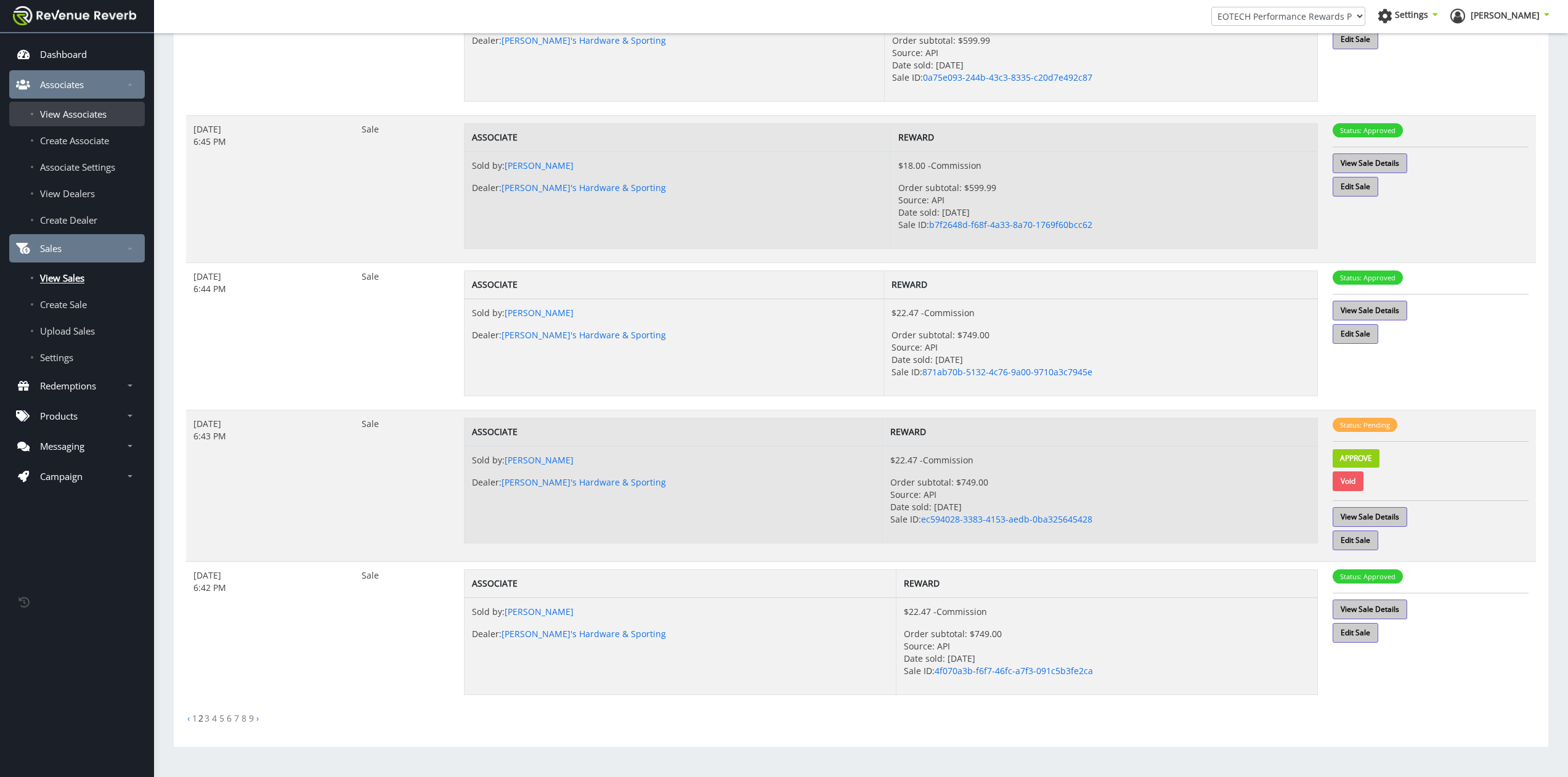
click at [61, 108] on span "View Associates" at bounding box center [73, 114] width 67 height 13
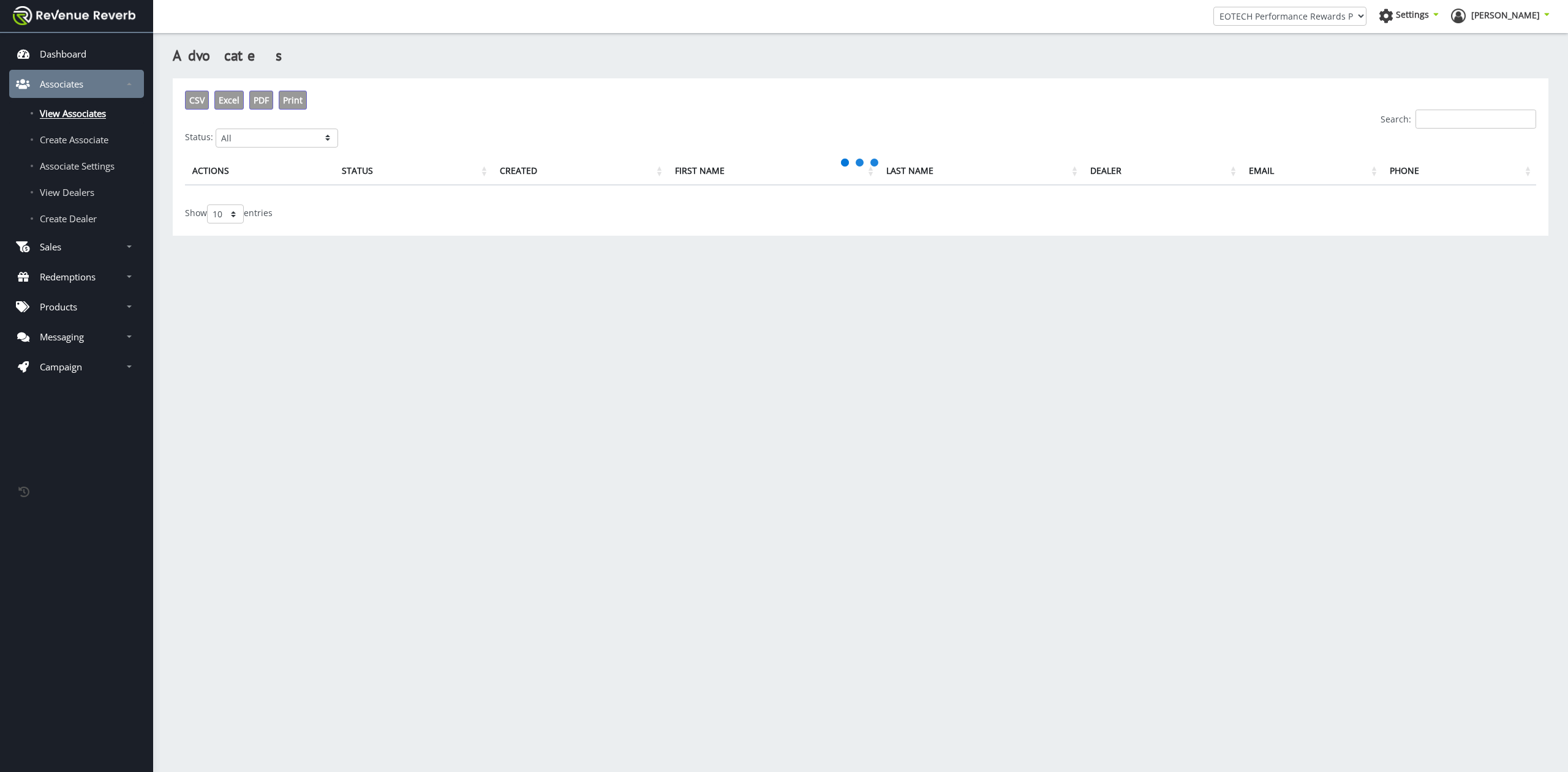
scroll to position [9, 9]
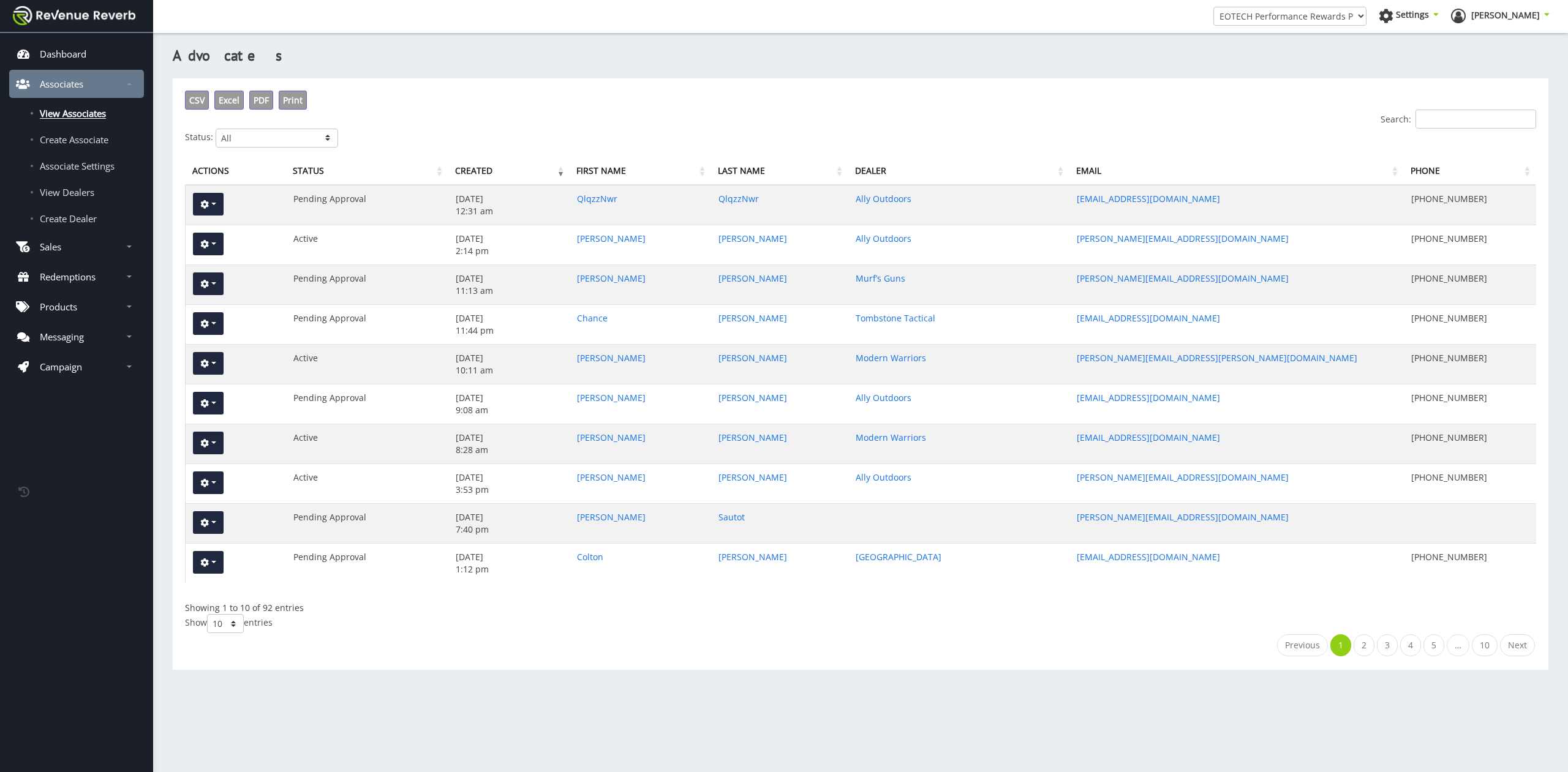
click at [1453, 119] on input "Search:" at bounding box center [1476, 119] width 121 height 19
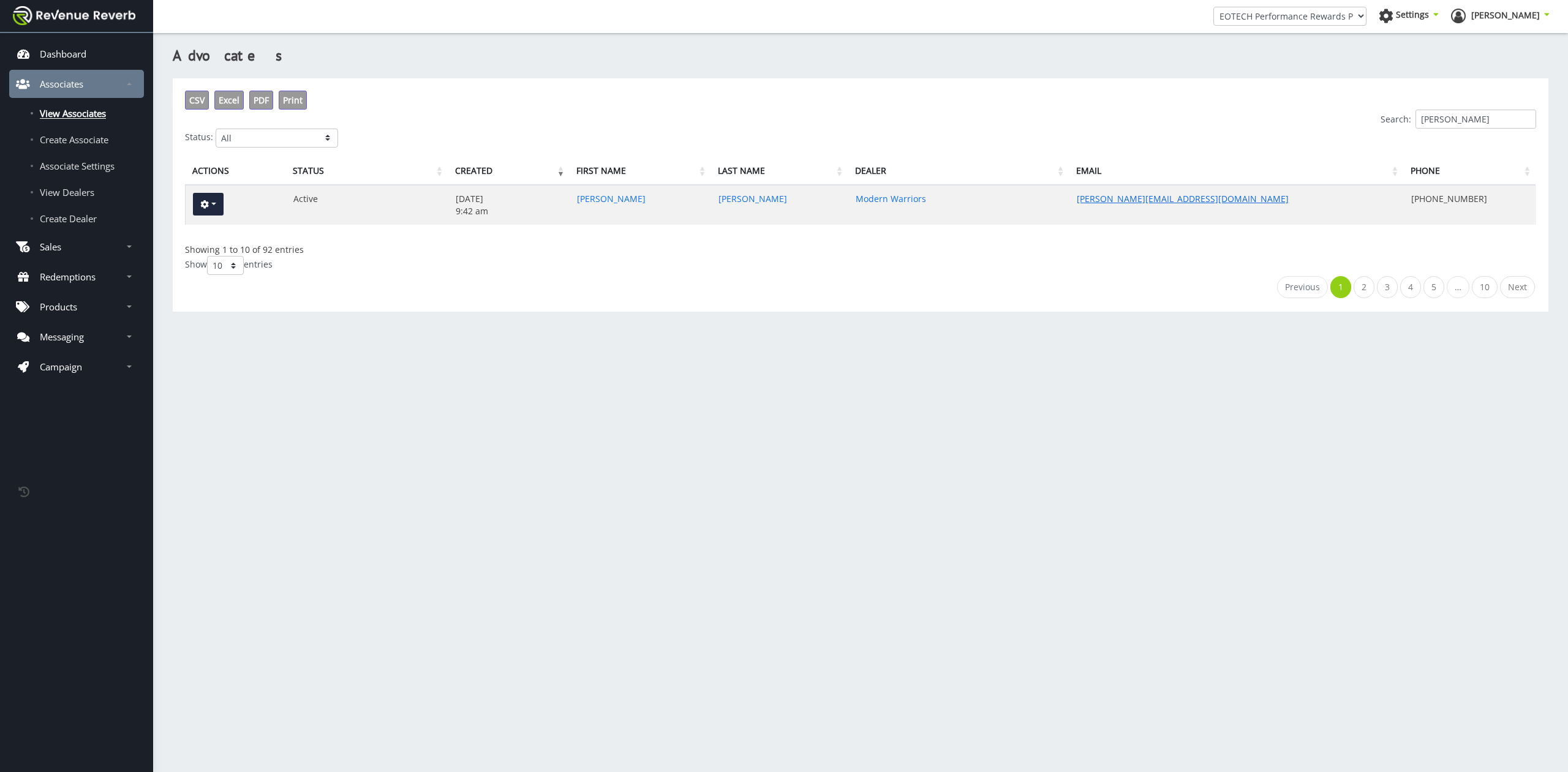
type input "stephanie"
click at [1150, 196] on link "stephanie@modernwarriors.com" at bounding box center [1183, 199] width 212 height 12
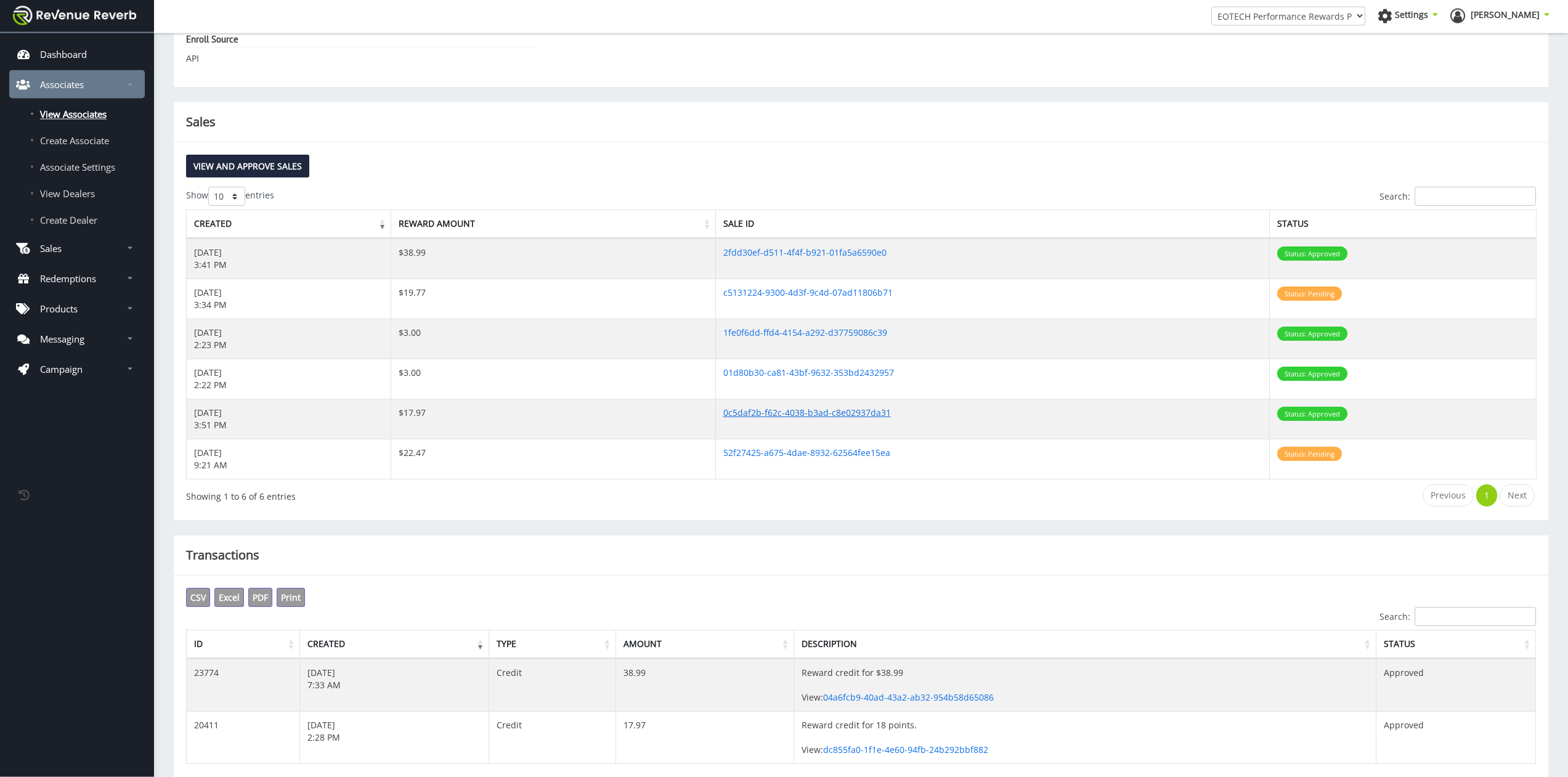
scroll to position [427, 0]
click at [940, 493] on ul "Previous 1 Next" at bounding box center [1145, 497] width 780 height 22
click at [502, 512] on div "View and Approve Sales Show 10 25 50 100 entries Search: Created Reward Amount …" at bounding box center [860, 332] width 1375 height 378
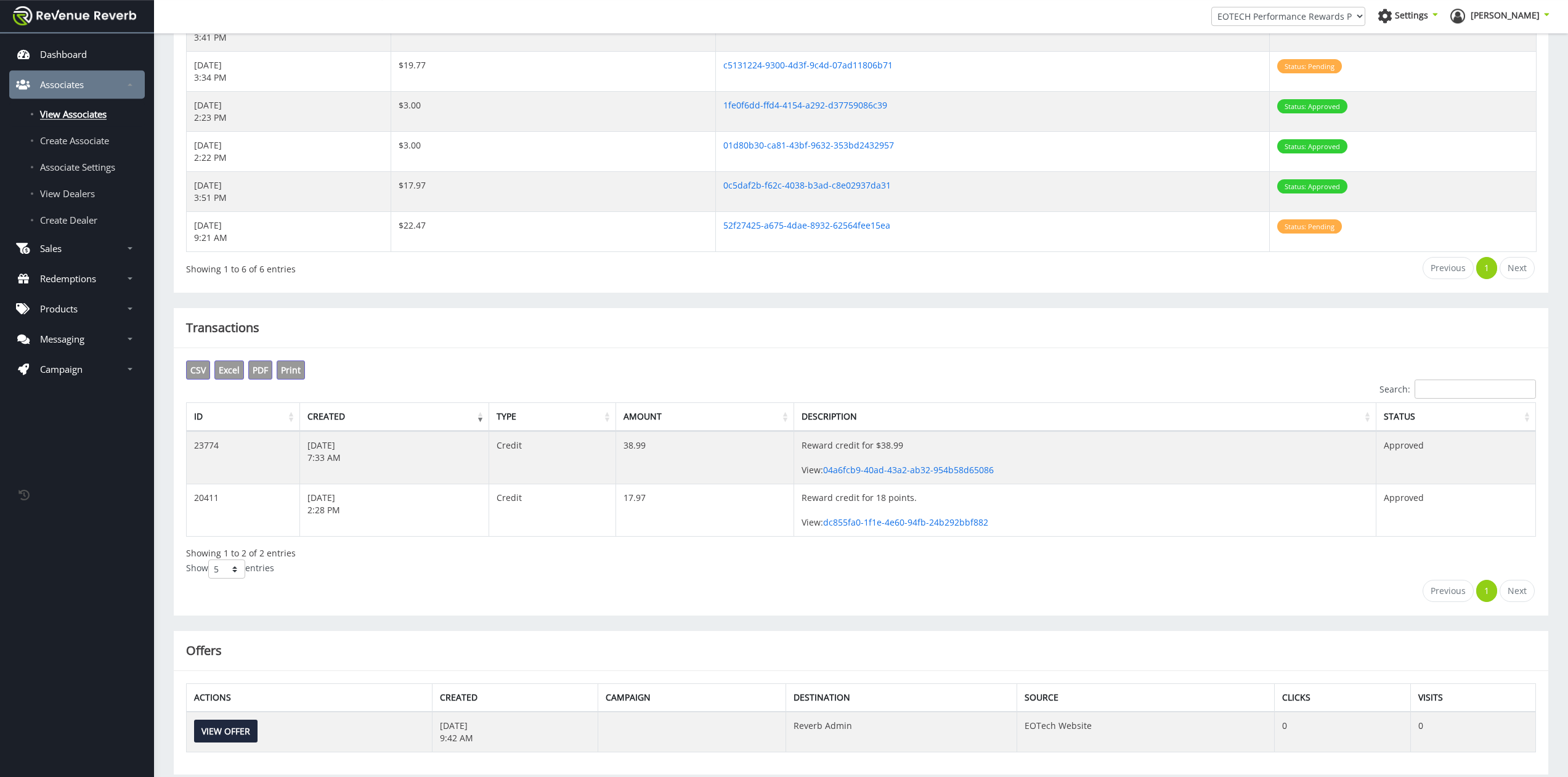
scroll to position [654, 0]
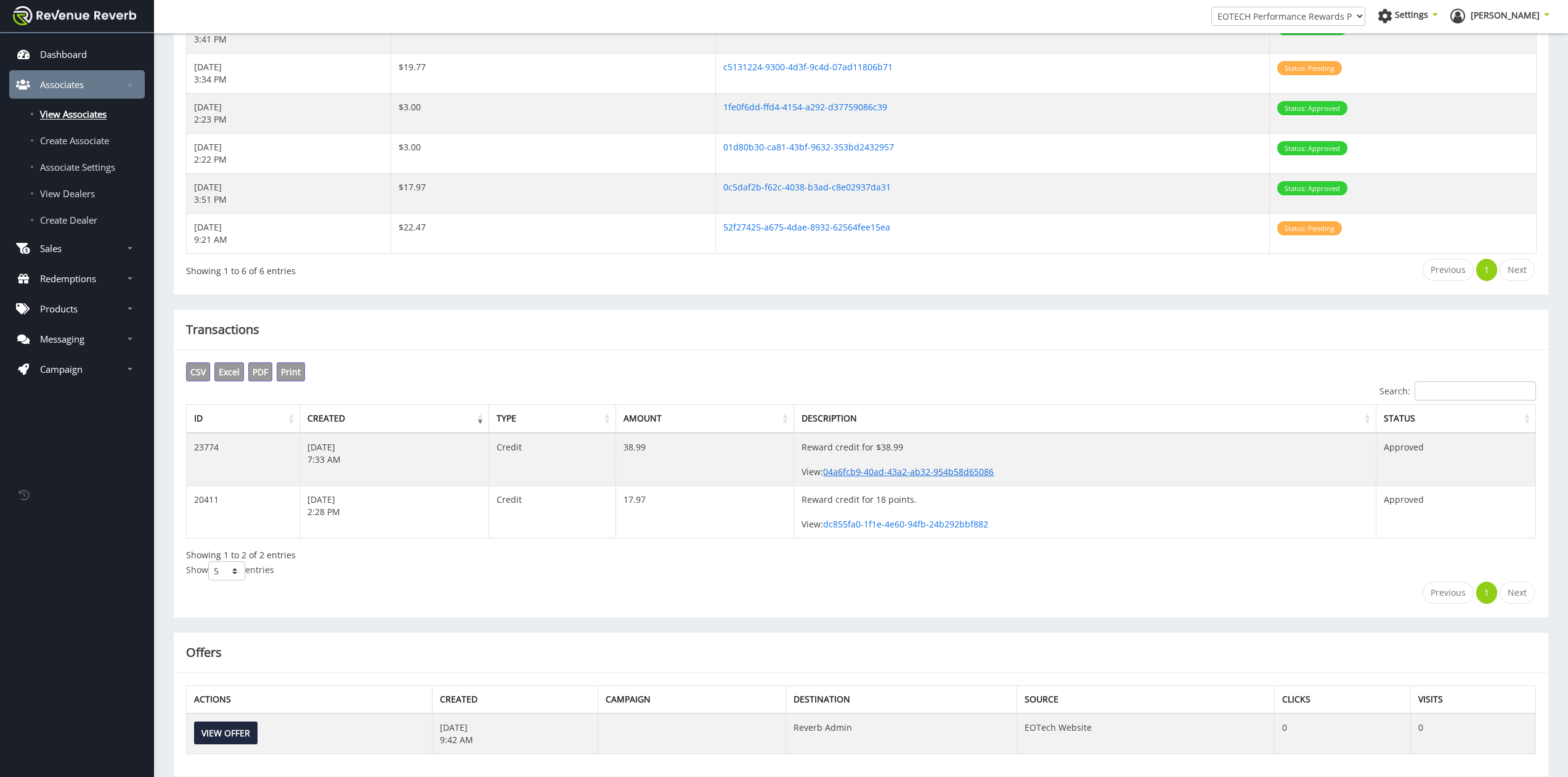
click at [948, 476] on link "04a6fcb9-40ad-43a2-ab32-954b58d65086" at bounding box center [908, 472] width 171 height 12
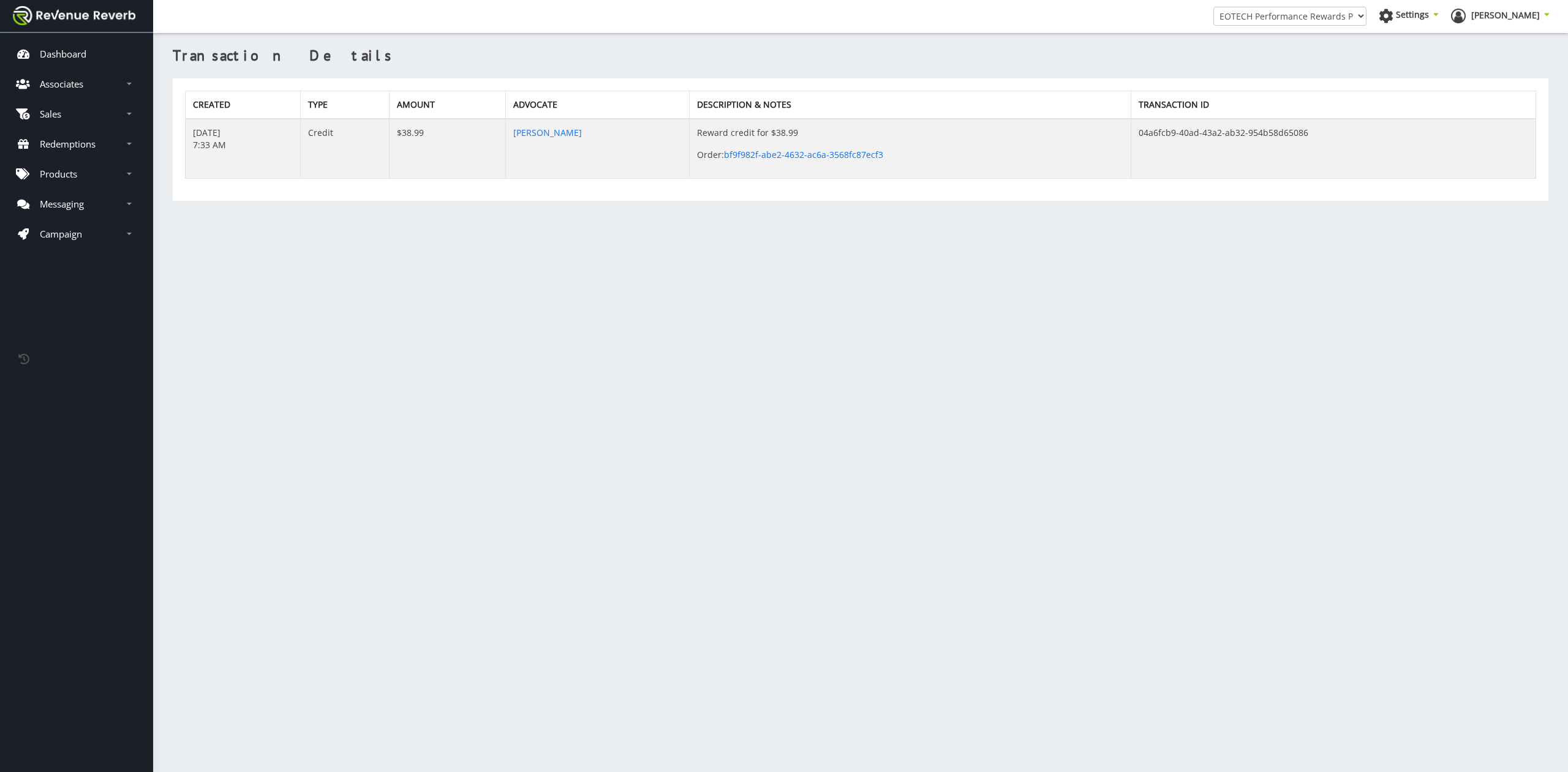
scroll to position [9, 9]
click at [794, 166] on td "Reward credit for $38.99 Order: bf9f982f-abe2-4632-ac6a-3568fc87ecf3" at bounding box center [910, 149] width 441 height 60
click at [779, 148] on td "Reward credit for $38.99 Order: bf9f982f-abe2-4632-ac6a-3568fc87ecf3" at bounding box center [910, 149] width 441 height 60
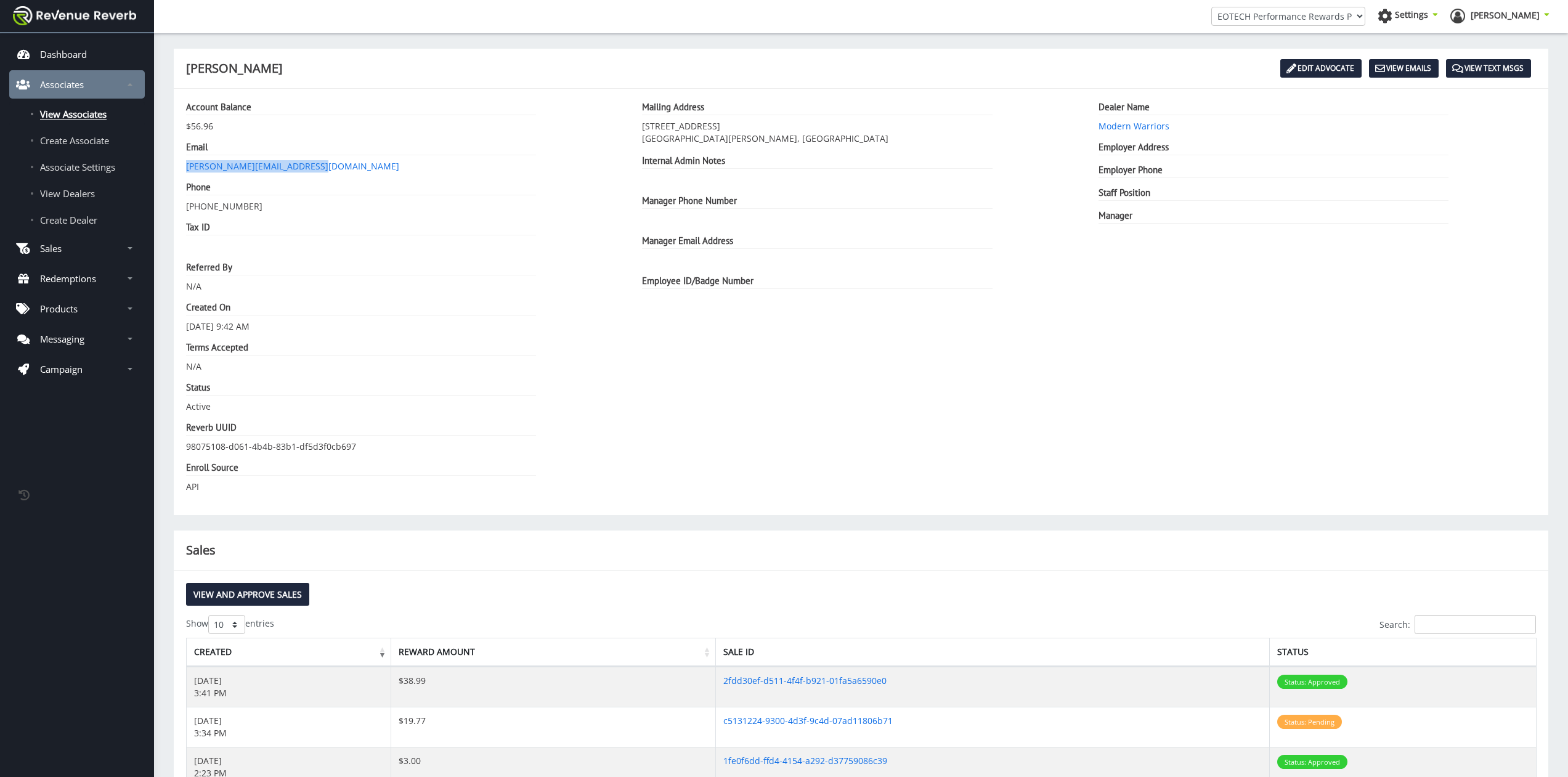
drag, startPoint x: 322, startPoint y: 165, endPoint x: 176, endPoint y: 164, distance: 146.0
click at [176, 164] on div "Account Balance $56.96 Email [PERSON_NAME][EMAIL_ADDRESS][DOMAIN_NAME] Phone [P…" at bounding box center [860, 302] width 1375 height 427
copy link "[PERSON_NAME][EMAIL_ADDRESS][DOMAIN_NAME]"
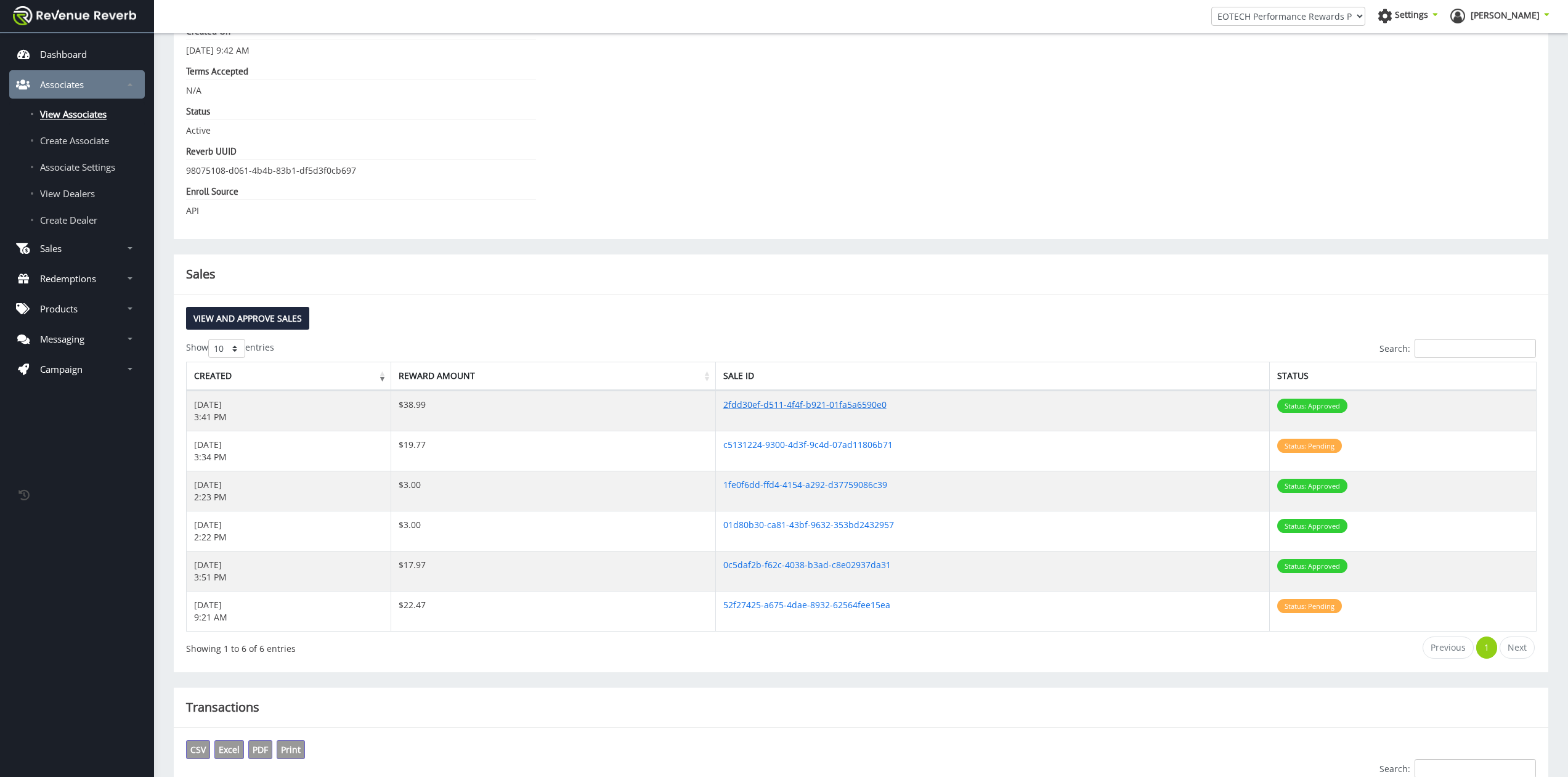
click at [805, 405] on link "2fdd30ef-d511-4f4f-b921-01fa5a6590e0" at bounding box center [805, 405] width 164 height 12
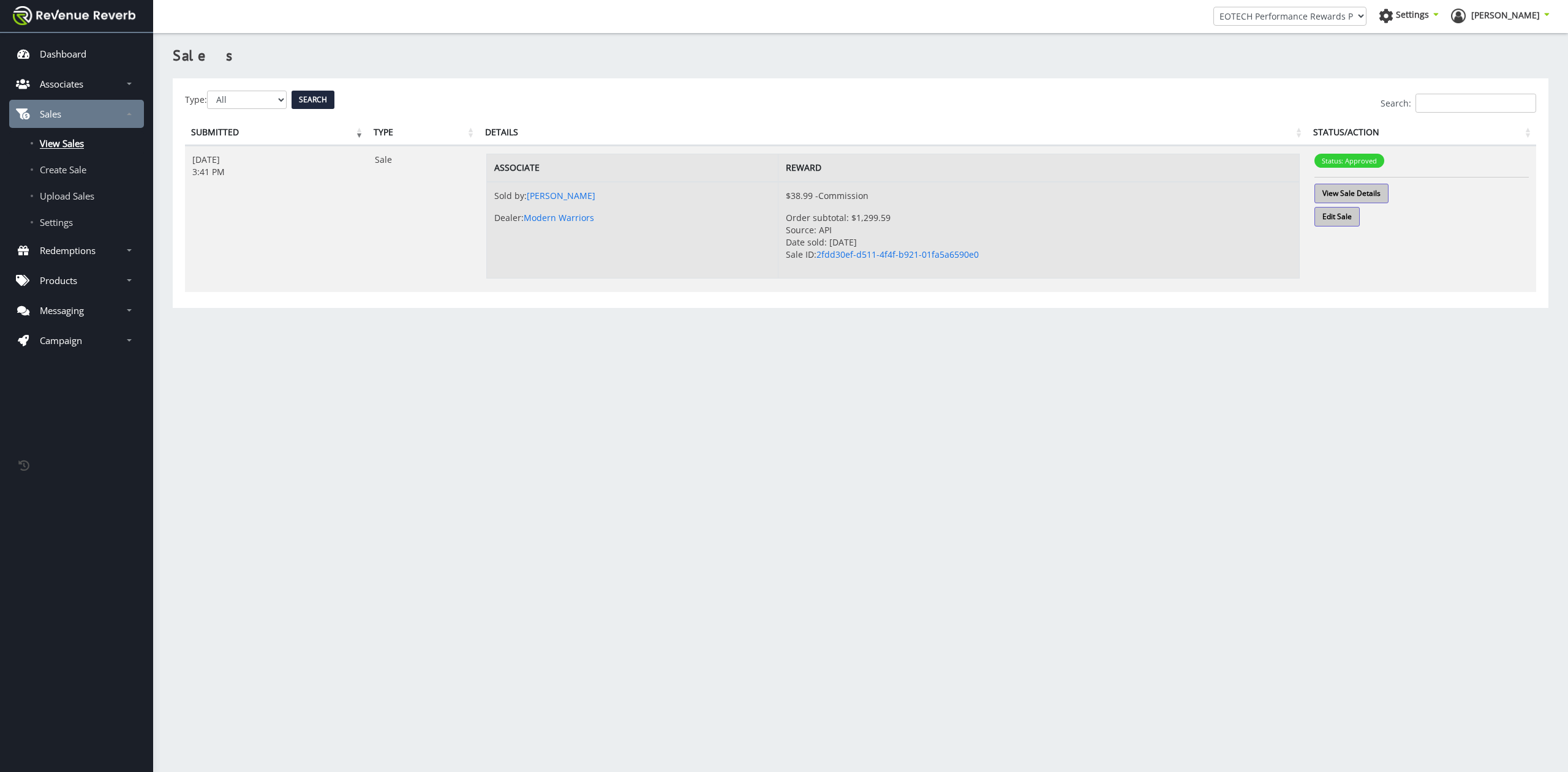
scroll to position [9, 9]
click at [1337, 192] on link "View Sale Details" at bounding box center [1351, 193] width 74 height 20
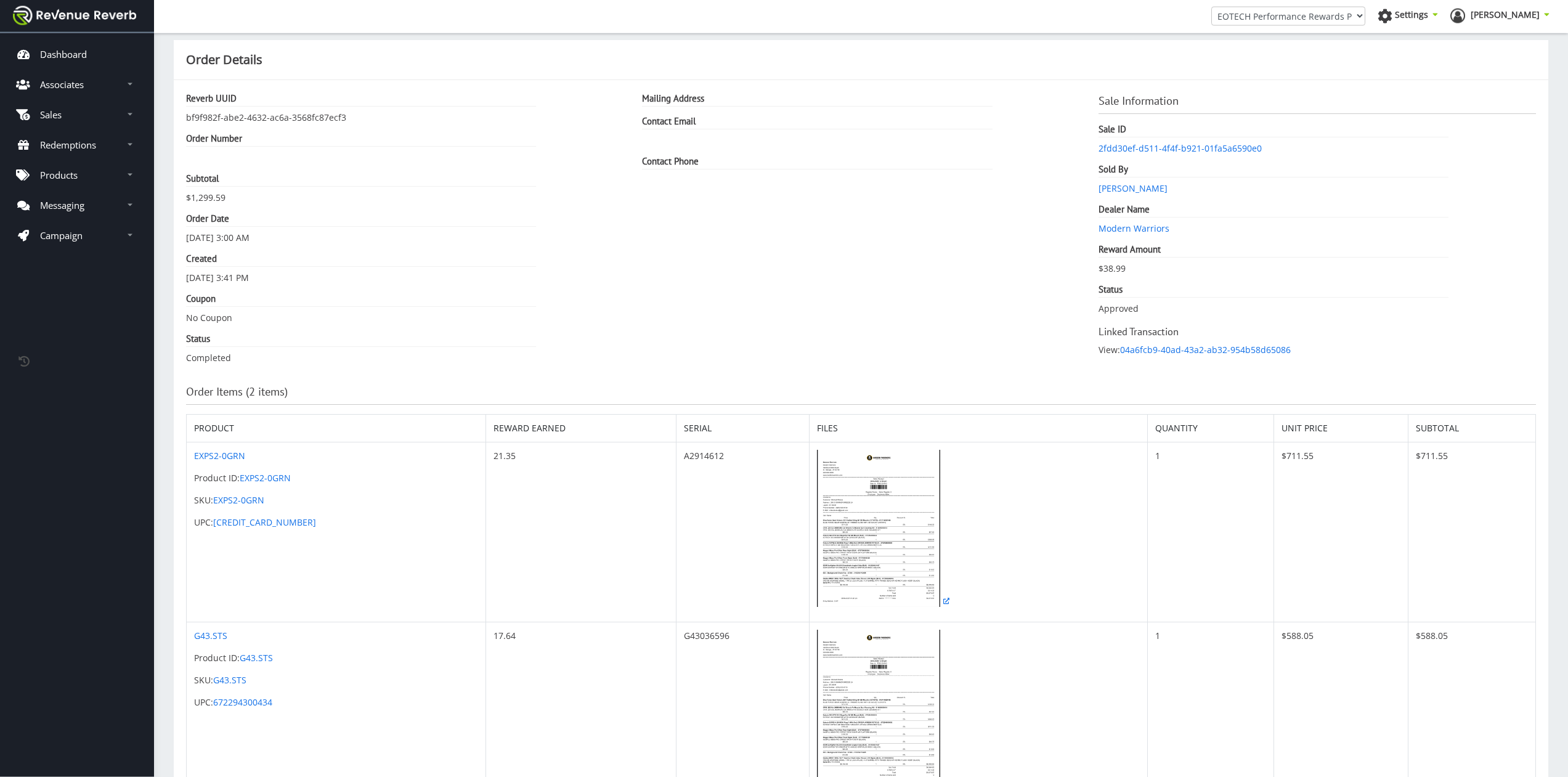
scroll to position [10, 0]
click at [1101, 190] on link "[PERSON_NAME]" at bounding box center [1133, 187] width 69 height 12
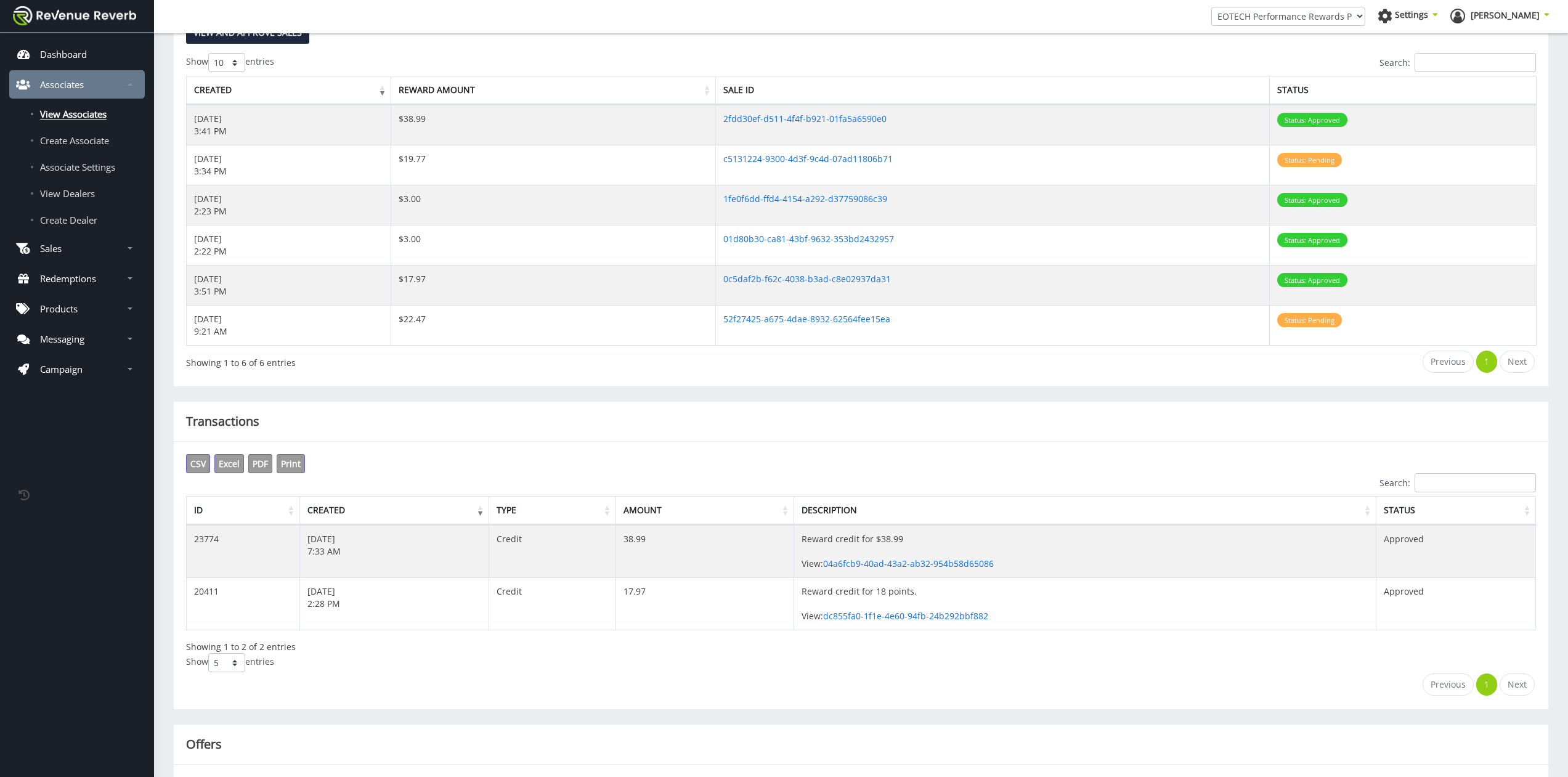
scroll to position [365, 0]
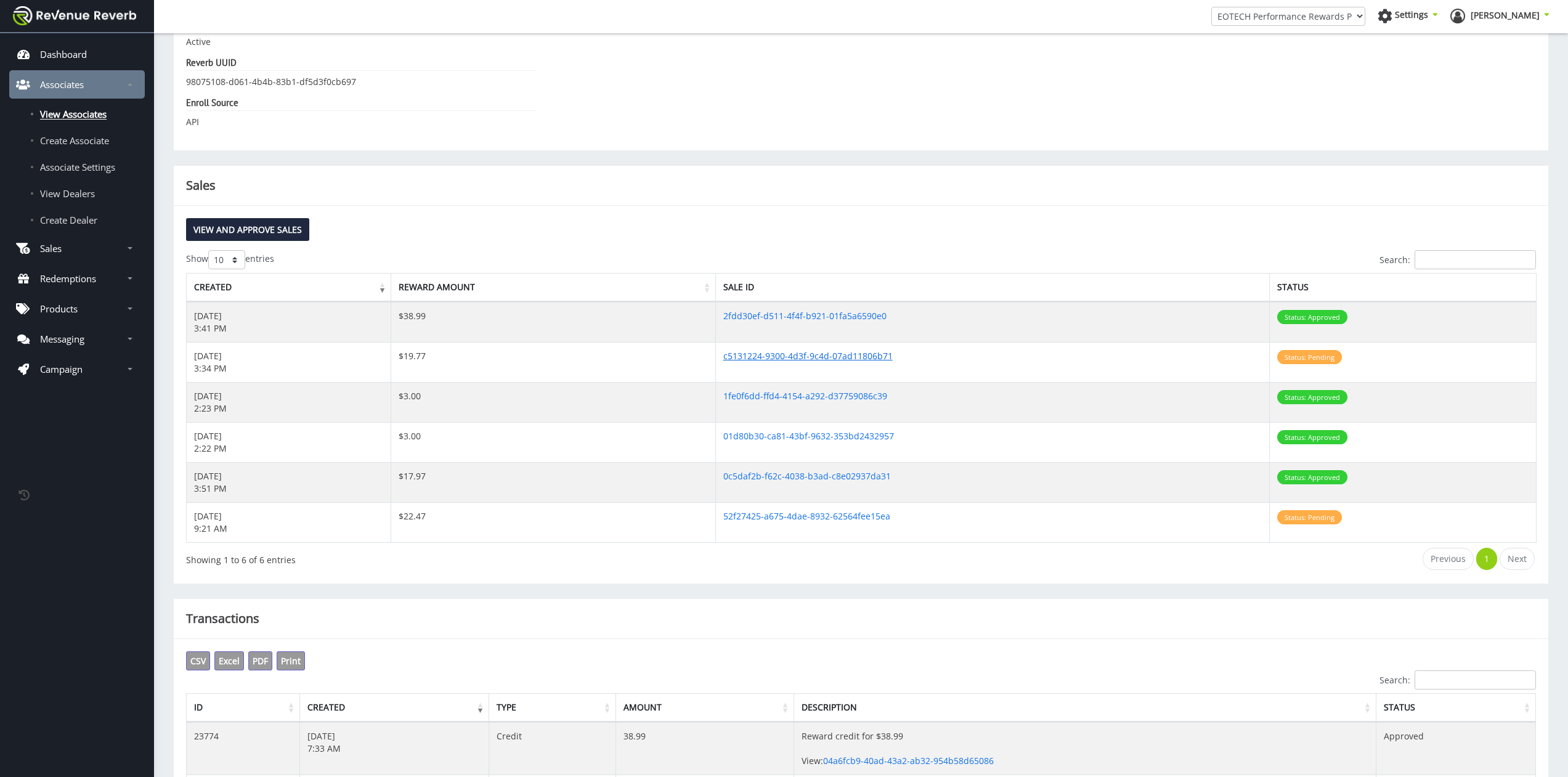
click at [860, 354] on link "c5131224-9300-4d3f-9c4d-07ad11806b71" at bounding box center [808, 356] width 169 height 12
click at [800, 516] on link "52f27425-a675-4dae-8932-62564fee15ea" at bounding box center [806, 516] width 167 height 12
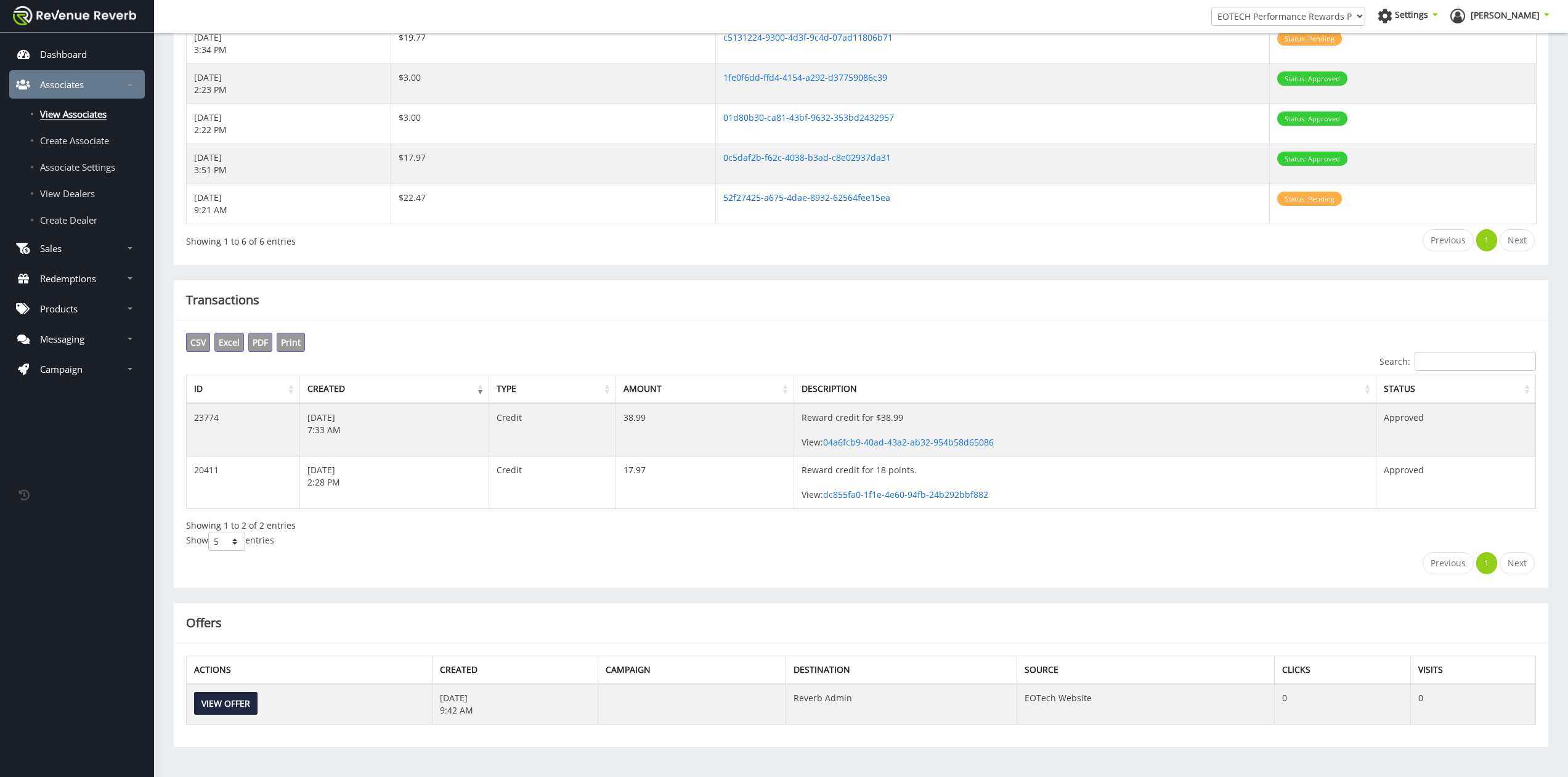
scroll to position [0, 0]
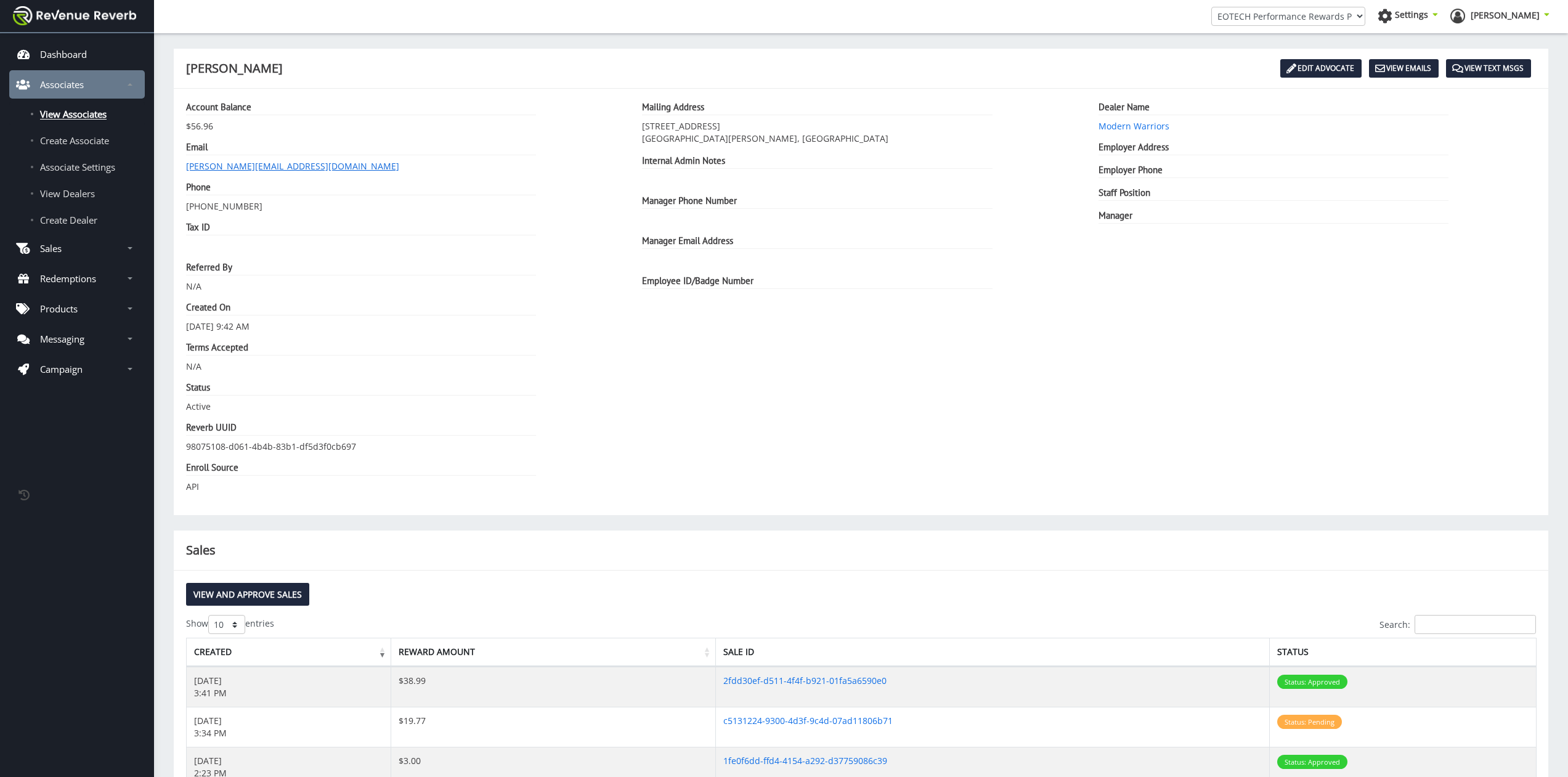
click at [229, 166] on link "stephanie@modernwarriors.com" at bounding box center [292, 166] width 213 height 12
click at [76, 195] on span "View Dealers" at bounding box center [67, 193] width 55 height 13
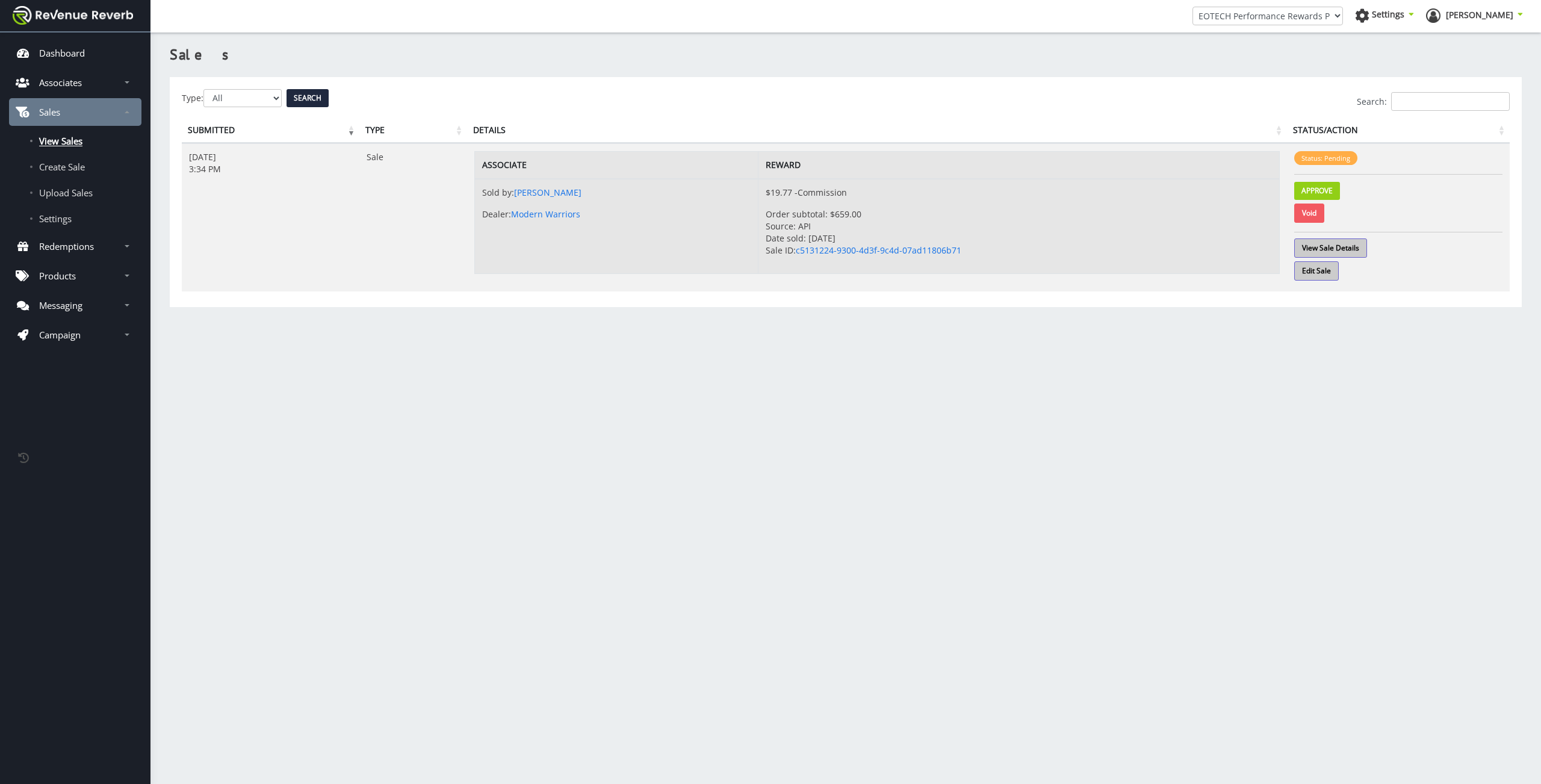
scroll to position [9, 9]
click at [839, 246] on link "c5131224-9300-4d3f-9c4d-07ad11806b71" at bounding box center [878, 250] width 166 height 12
click at [524, 197] on link "[PERSON_NAME]" at bounding box center [549, 193] width 68 height 12
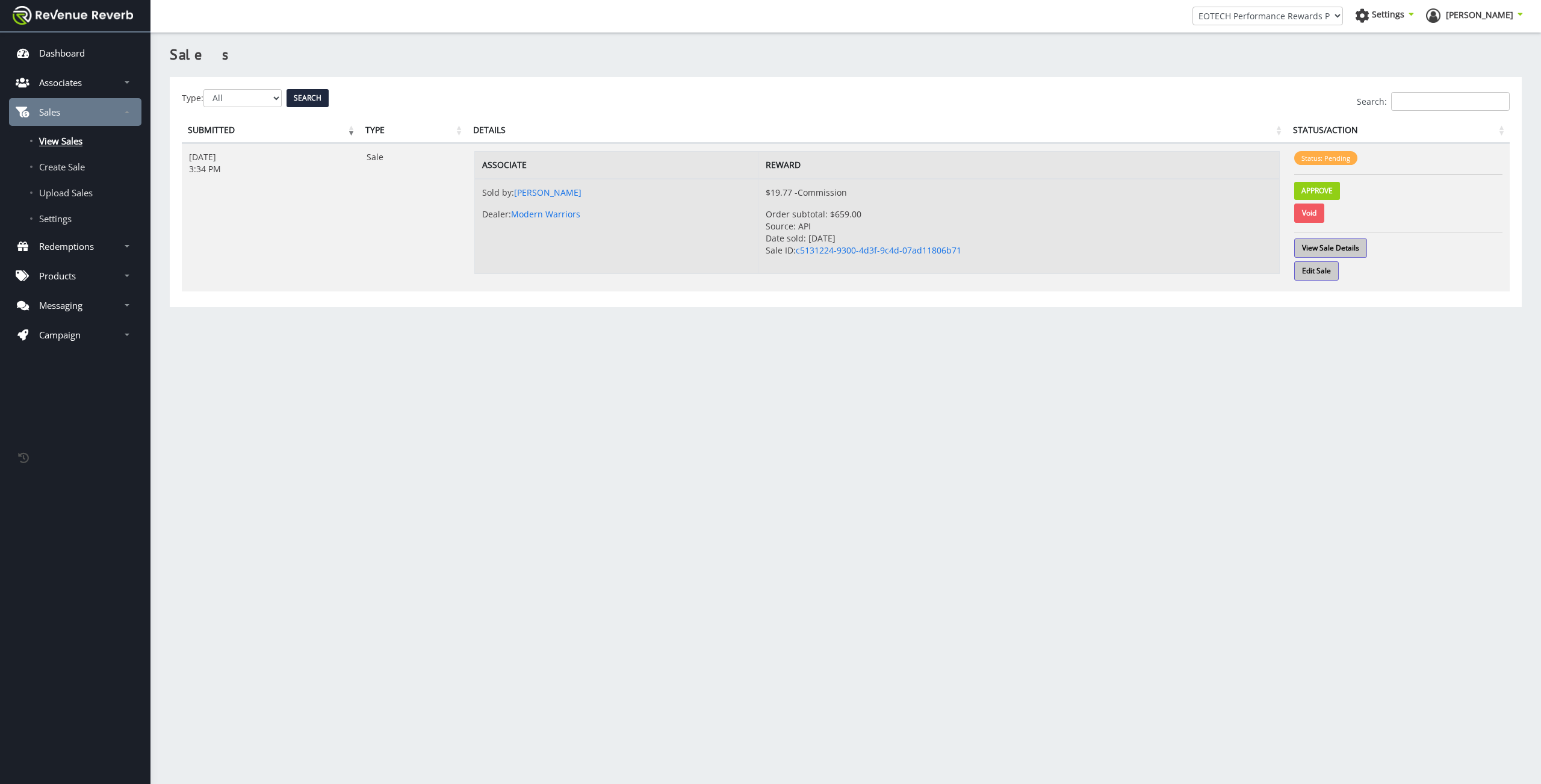
click at [894, 321] on div "Sales Type: All Pending Approved Voided Search Search: Submitted Type Details S…" at bounding box center [845, 180] width 1370 height 283
click at [865, 249] on link "c5131224-9300-4d3f-9c4d-07ad11806b71" at bounding box center [878, 250] width 166 height 12
click at [893, 249] on link "c5131224-9300-4d3f-9c4d-07ad11806b71" at bounding box center [878, 250] width 166 height 12
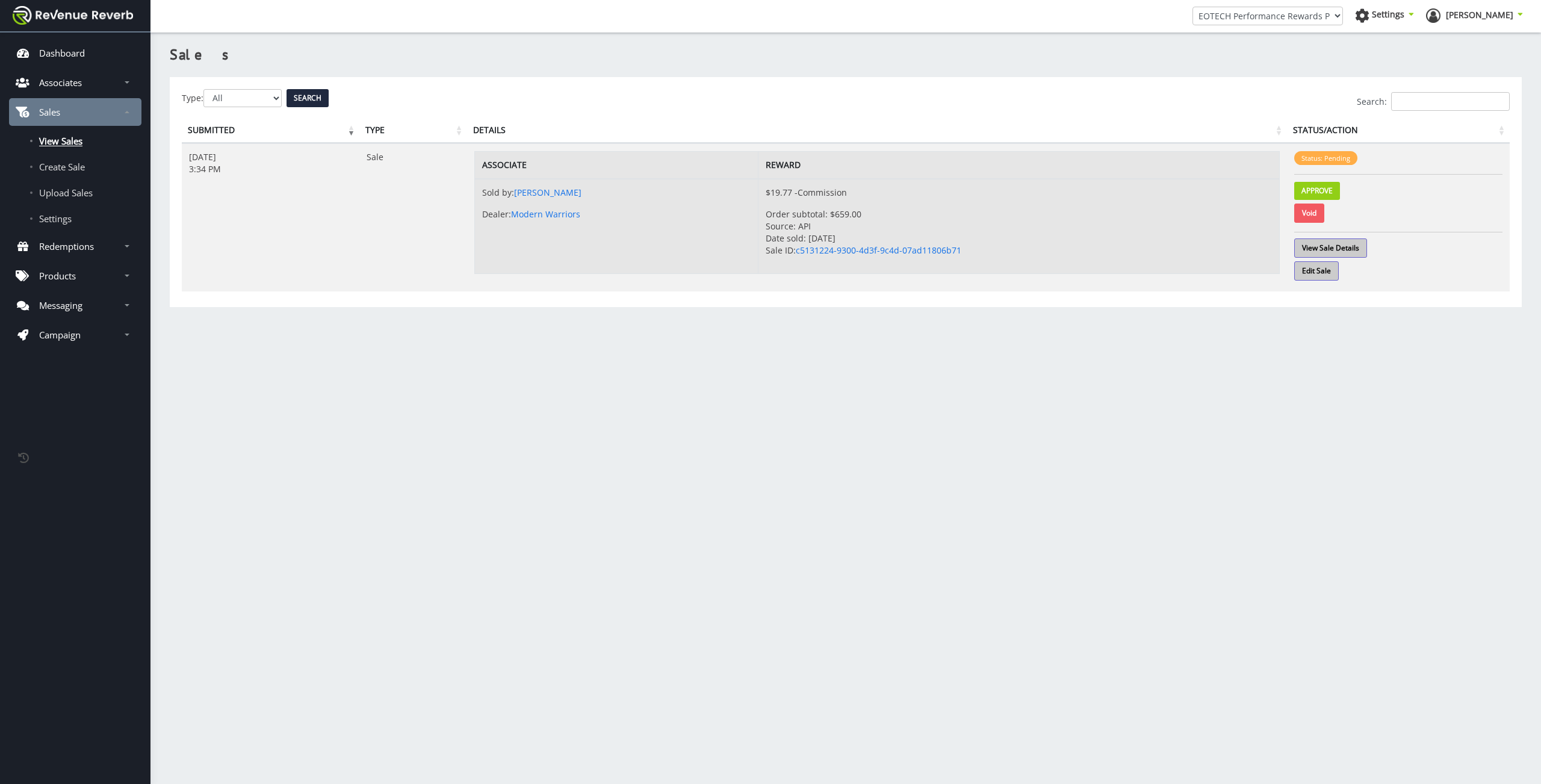
scroll to position [9, 9]
click at [1316, 248] on link "View Sale Details" at bounding box center [1330, 248] width 73 height 19
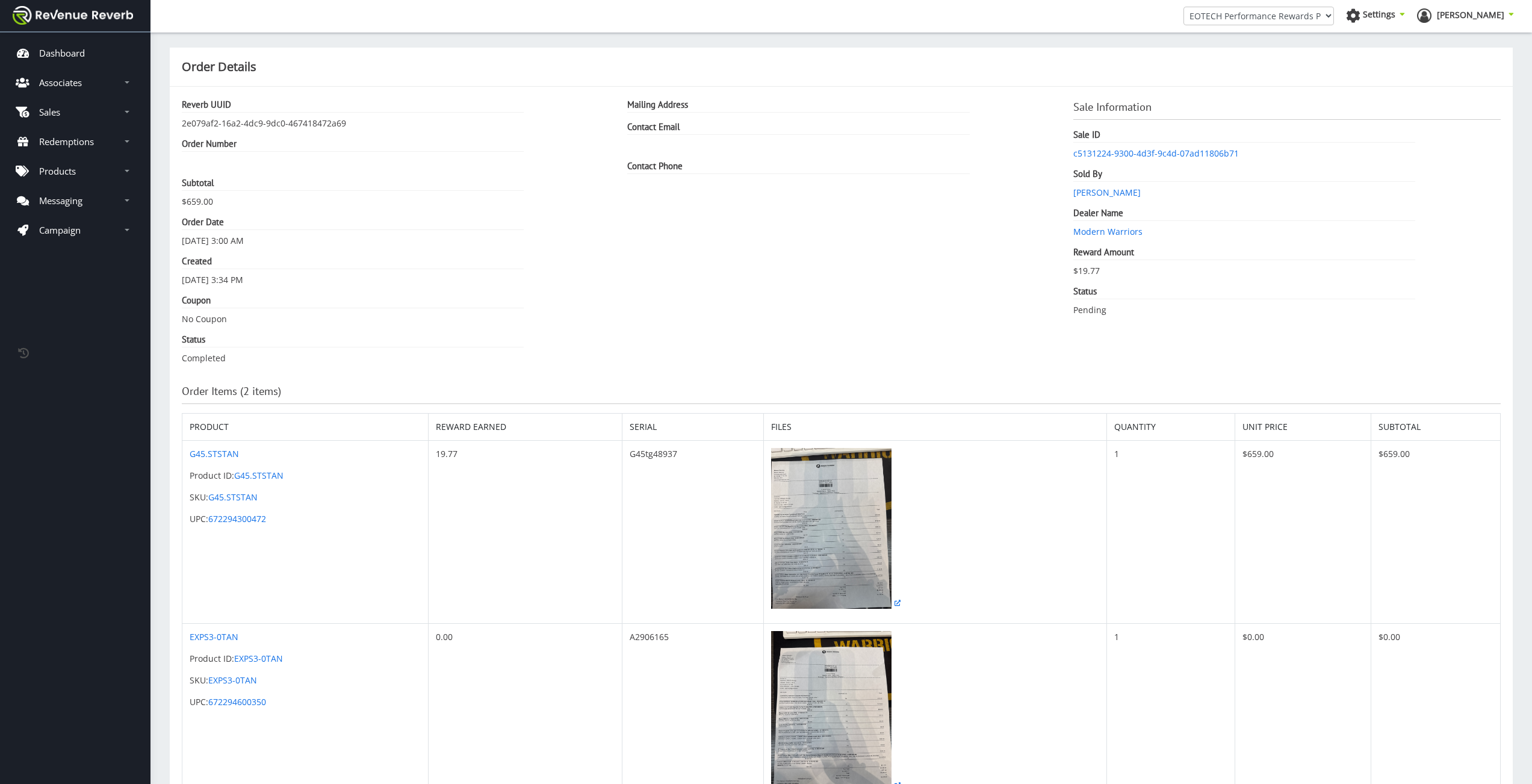
scroll to position [100, 0]
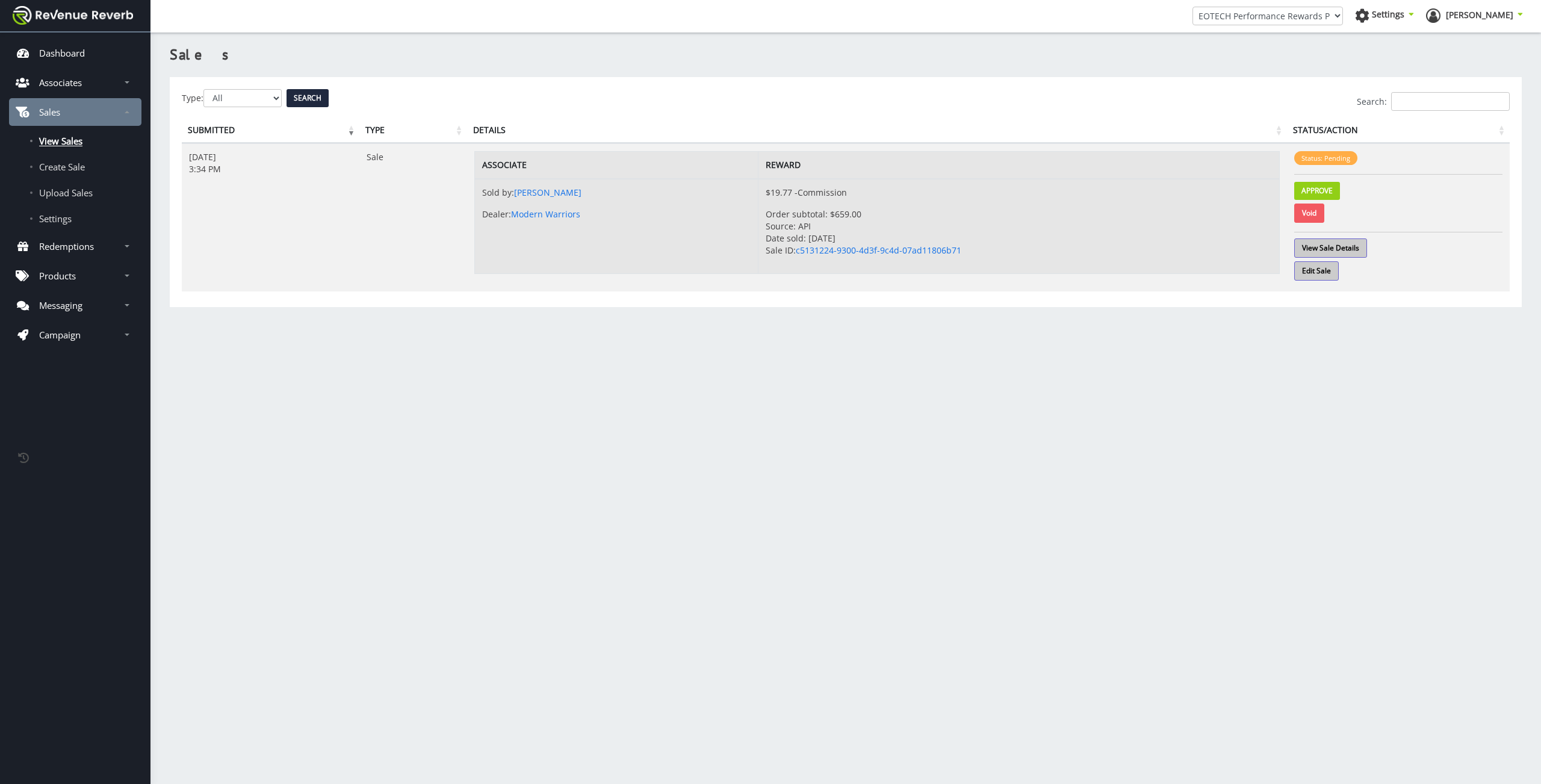
scroll to position [9, 9]
click at [1325, 275] on link "Edit Sale" at bounding box center [1316, 271] width 44 height 19
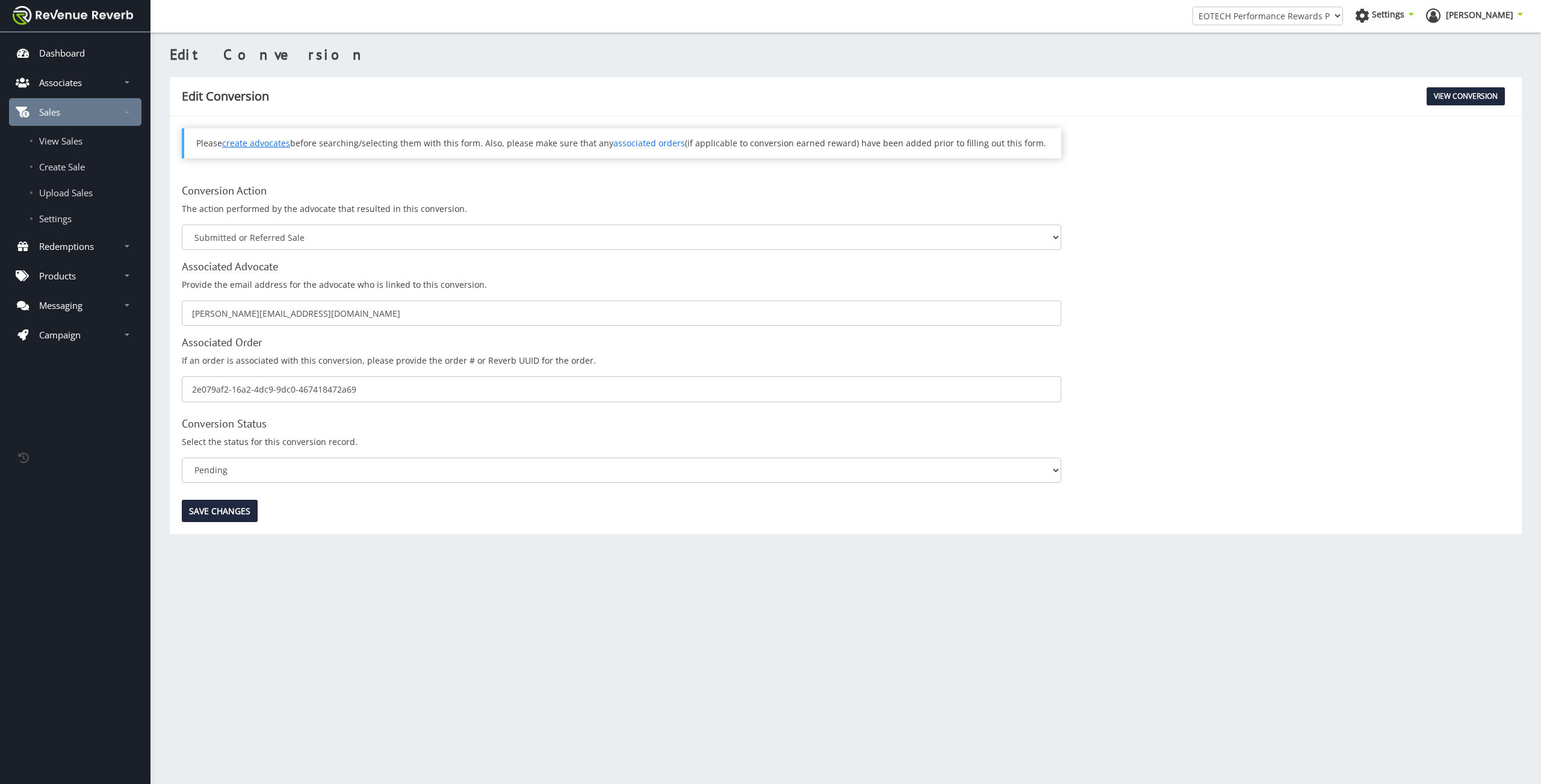
scroll to position [9, 9]
click at [1475, 94] on link "View Conversion" at bounding box center [1465, 96] width 78 height 18
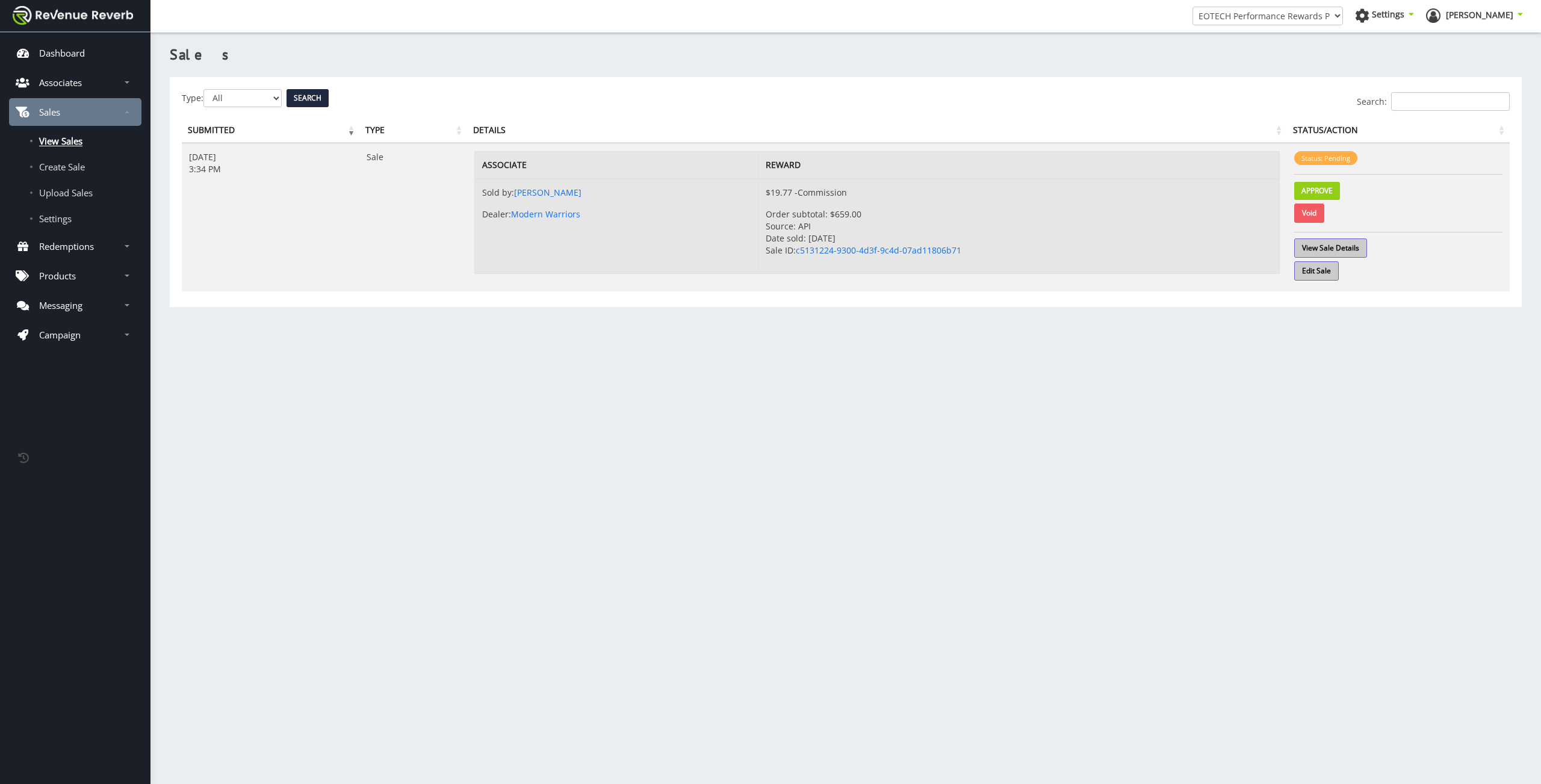
scroll to position [9, 9]
click at [1318, 269] on link "Edit Sale" at bounding box center [1316, 271] width 44 height 19
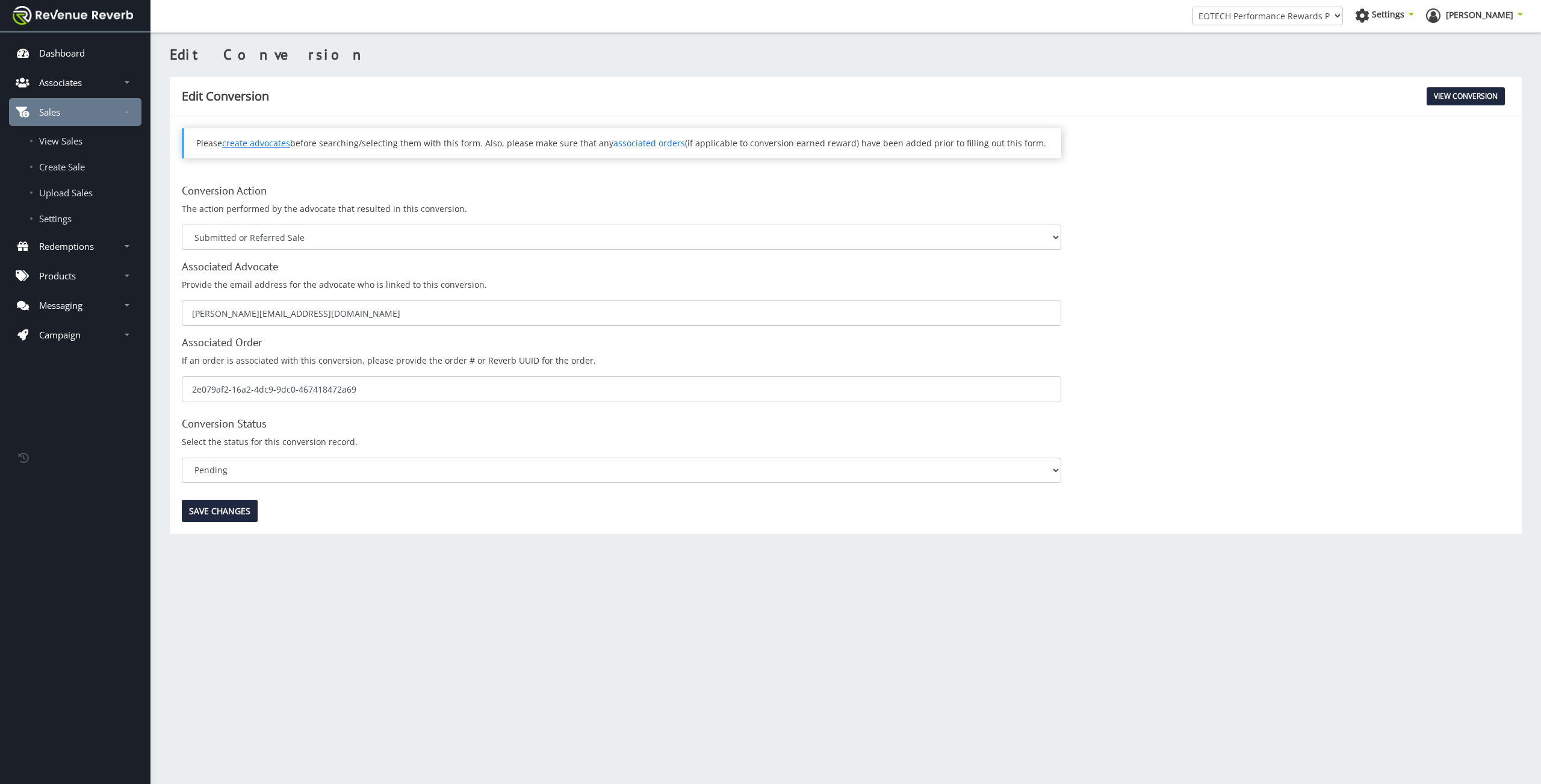
scroll to position [9, 9]
click at [1448, 95] on link "View Conversion" at bounding box center [1465, 96] width 78 height 18
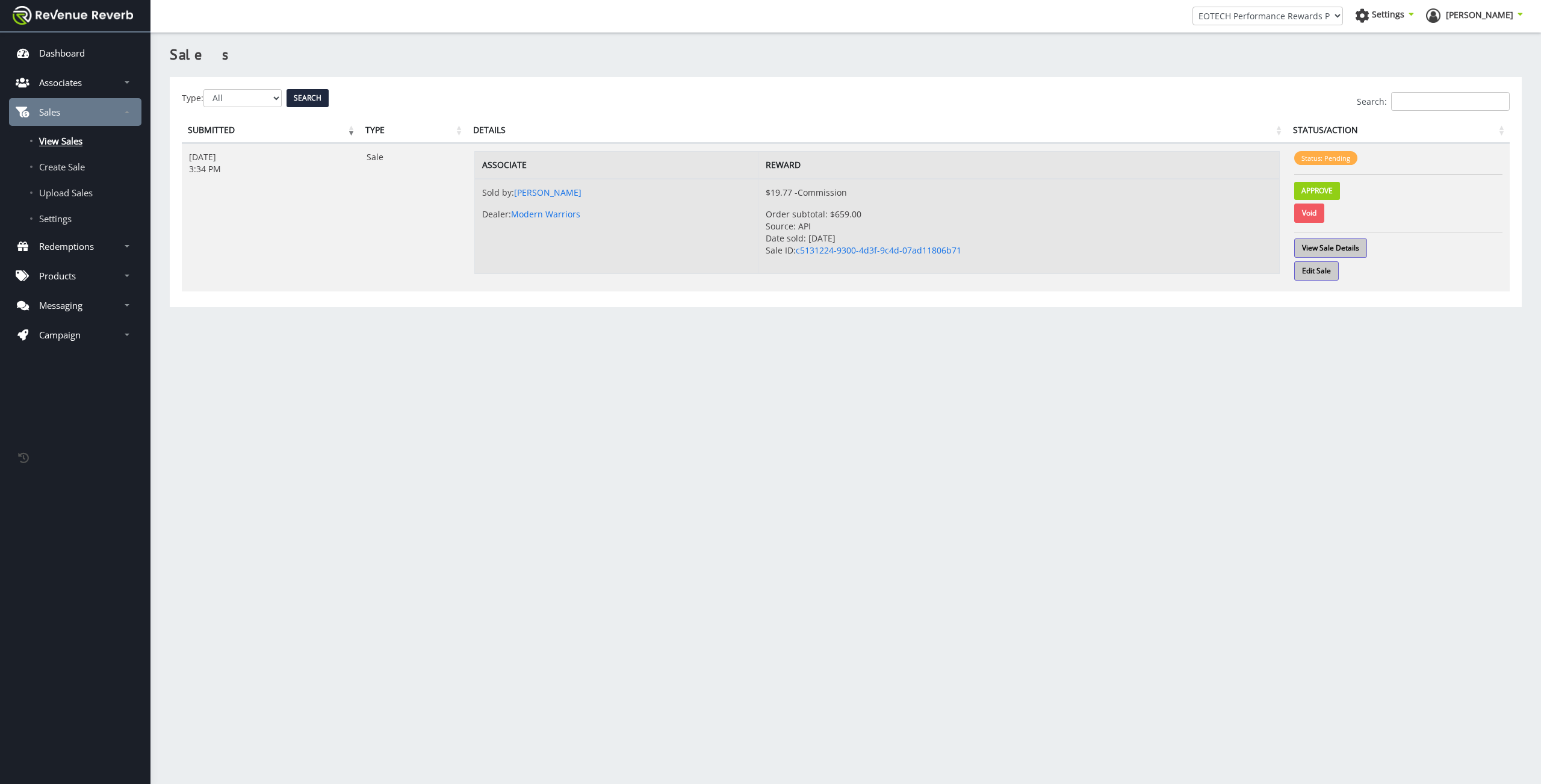
scroll to position [9, 9]
click at [1345, 245] on link "View Sale Details" at bounding box center [1330, 248] width 73 height 19
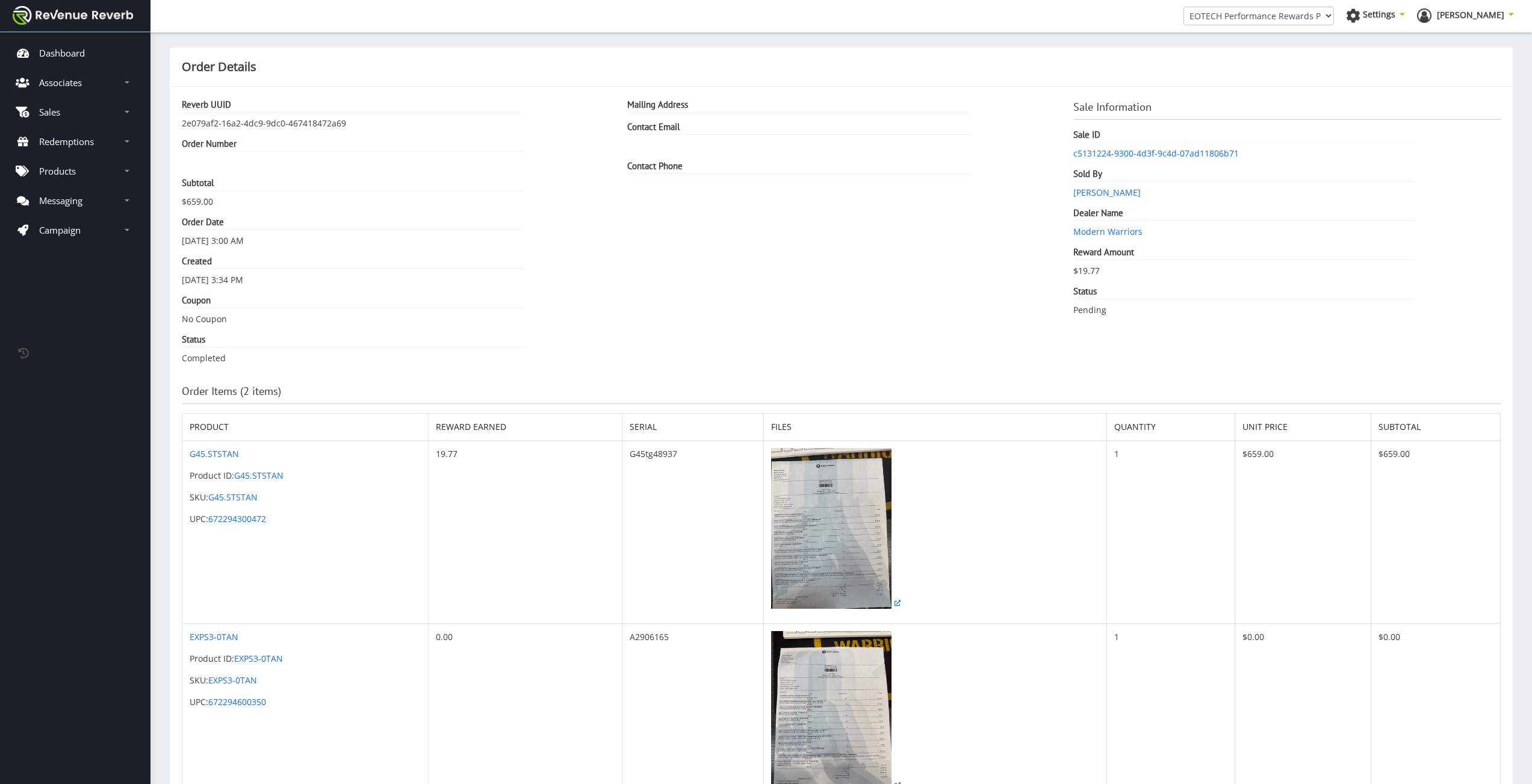
click at [861, 364] on div "Mailing Address Contact Email Contact Phone" at bounding box center [841, 236] width 445 height 275
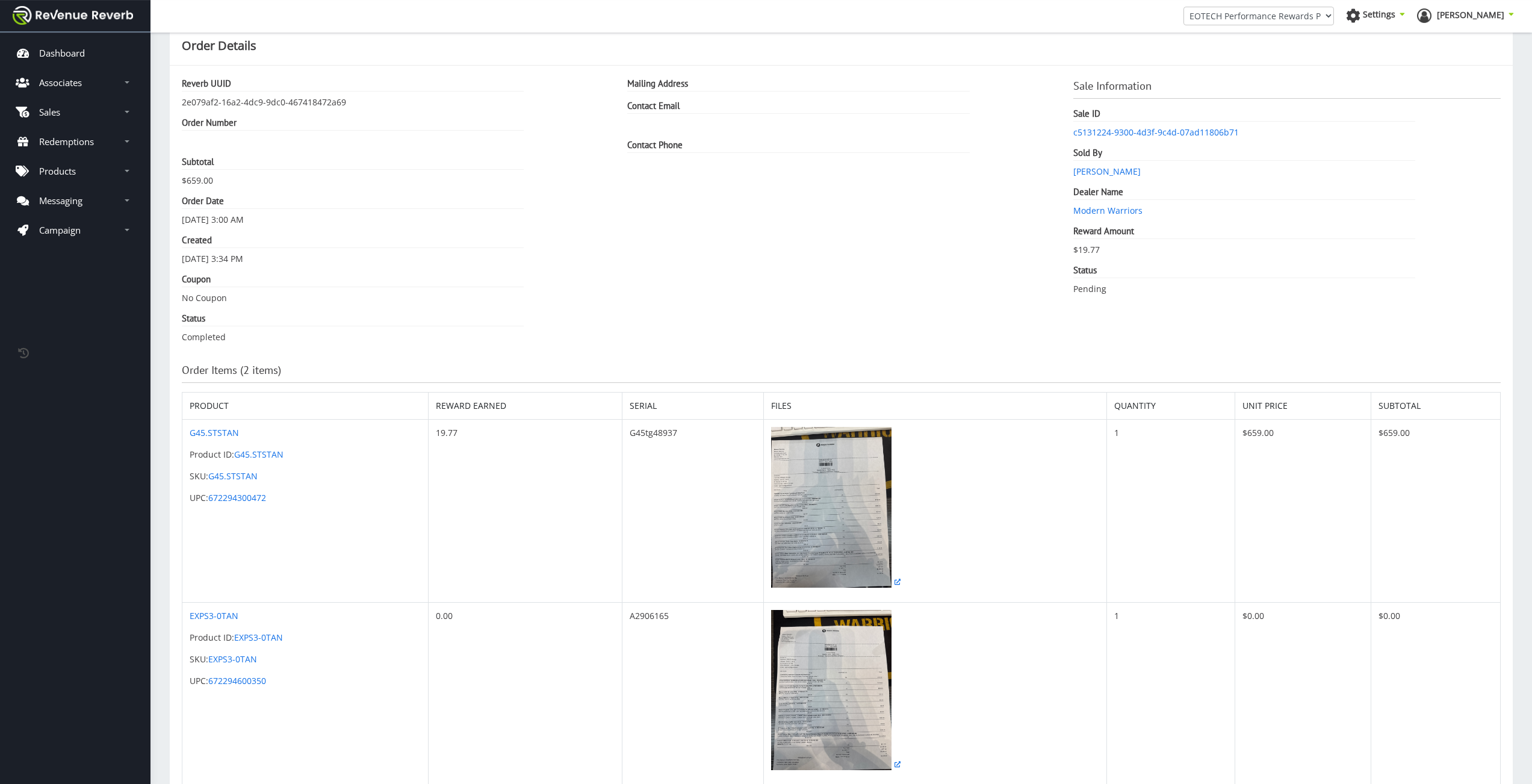
scroll to position [58, 0]
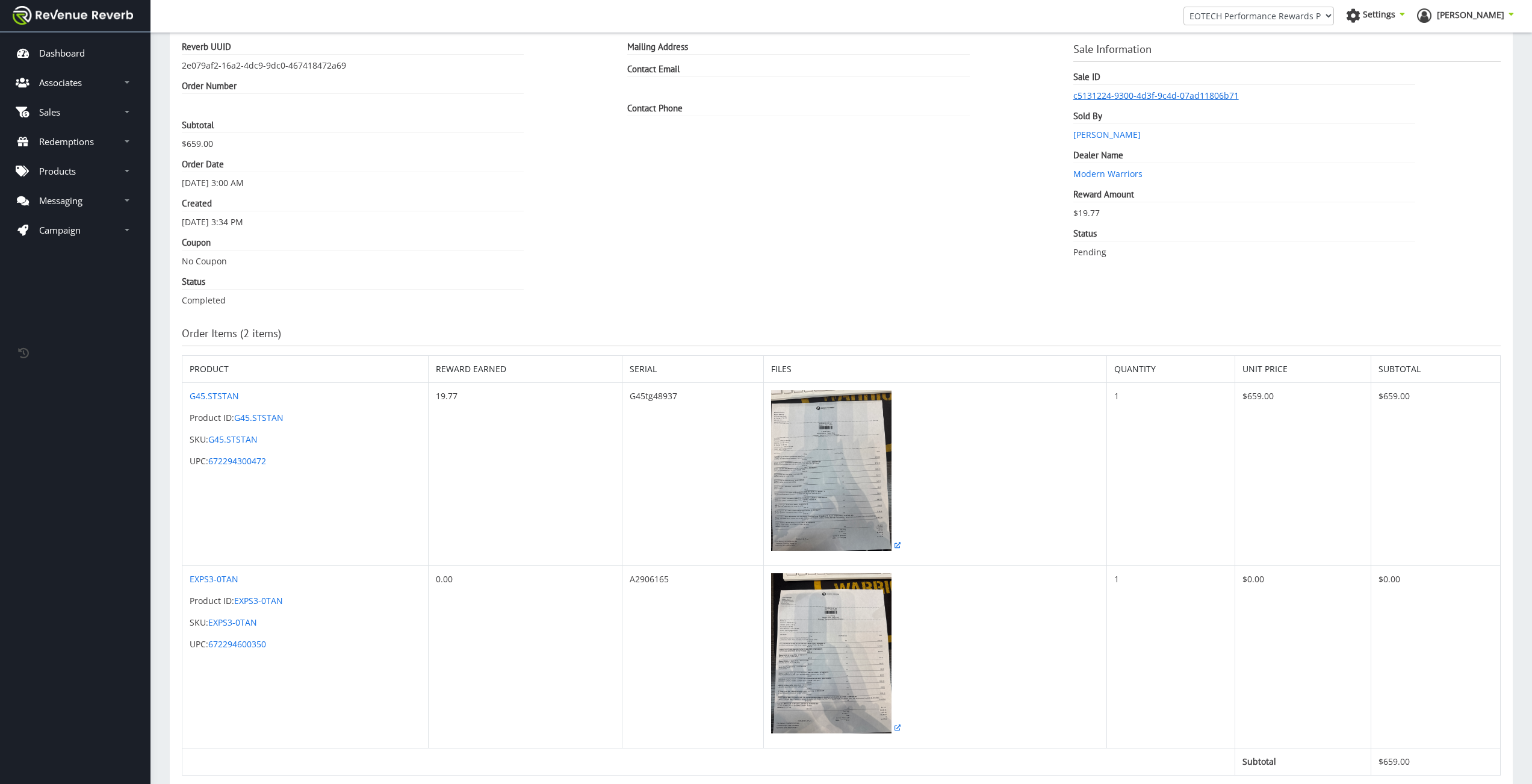
click at [1139, 100] on link "c5131224-9300-4d3f-9c4d-07ad11806b71" at bounding box center [1156, 95] width 166 height 12
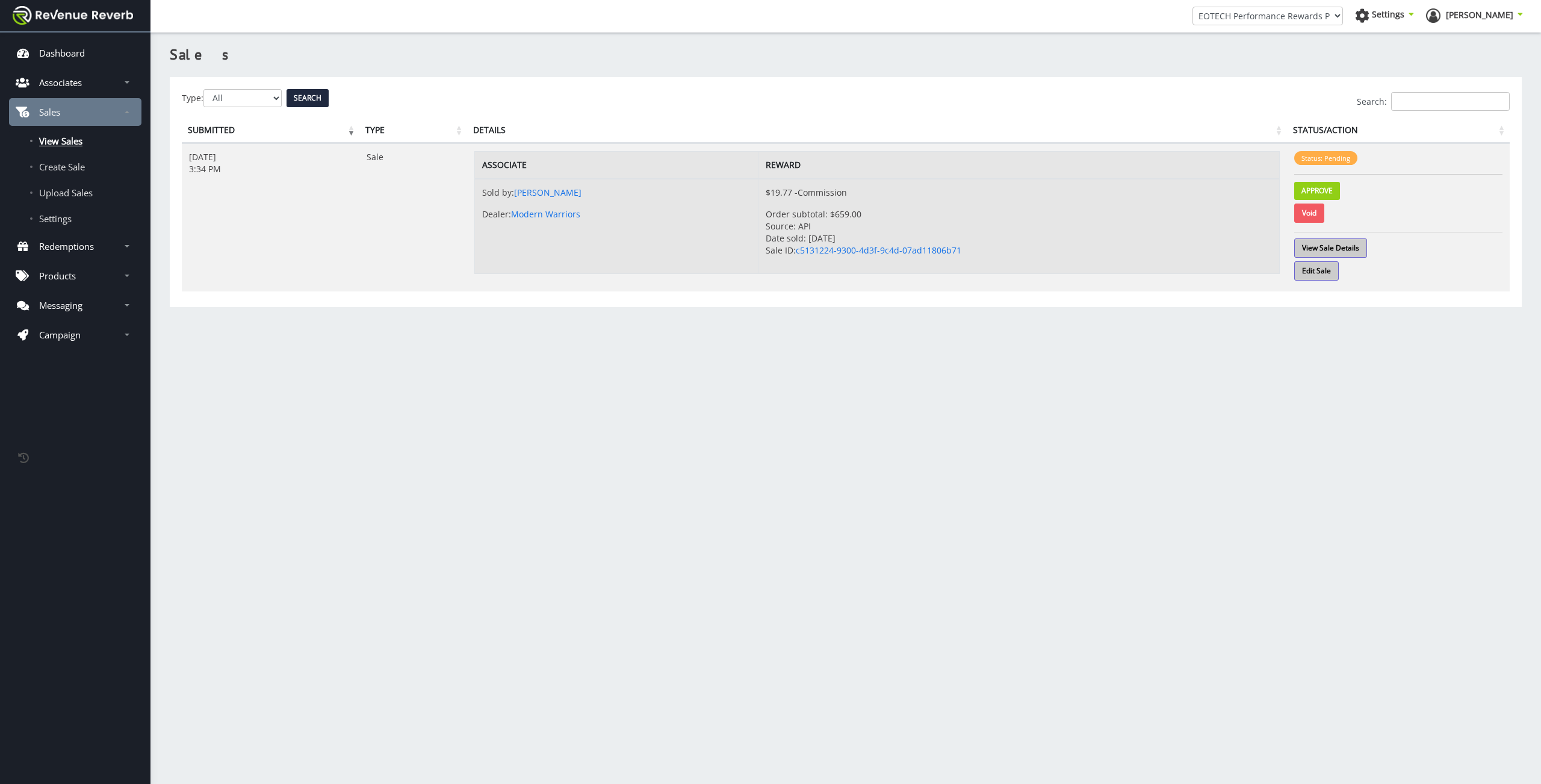
scroll to position [9, 9]
click at [83, 225] on link "Settings" at bounding box center [75, 218] width 133 height 24
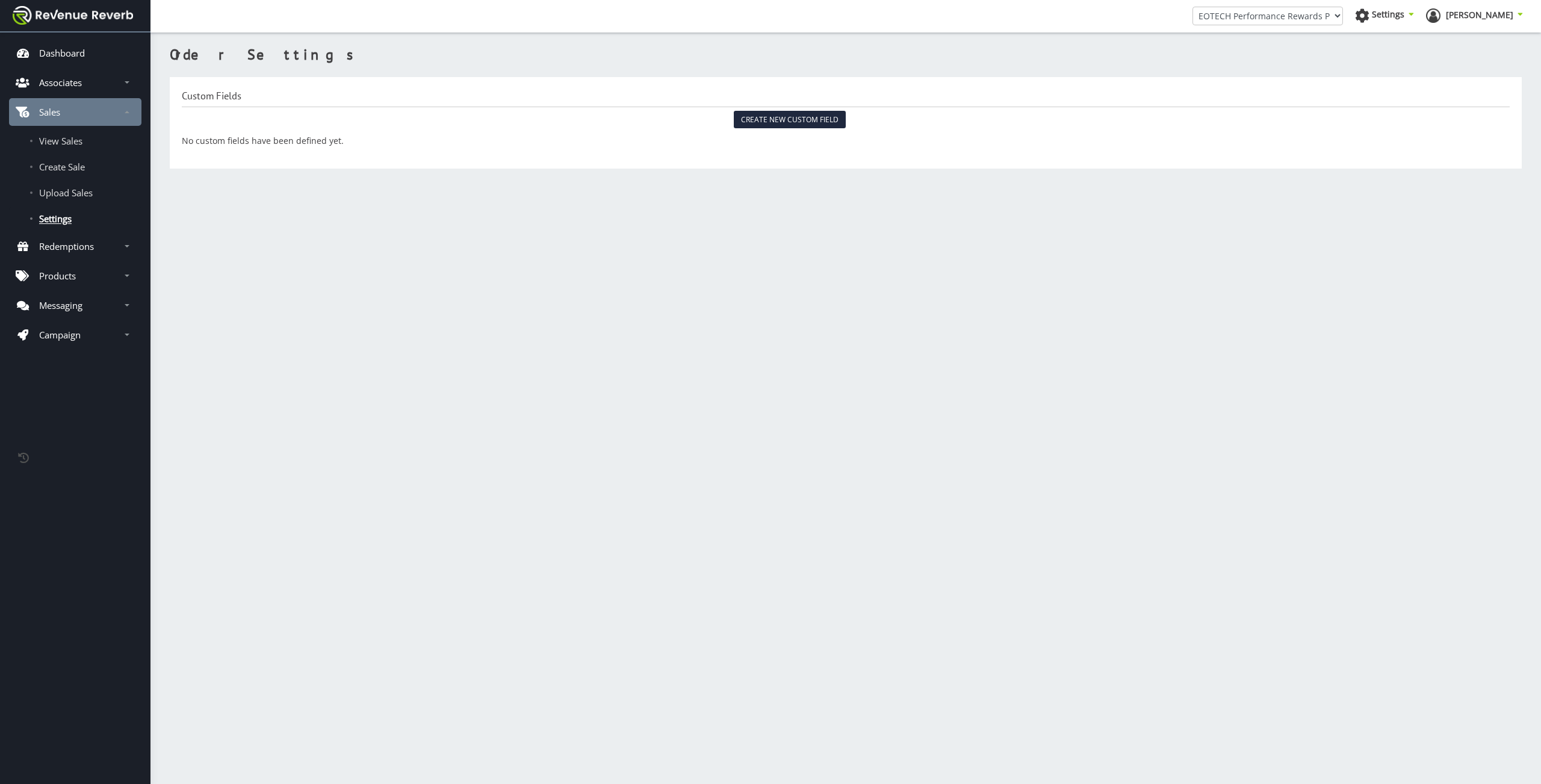
scroll to position [9, 9]
click at [73, 92] on link "Associates" at bounding box center [75, 82] width 133 height 28
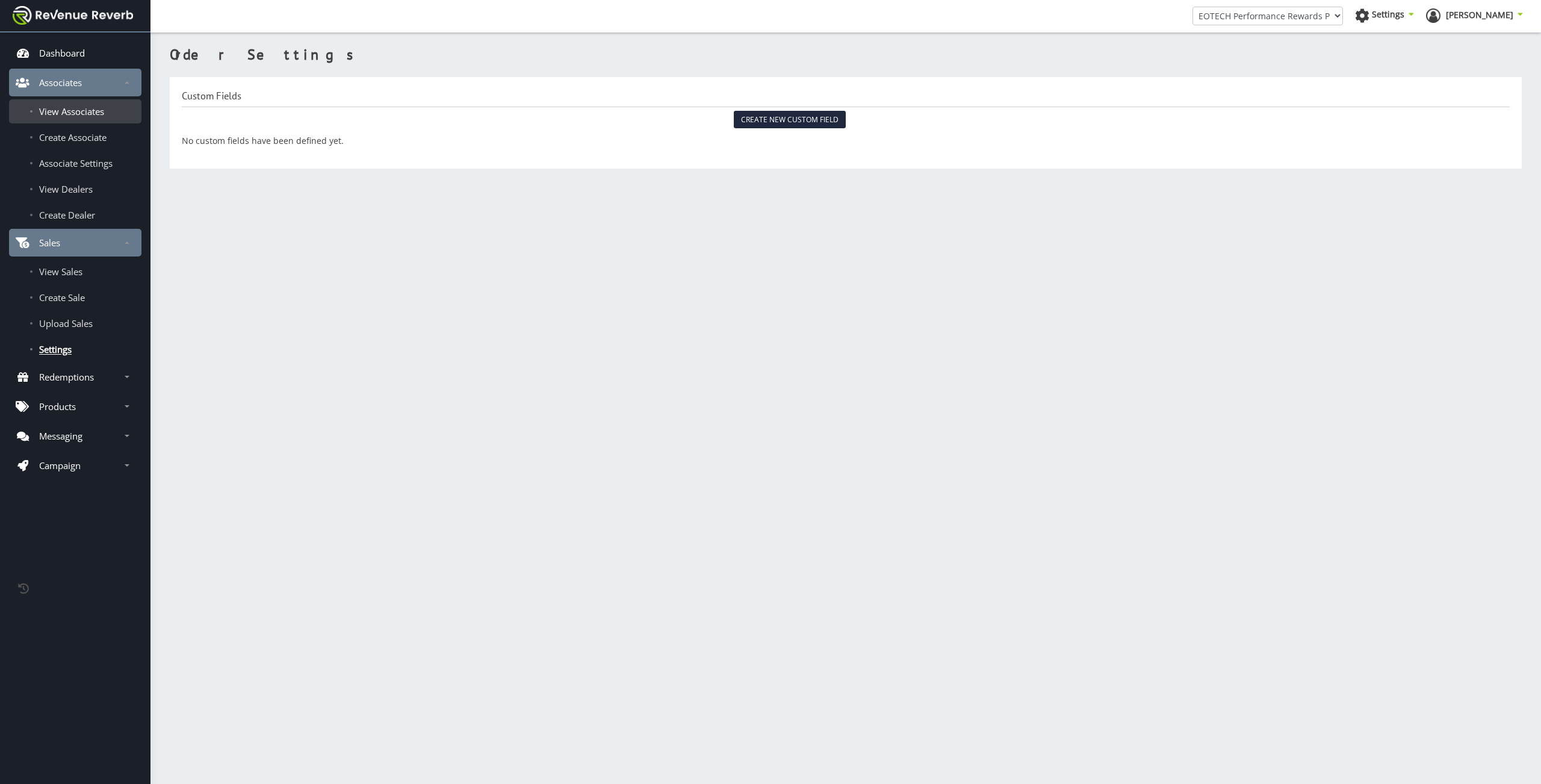
click at [74, 111] on span "View Associates" at bounding box center [72, 111] width 65 height 12
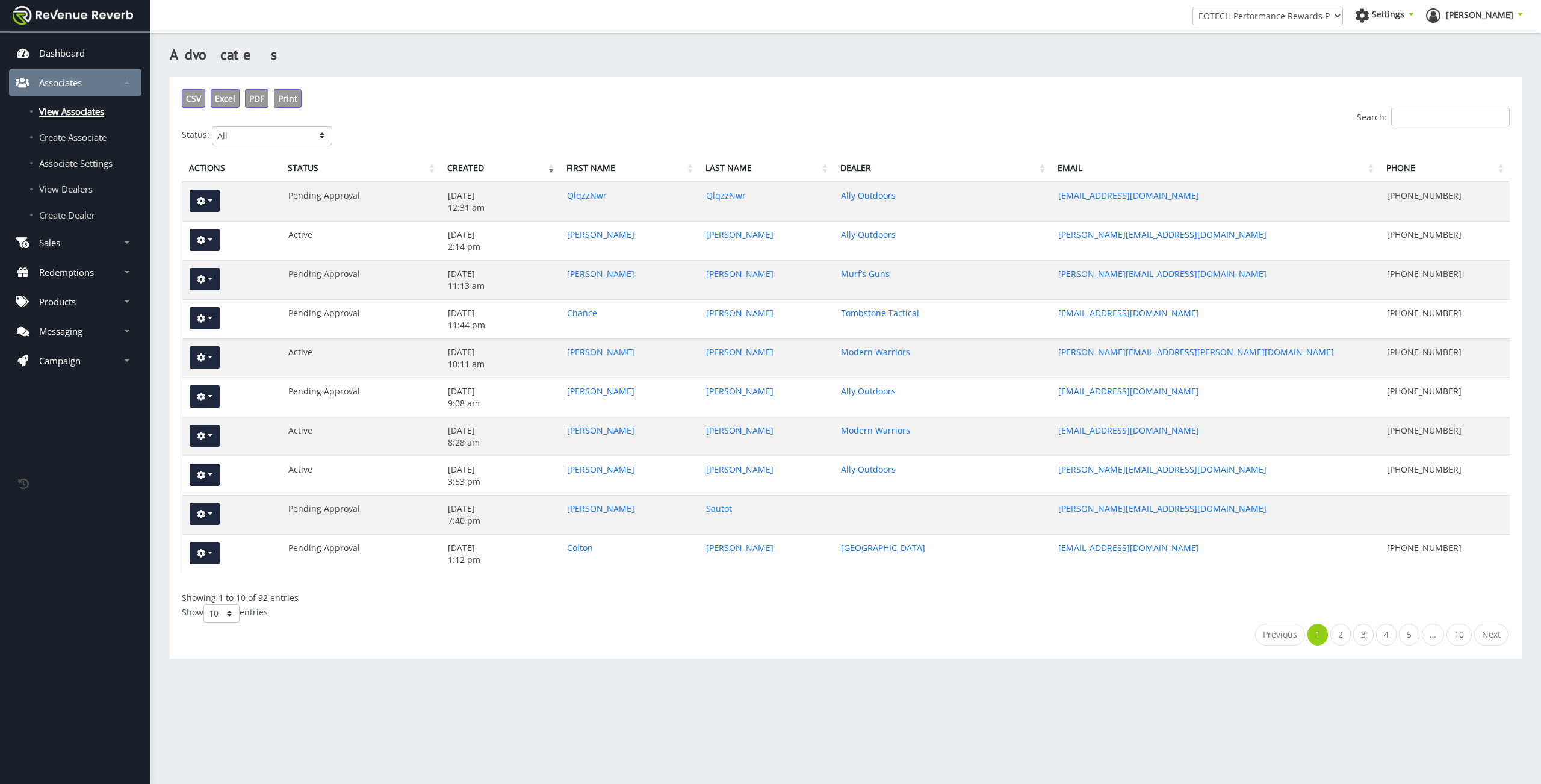
scroll to position [9, 9]
click at [69, 180] on link "View Dealers" at bounding box center [75, 189] width 133 height 24
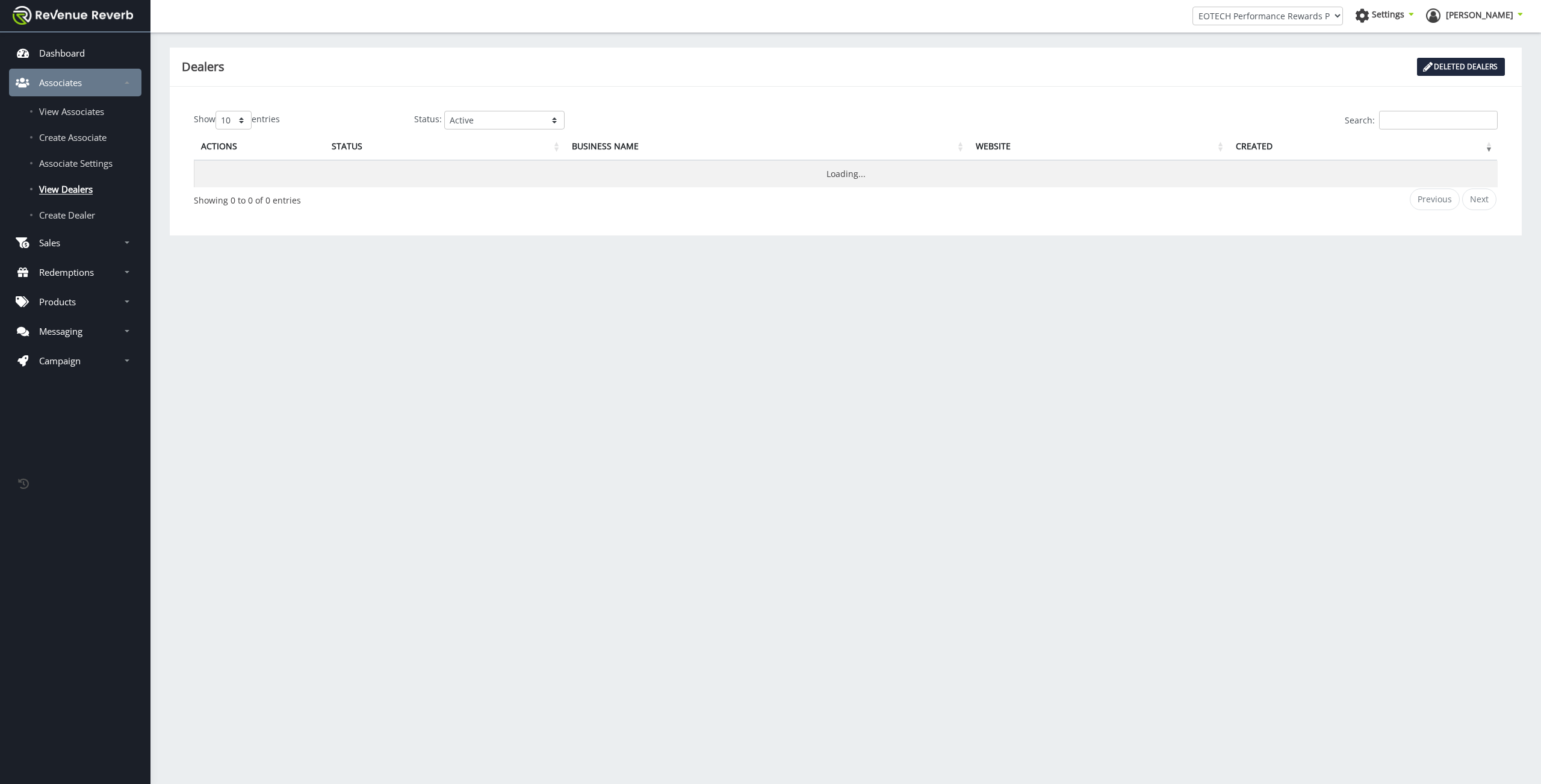
scroll to position [9, 9]
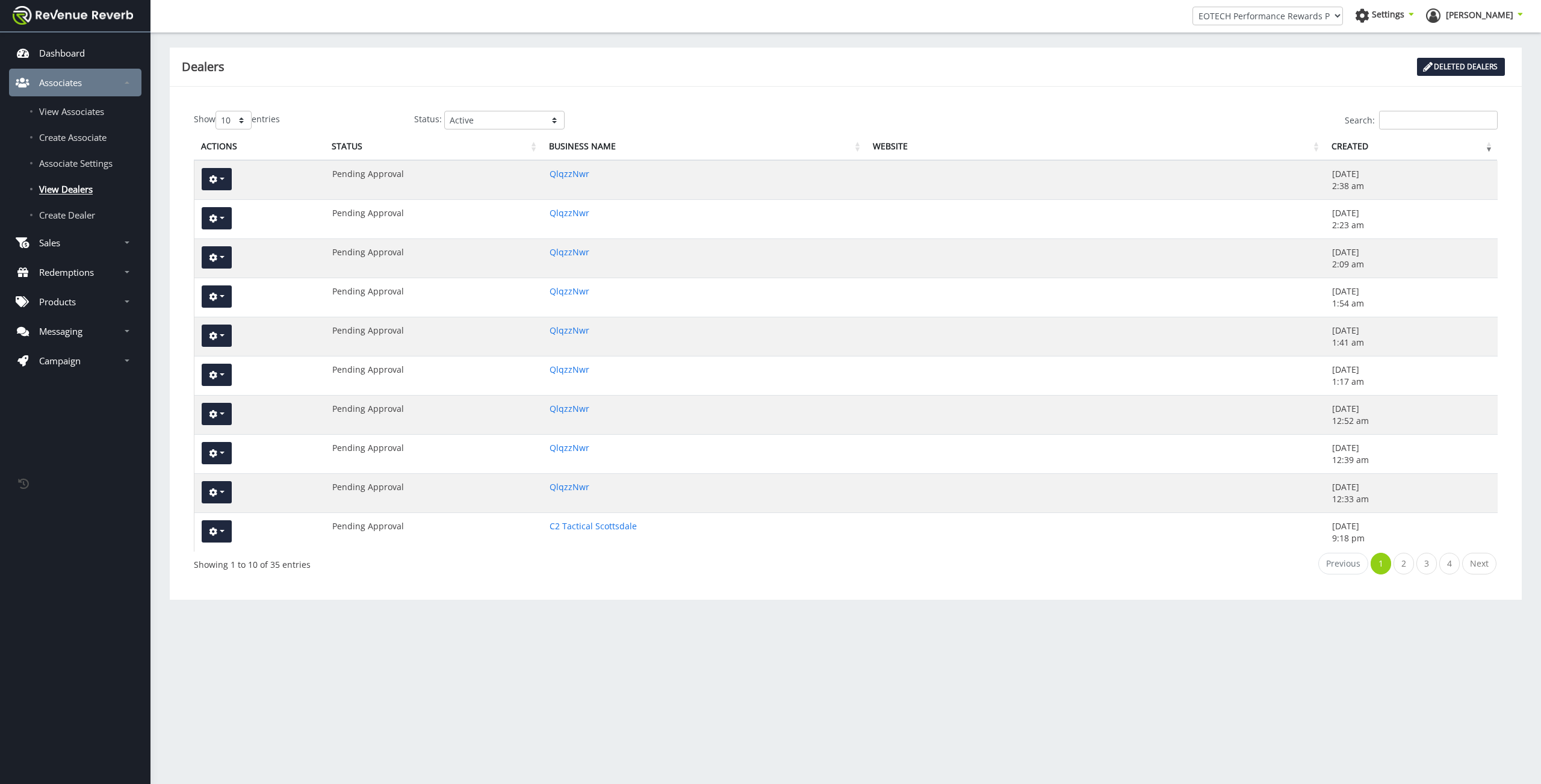
click at [240, 111] on div "Show 10 25 50 100 entries Status: Active Pending Approval Deactivated Search: A…" at bounding box center [845, 343] width 1328 height 489
click at [70, 158] on span "Associate Settings" at bounding box center [76, 163] width 73 height 12
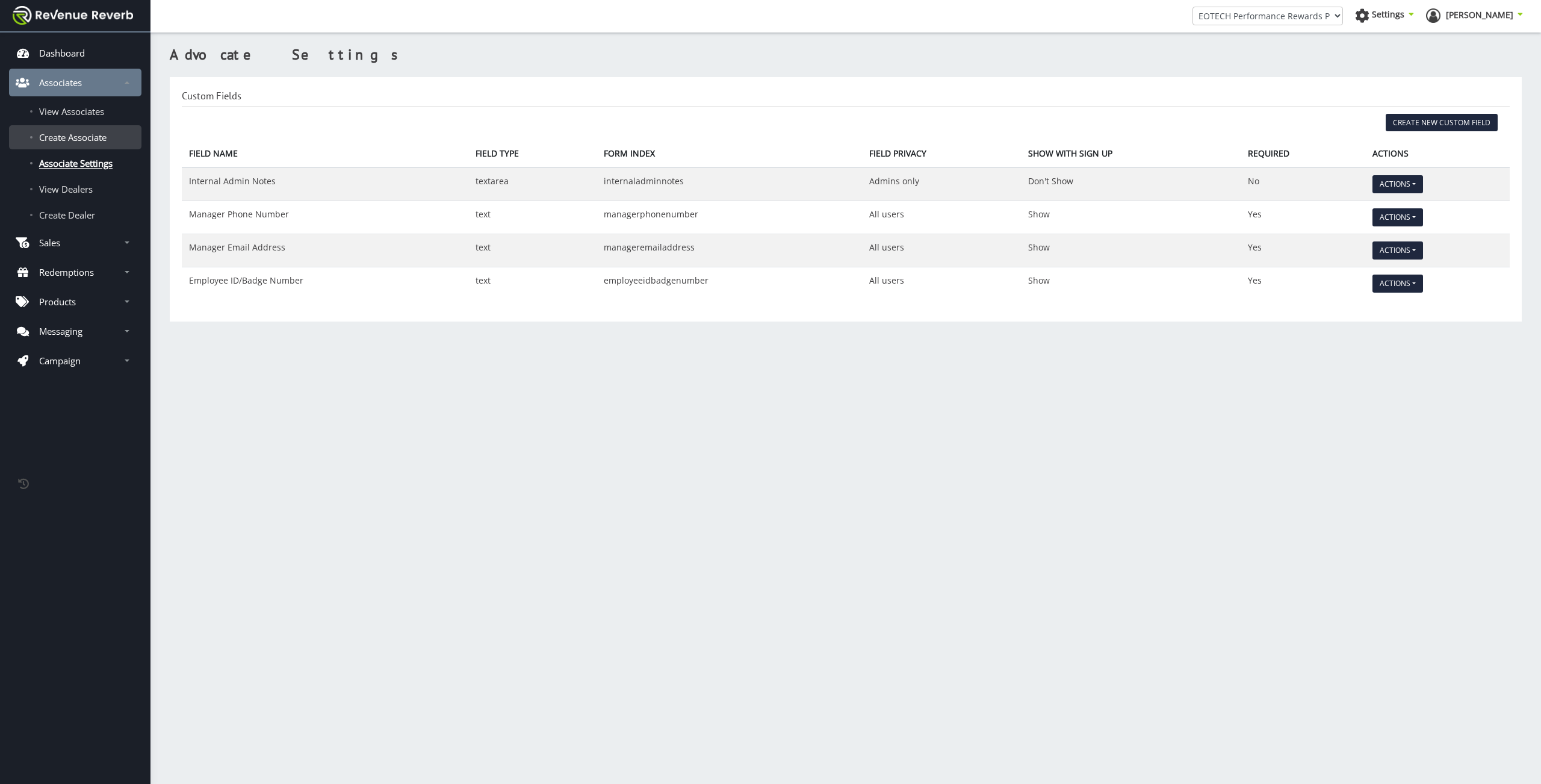
scroll to position [9, 9]
click at [75, 140] on span "Create Associate" at bounding box center [73, 137] width 68 height 12
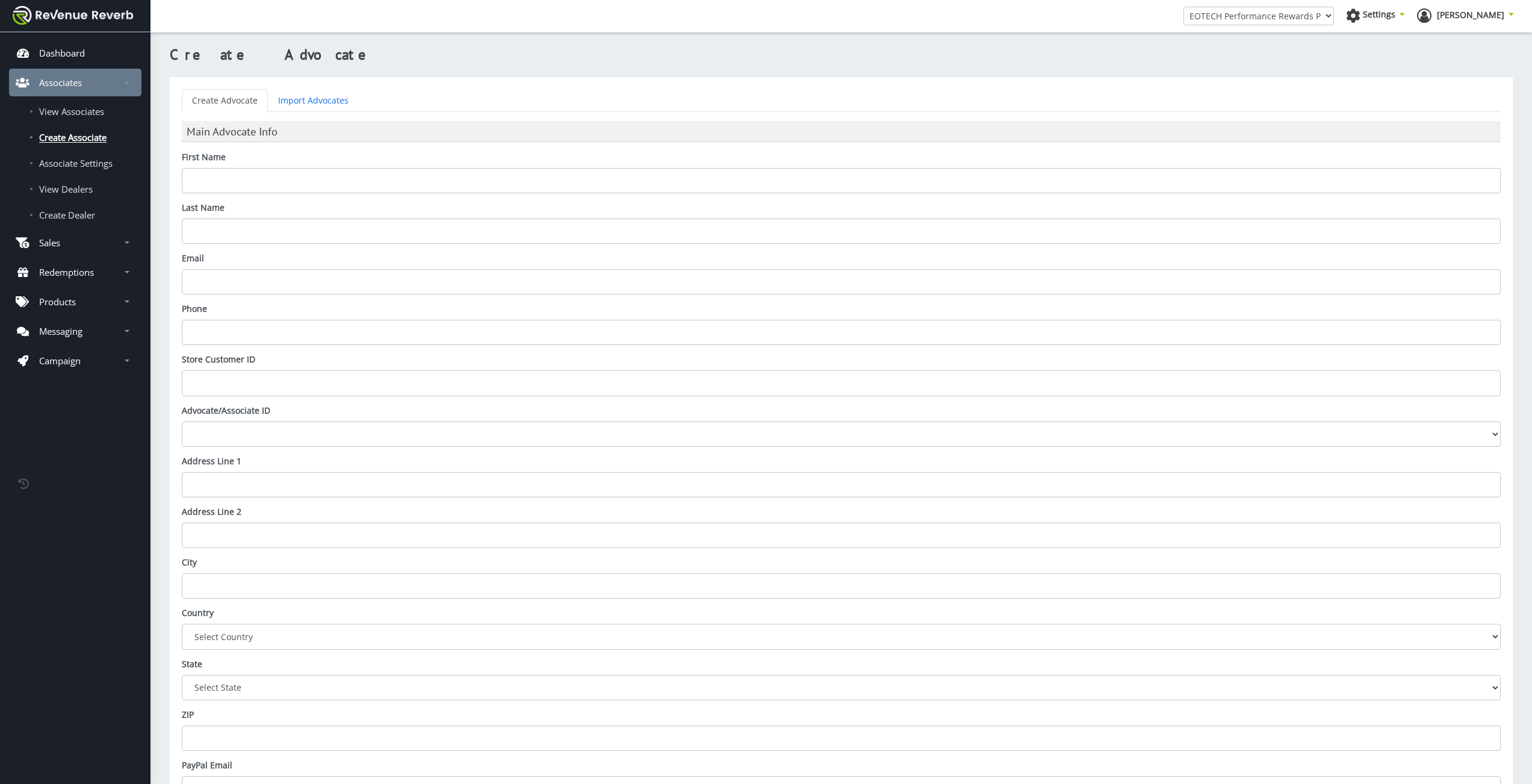
scroll to position [9, 9]
click at [77, 117] on span "View Associates" at bounding box center [72, 111] width 65 height 12
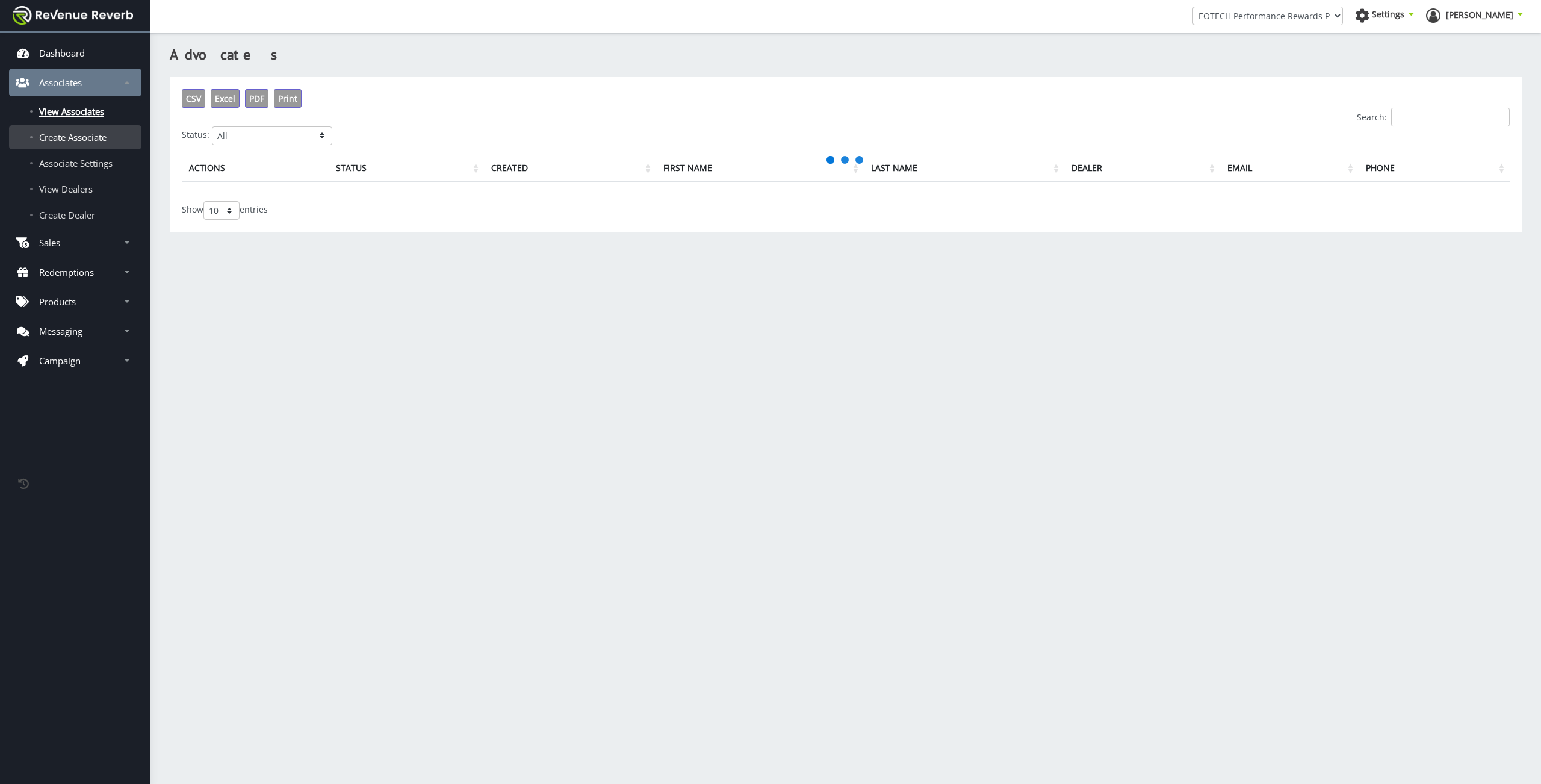
scroll to position [9, 9]
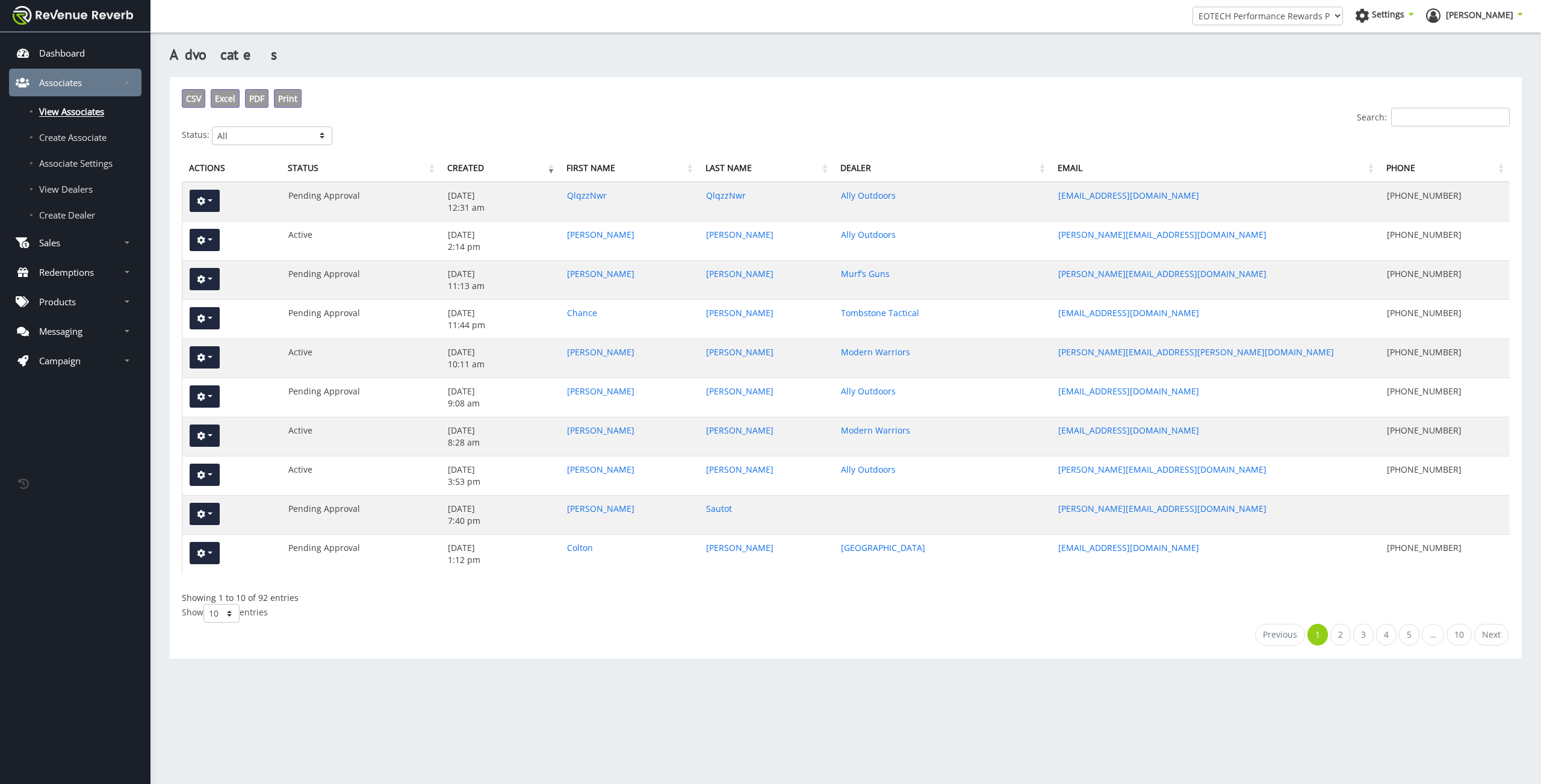
click at [861, 108] on div "Search:" at bounding box center [845, 117] width 1328 height 19
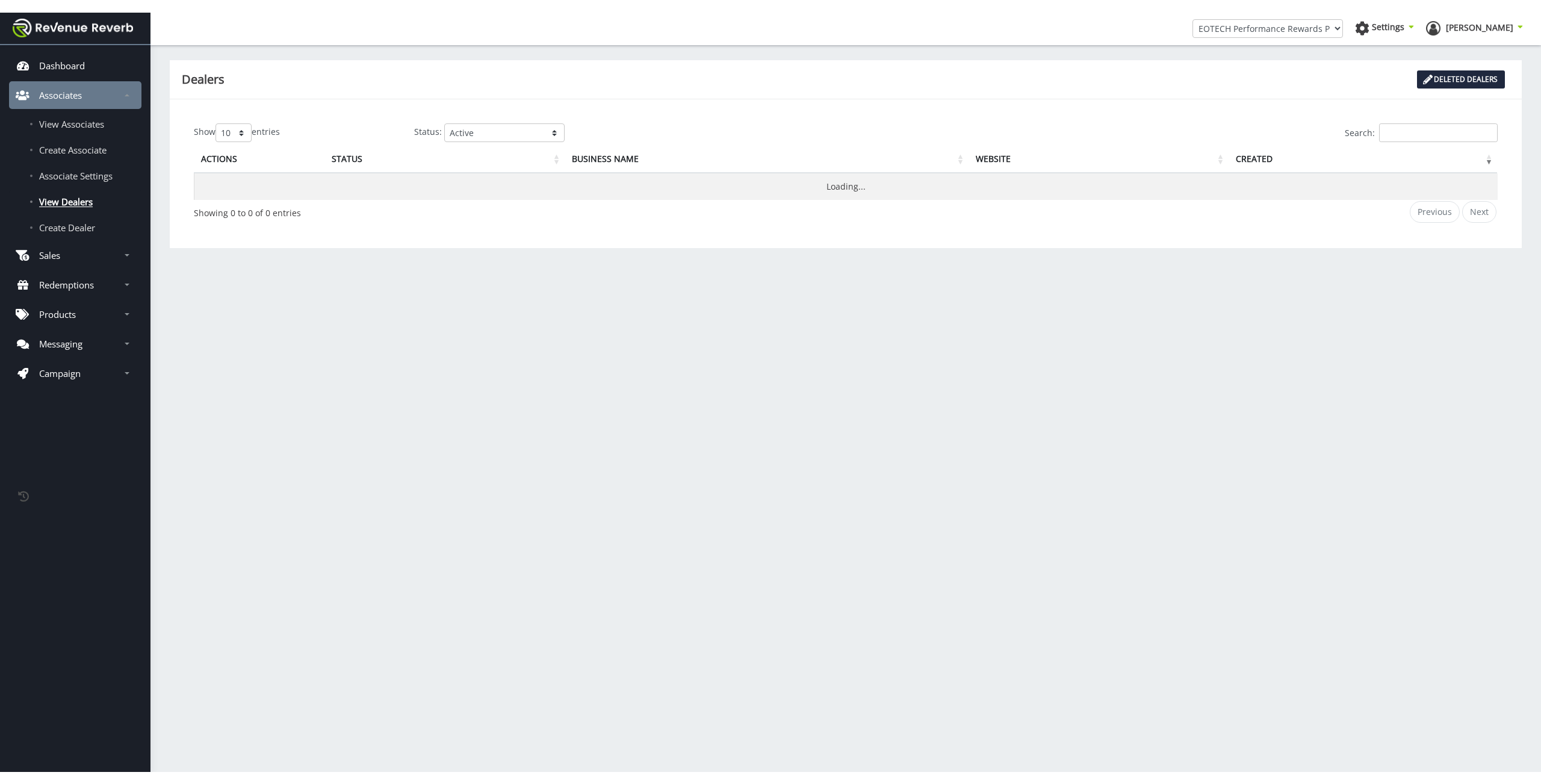
scroll to position [9, 9]
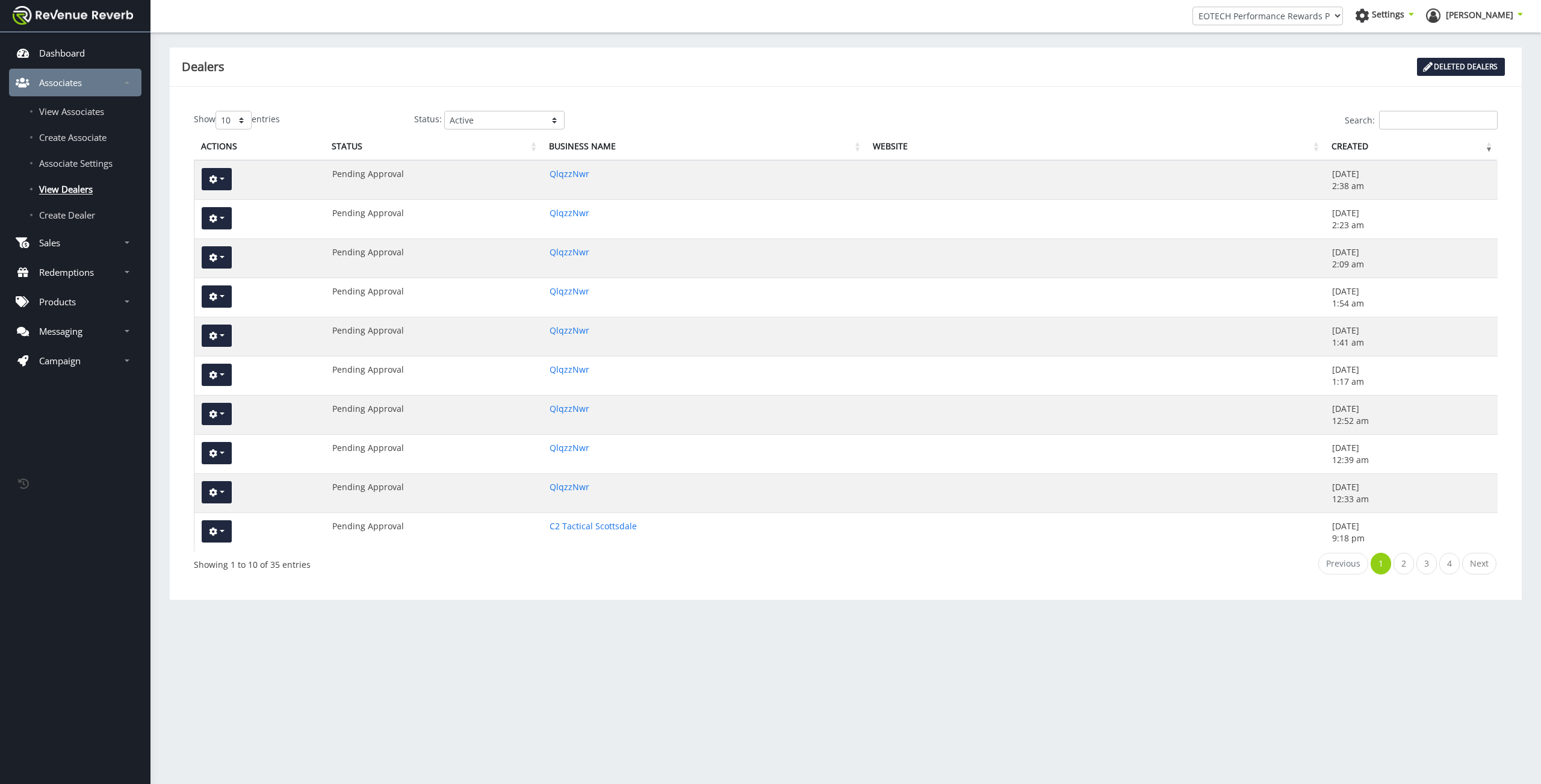
click at [352, 711] on div "Dealers Deleted Dealers Show 10 25 50 100 entries Status: Active Pending Approv…" at bounding box center [846, 379] width 1390 height 710
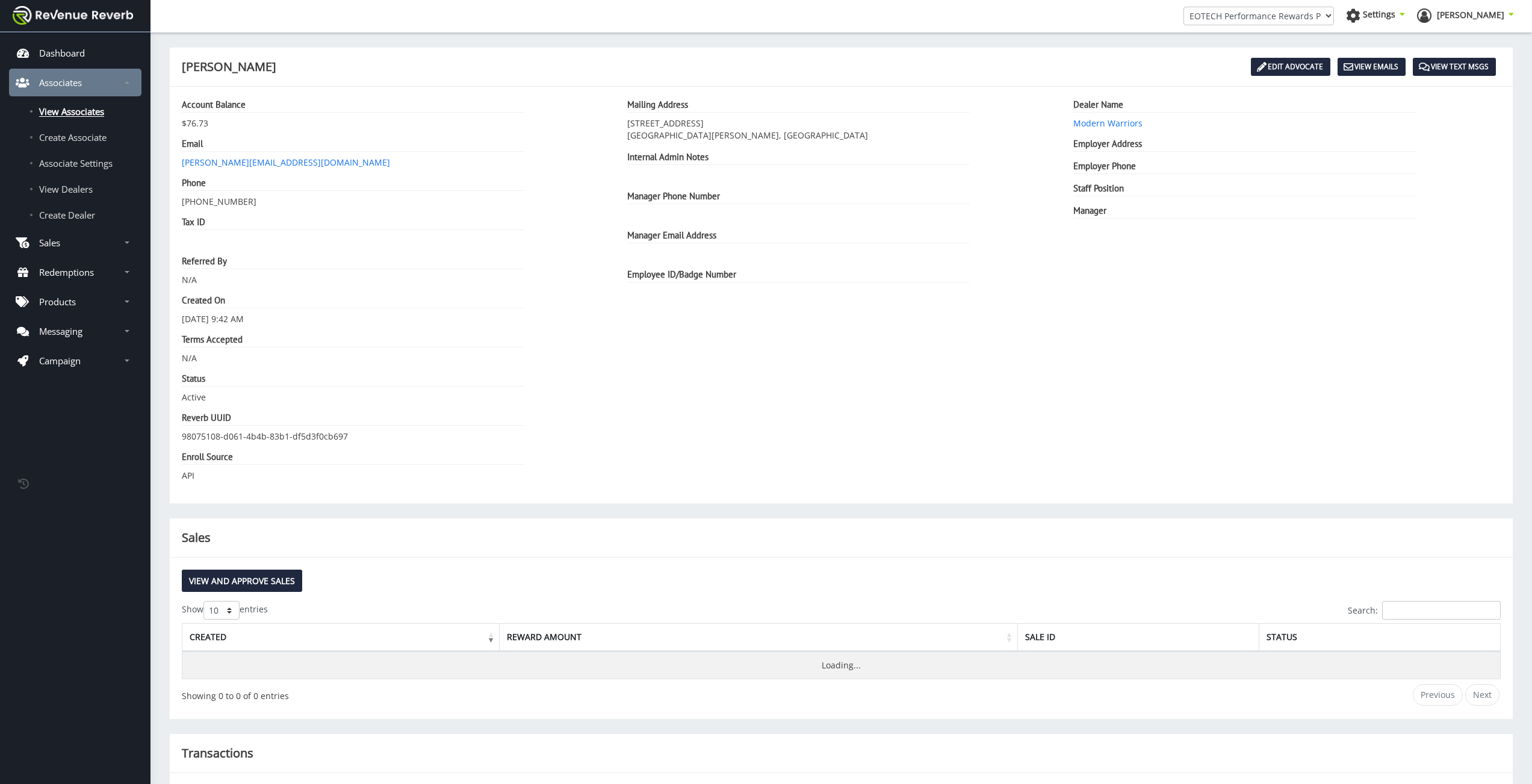
scroll to position [9, 9]
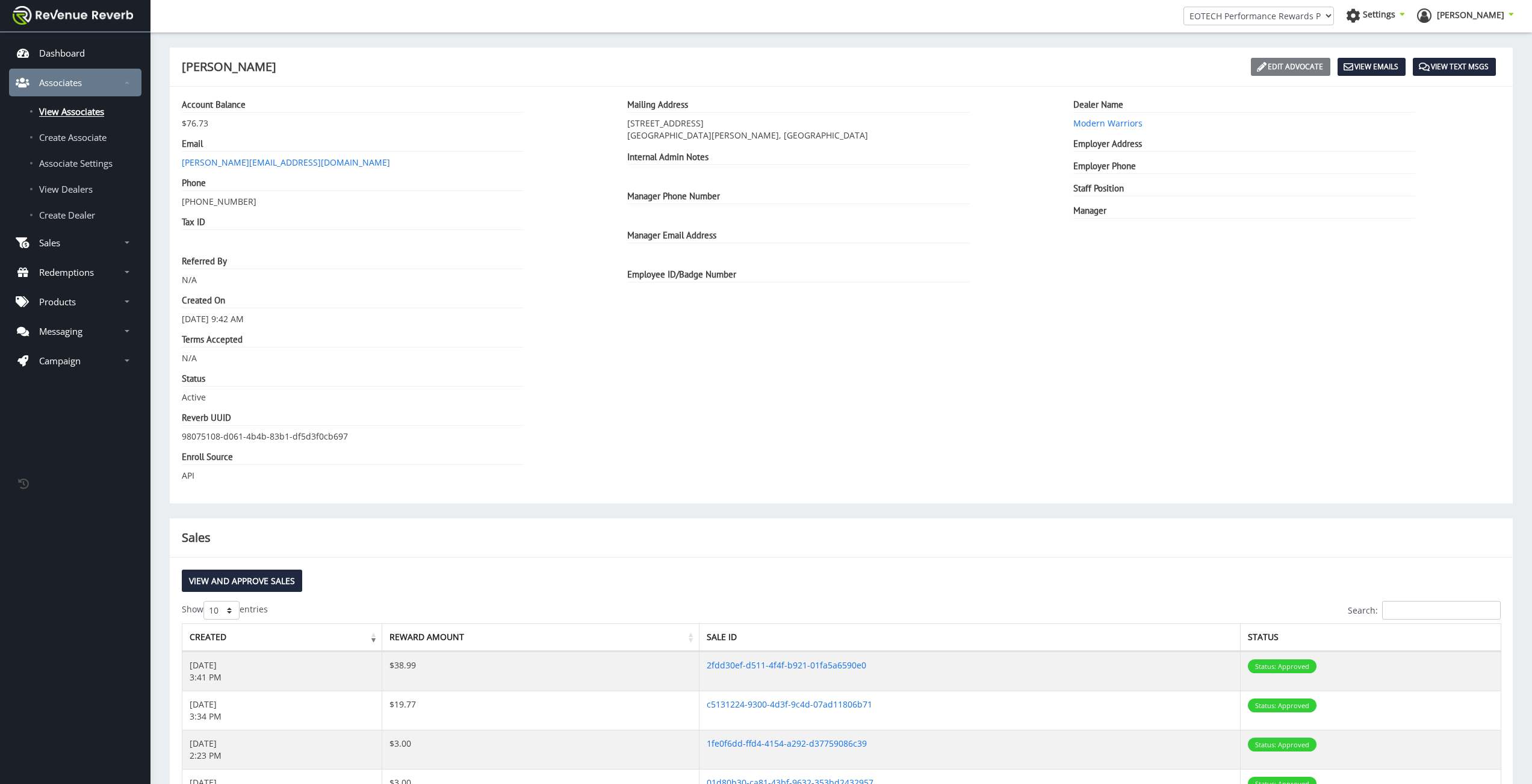
click at [1292, 66] on link "Edit Advocate" at bounding box center [1290, 67] width 79 height 18
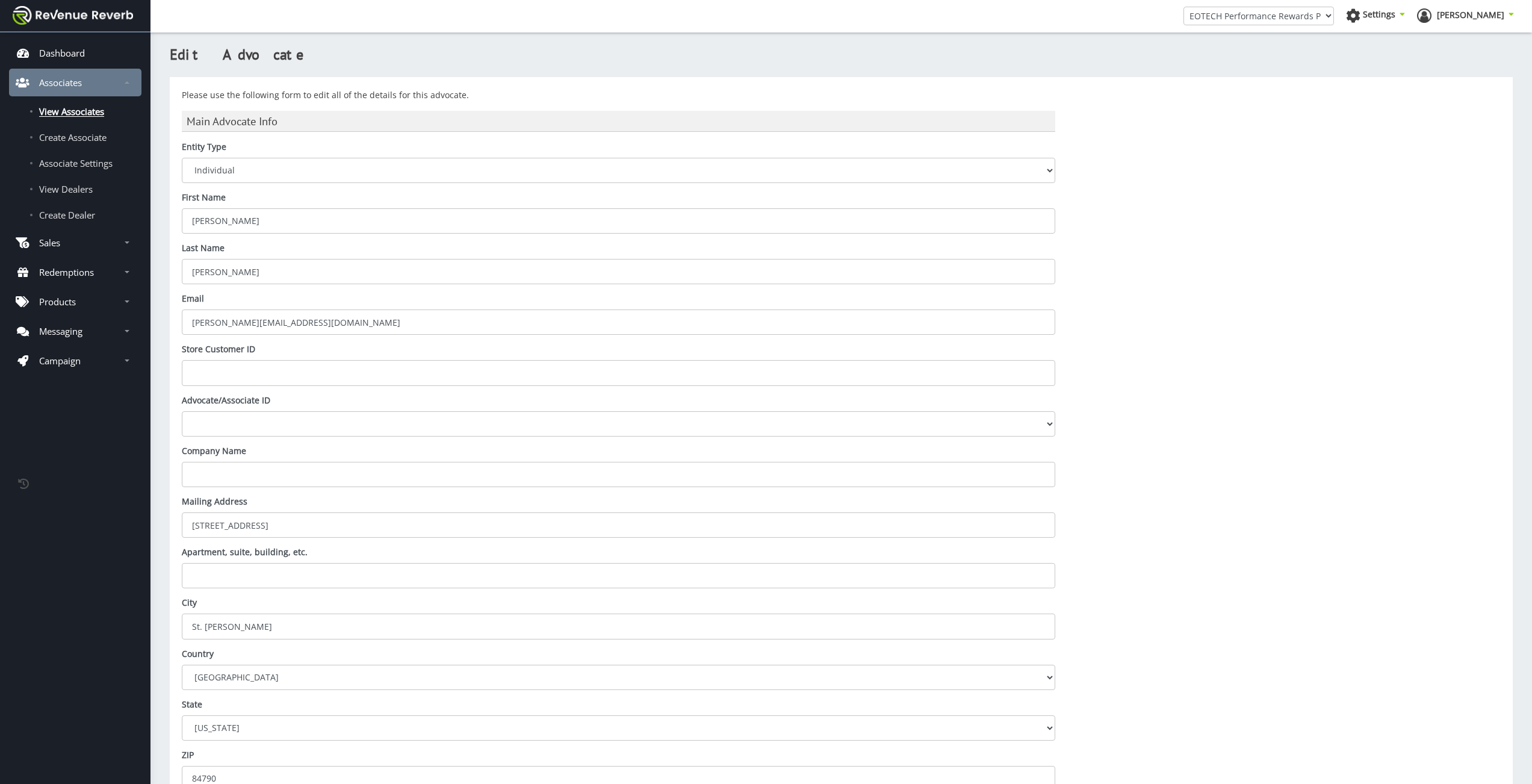
scroll to position [9, 9]
click at [410, 372] on input "Store Customer ID" at bounding box center [618, 372] width 874 height 25
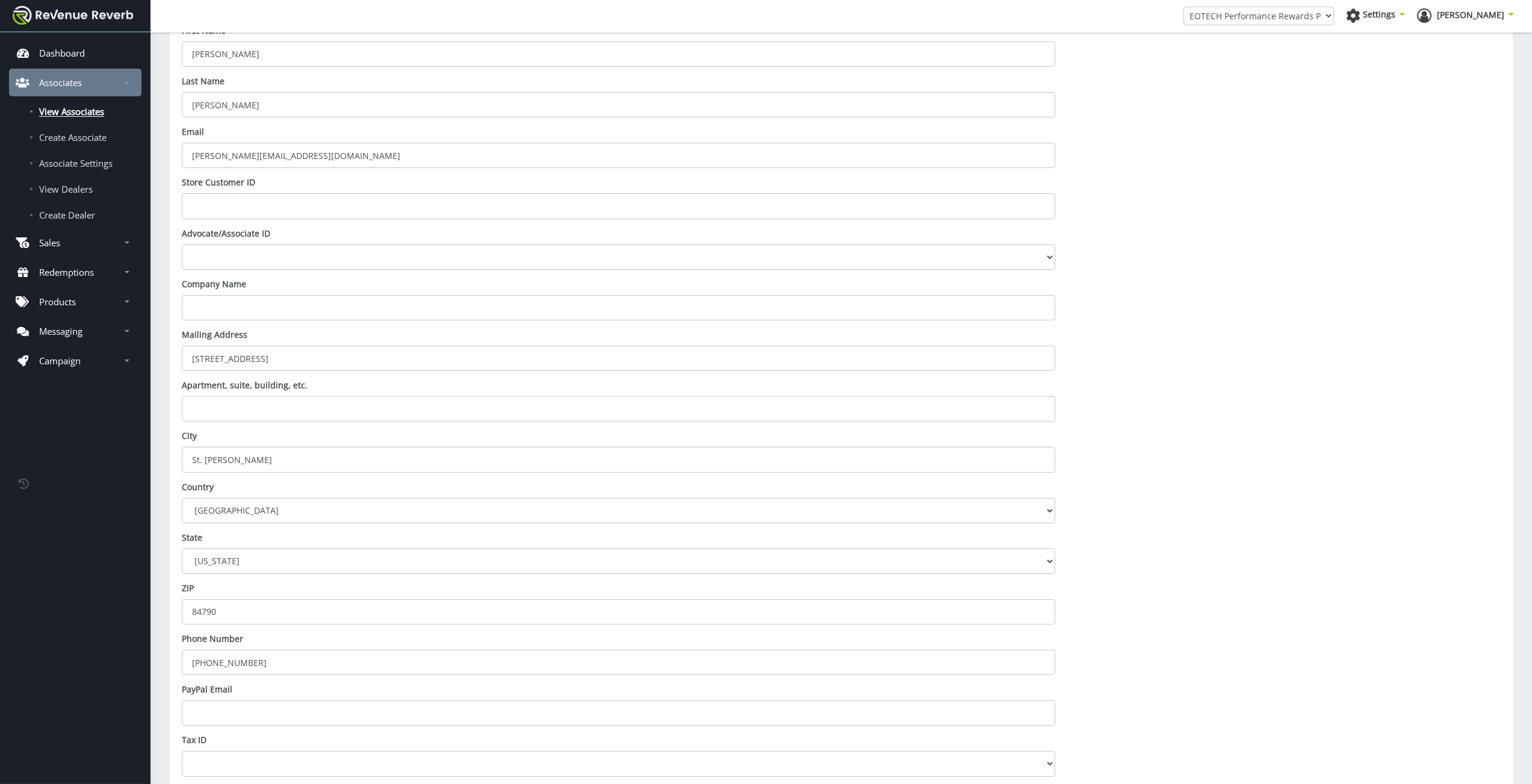
scroll to position [0, 0]
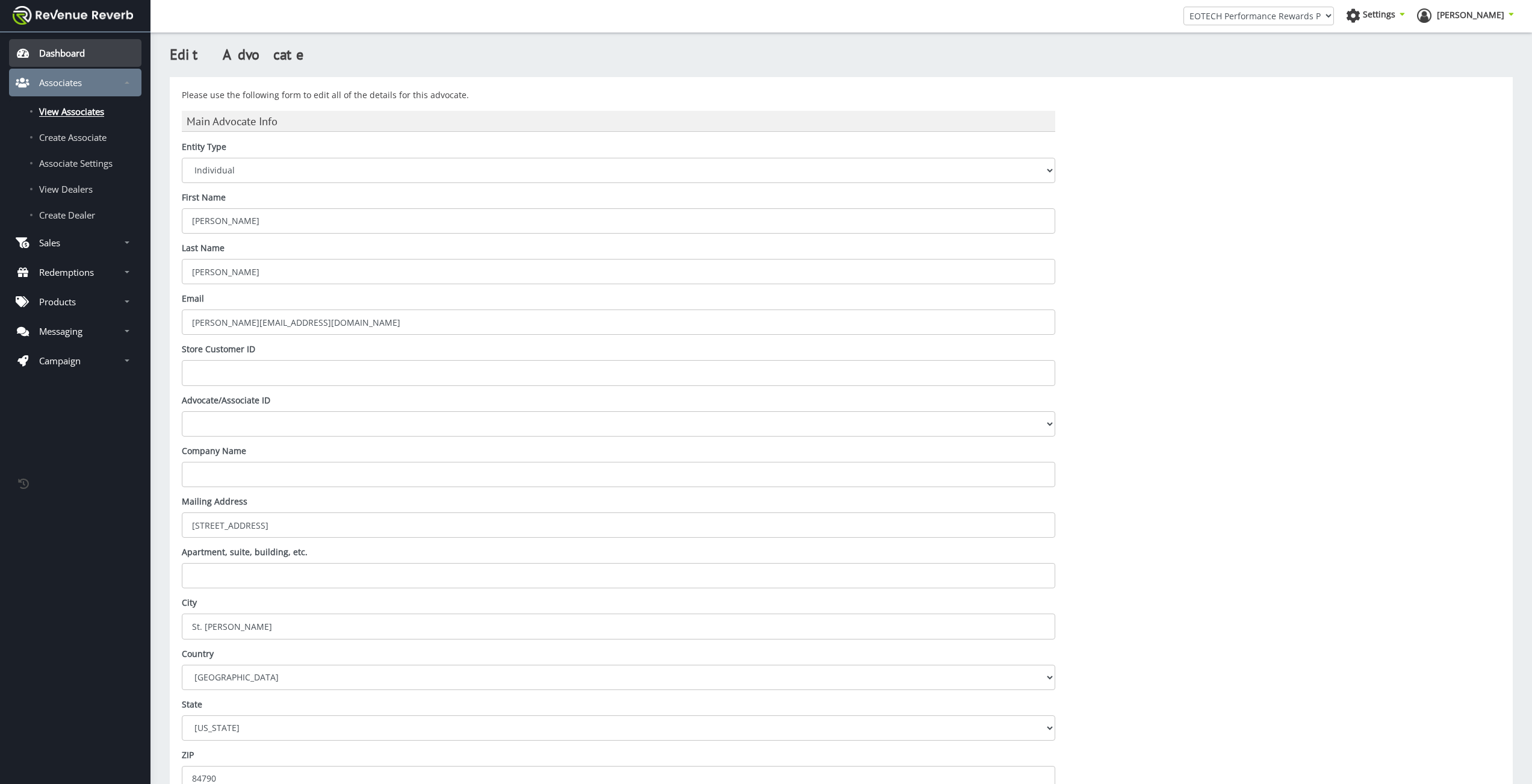
click at [62, 52] on p "Dashboard" at bounding box center [62, 53] width 46 height 12
click at [96, 106] on span "View Associates" at bounding box center [72, 111] width 65 height 12
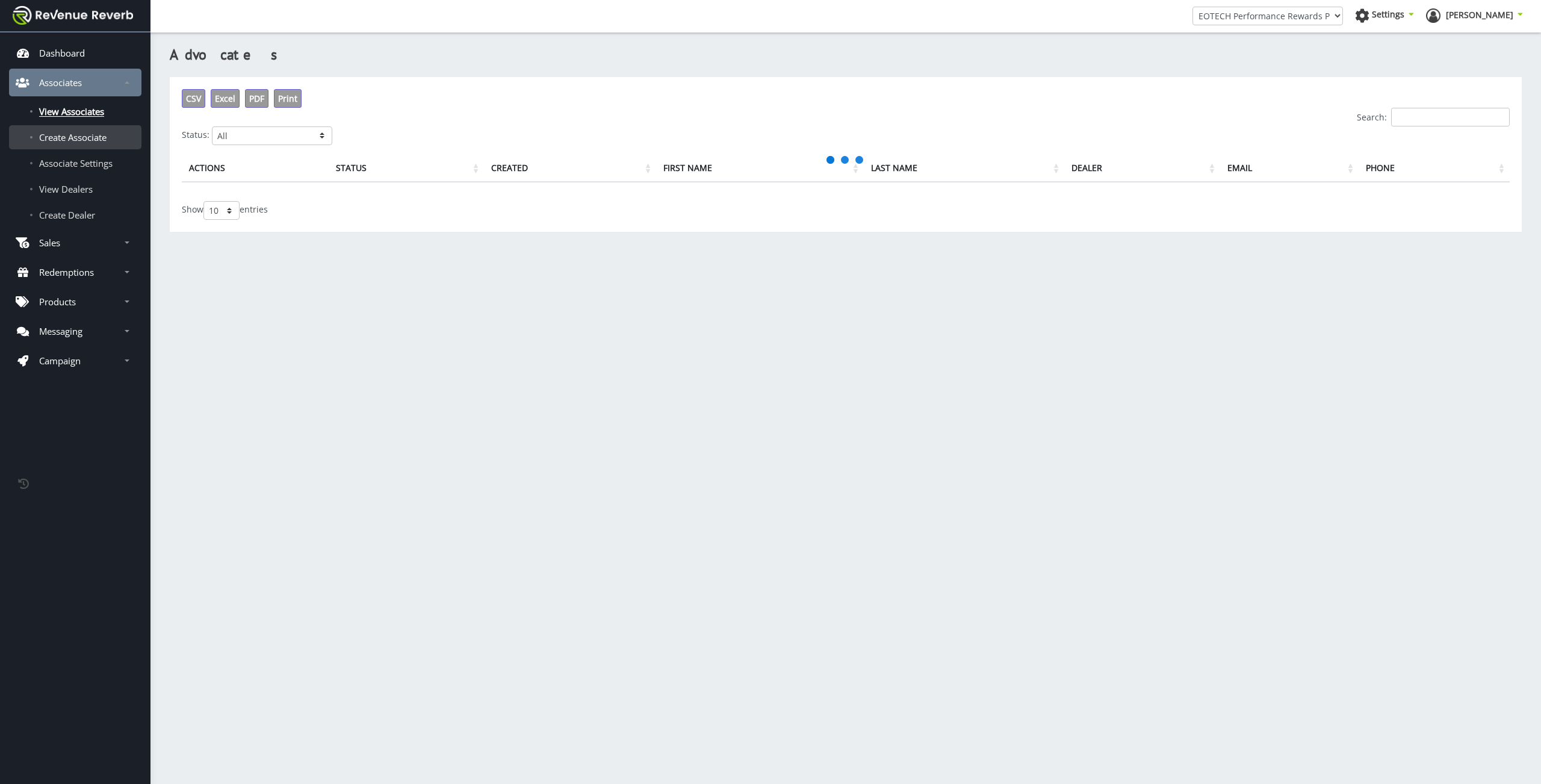
scroll to position [9, 9]
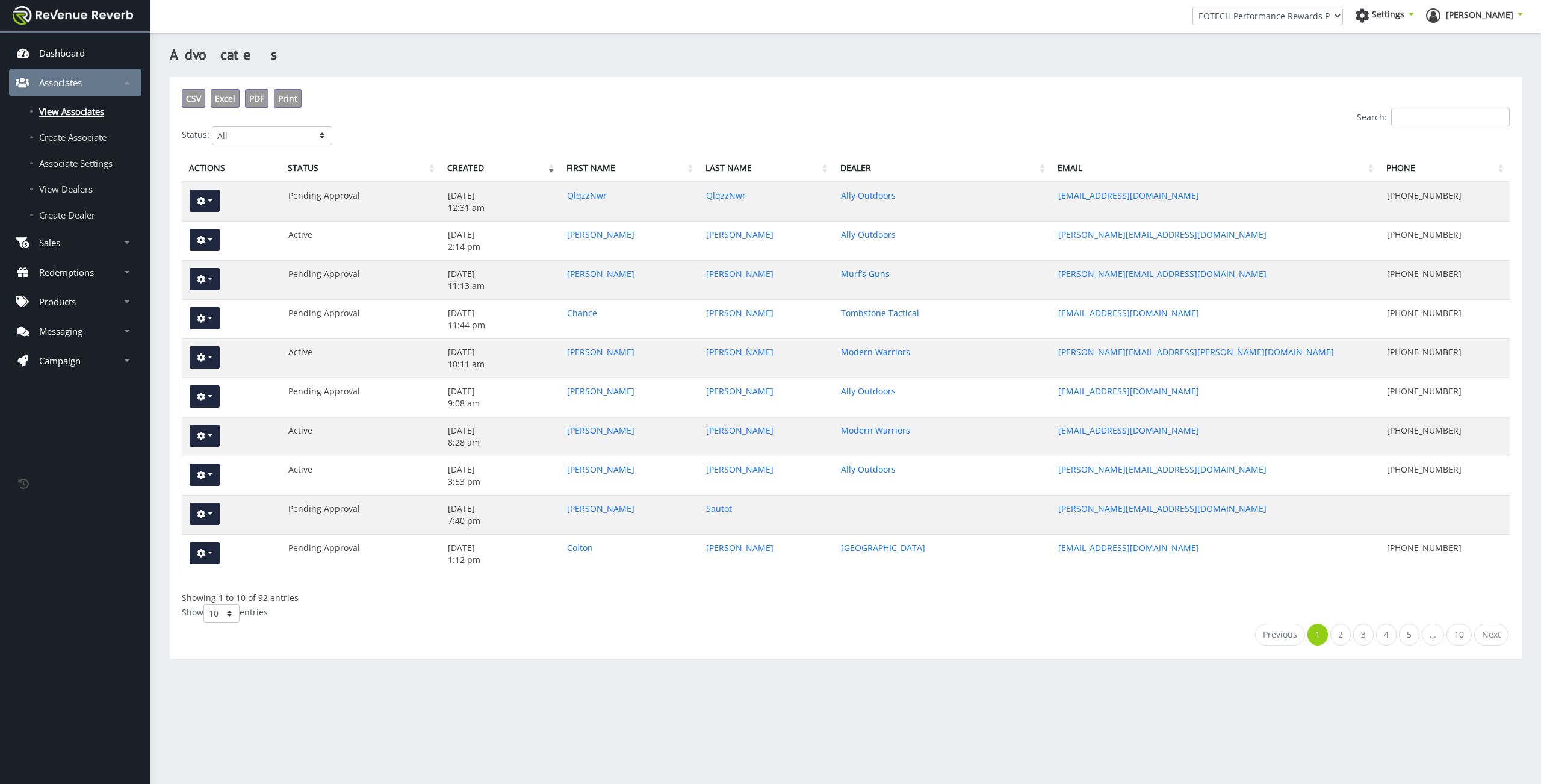
click at [1432, 111] on input "Search:" at bounding box center [1450, 117] width 119 height 19
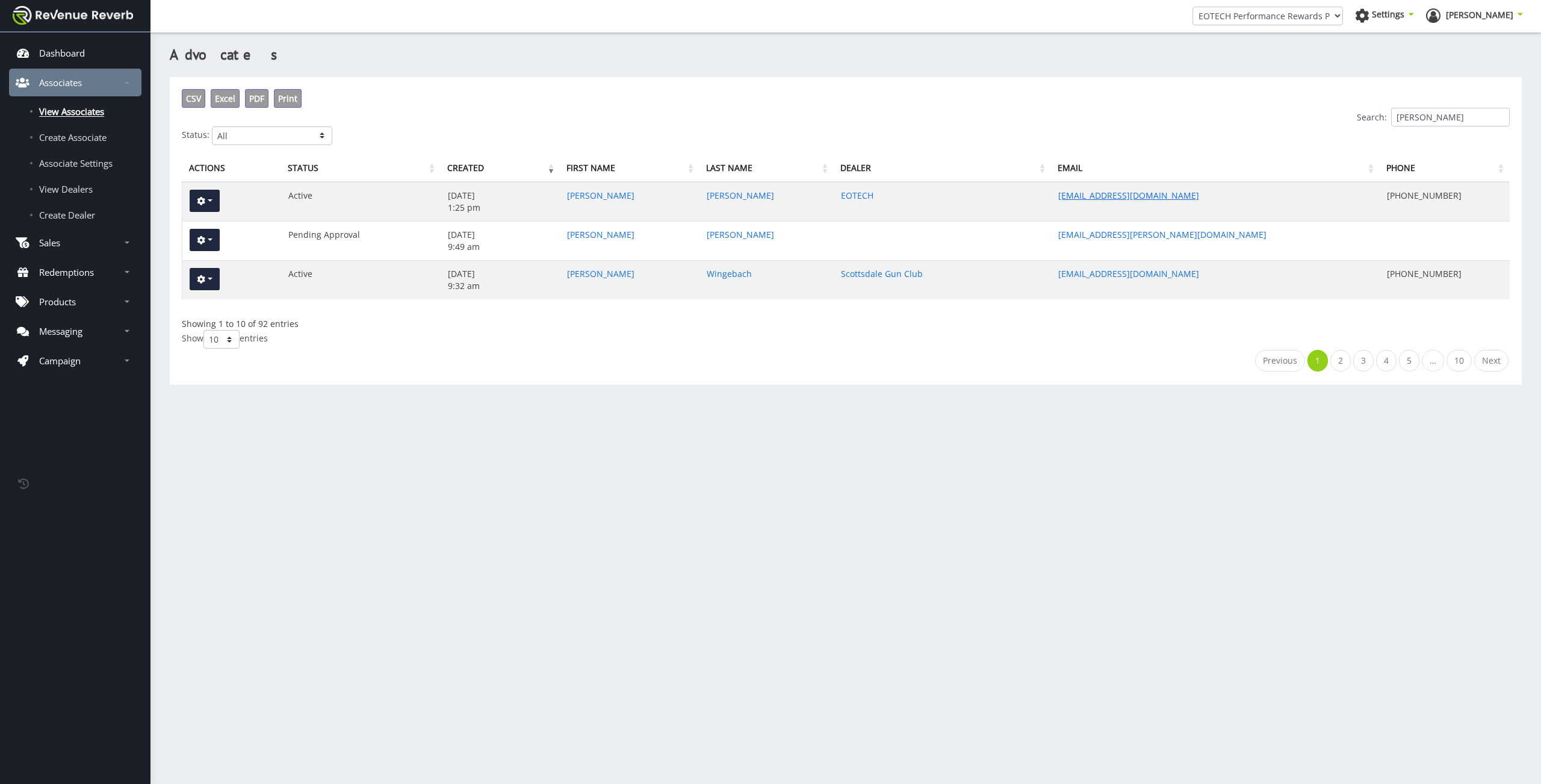
type input "[PERSON_NAME]"
click at [1142, 201] on link "[EMAIL_ADDRESS][DOMAIN_NAME]" at bounding box center [1129, 195] width 141 height 12
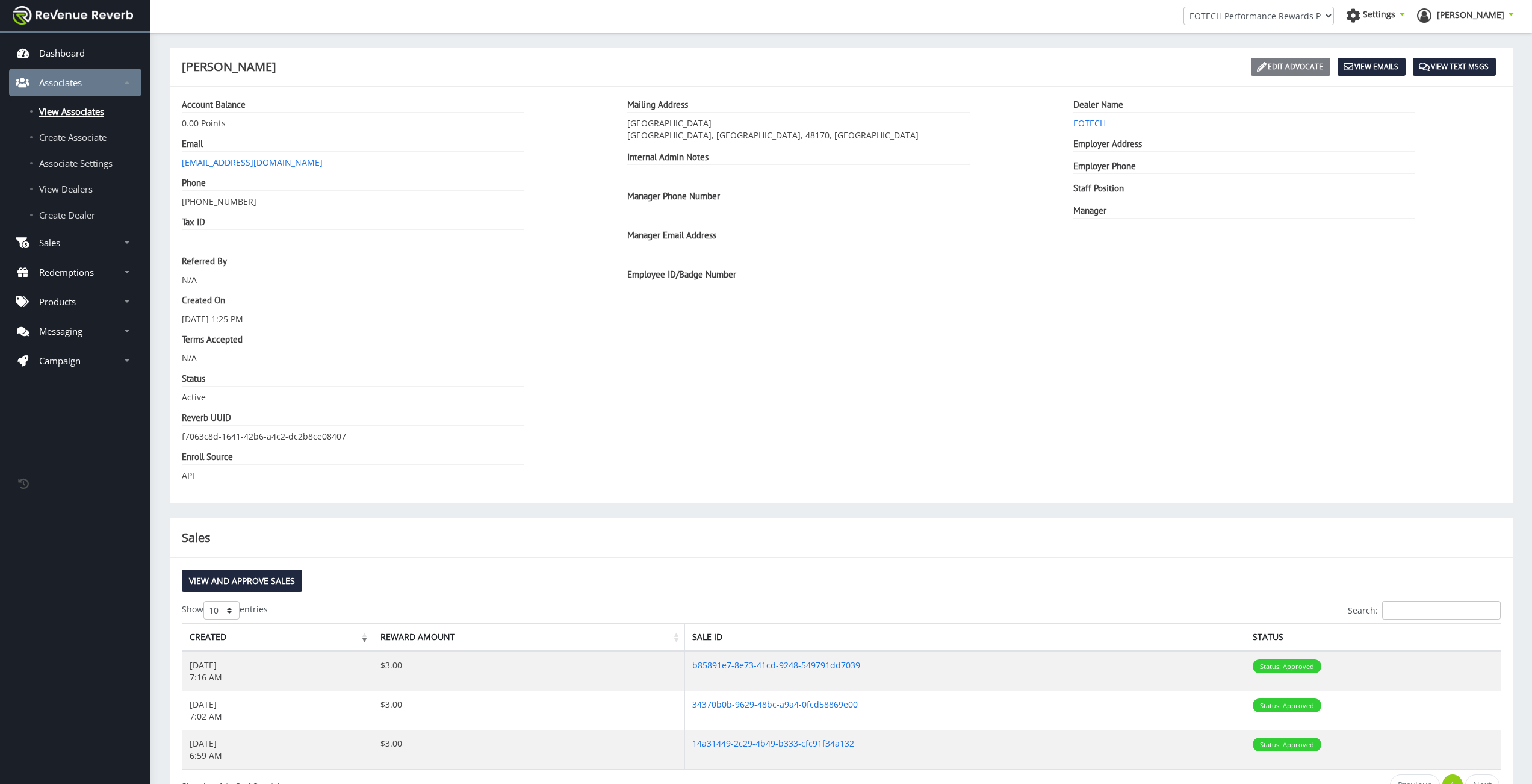
click at [1268, 64] on link "Edit Advocate" at bounding box center [1290, 67] width 79 height 18
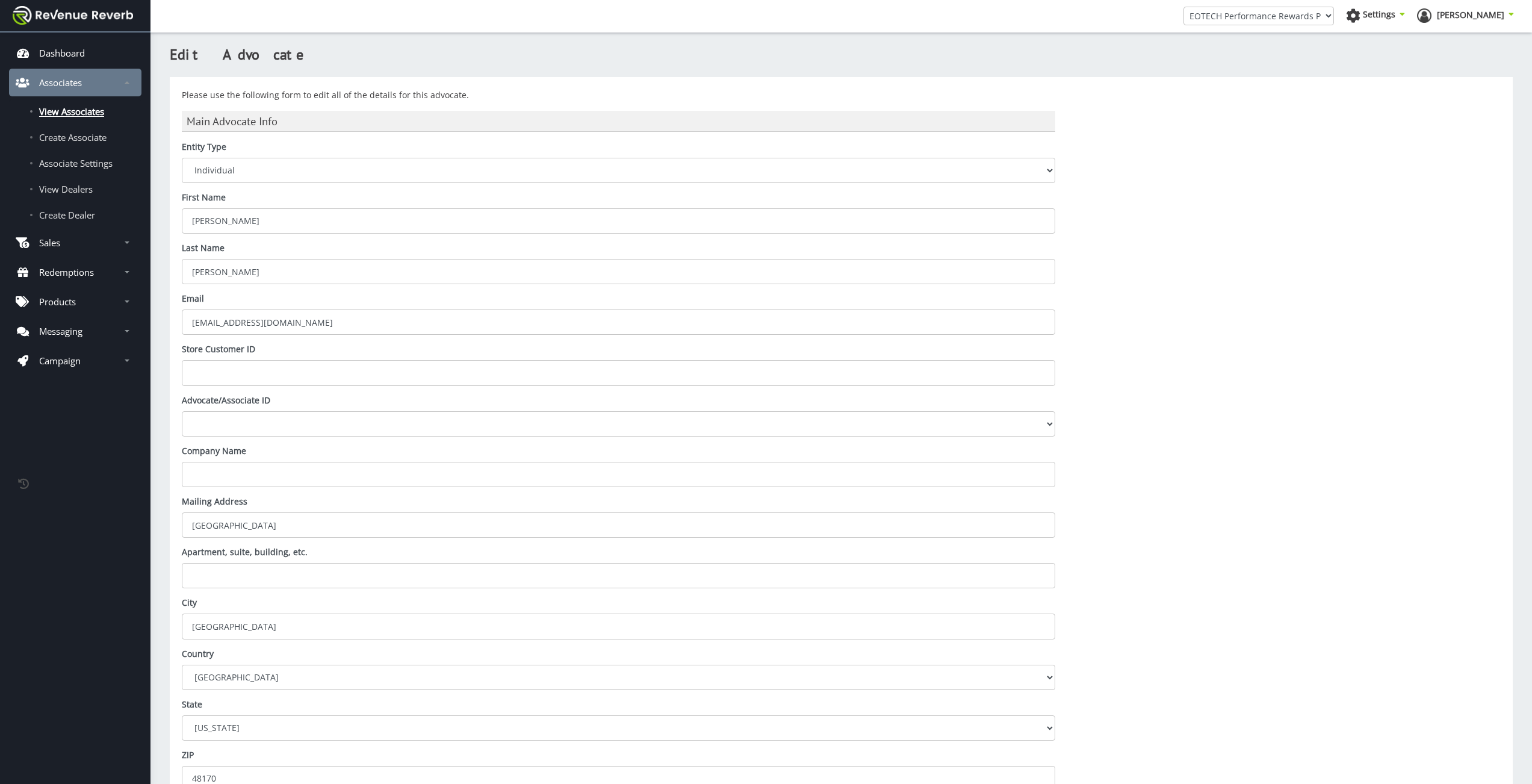
click at [182, 411] on select "Advocate/Associate ID" at bounding box center [618, 423] width 874 height 25
click at [235, 379] on input "Store Customer ID" at bounding box center [618, 372] width 874 height 25
